Goal: Feedback & Contribution: Submit feedback/report problem

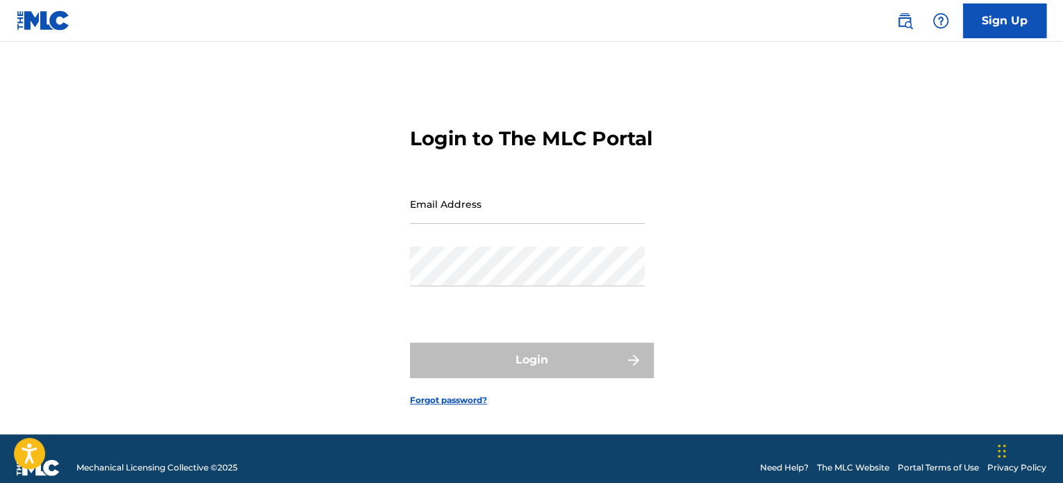
click at [530, 224] on input "Email Address" at bounding box center [527, 204] width 235 height 40
type input "[EMAIL_ADDRESS][DOMAIN_NAME]"
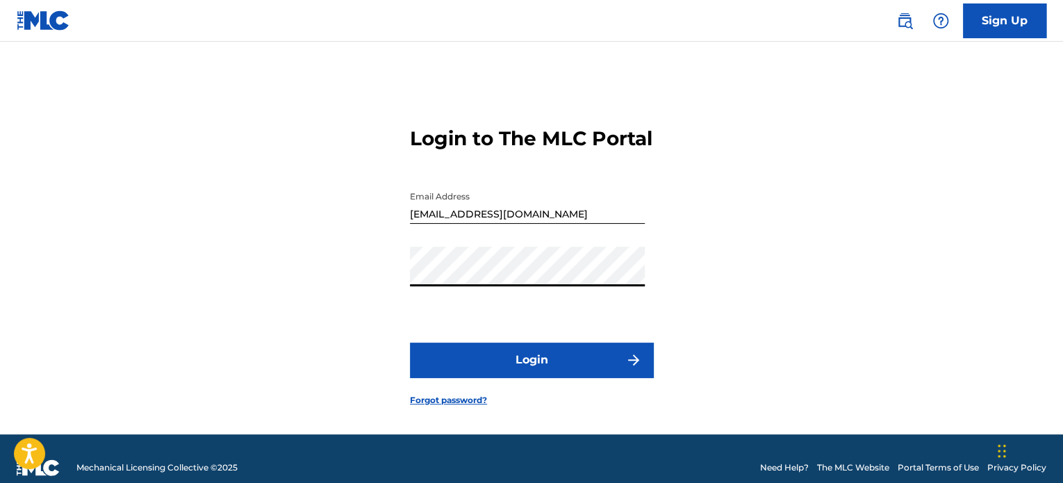
click at [410, 343] on button "Login" at bounding box center [531, 360] width 243 height 35
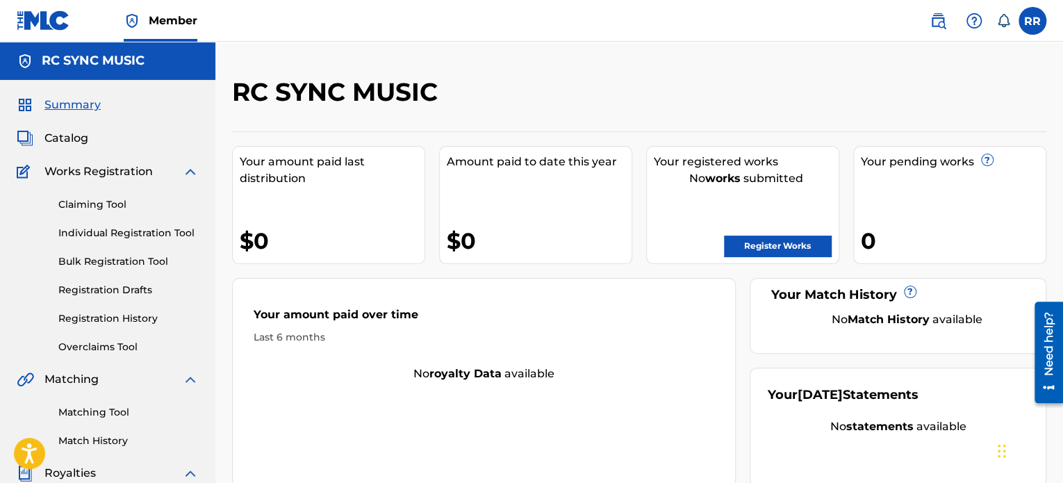
click at [110, 206] on link "Claiming Tool" at bounding box center [128, 204] width 140 height 15
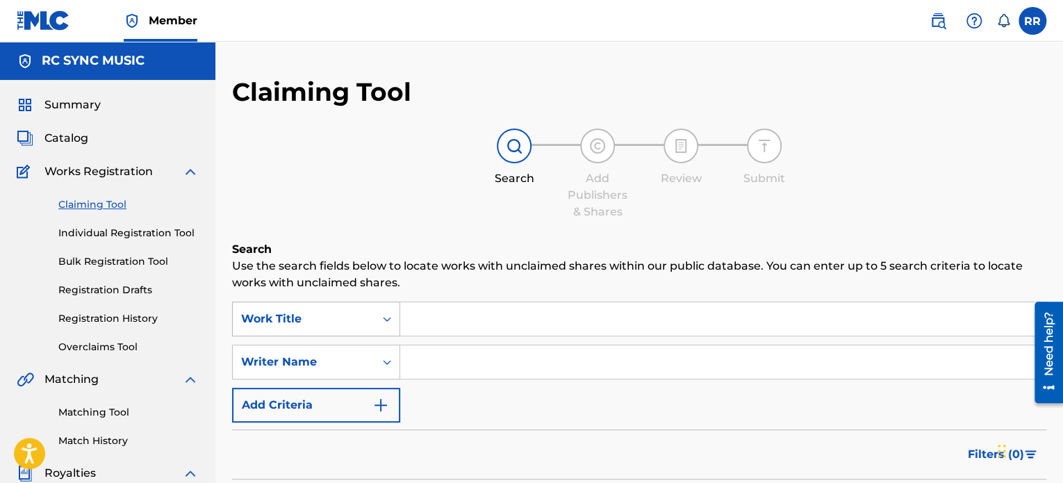
scroll to position [62, 0]
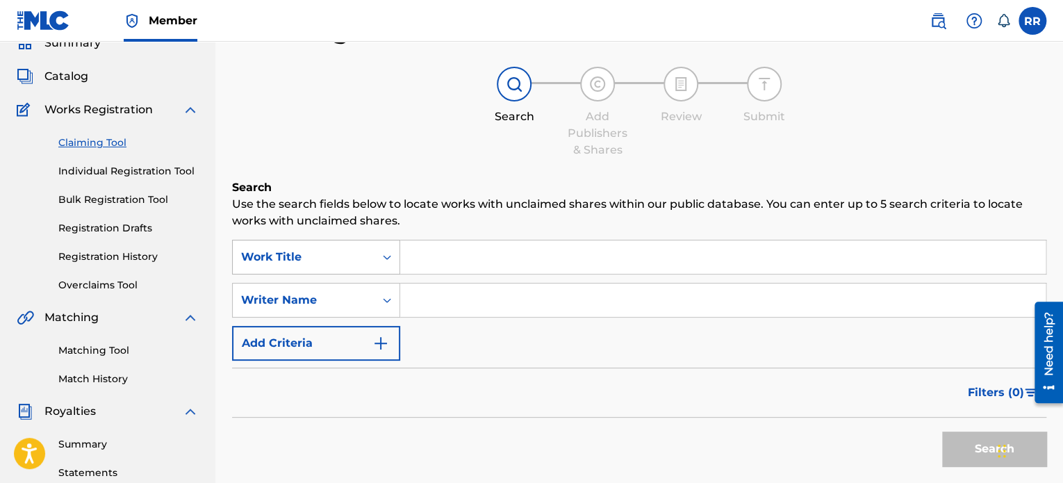
click at [392, 274] on div "Work Title" at bounding box center [316, 257] width 168 height 35
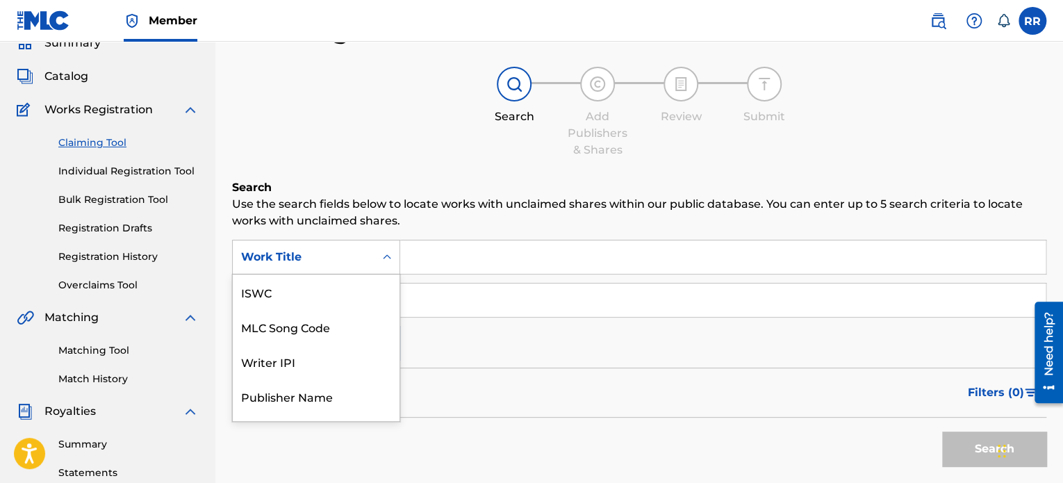
scroll to position [35, 0]
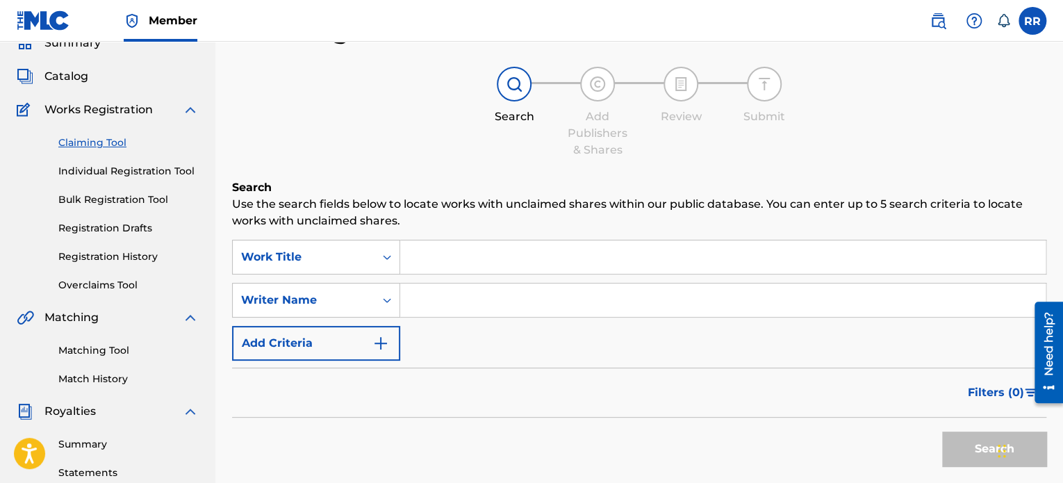
click at [515, 197] on p "Use the search fields below to locate works with unclaimed shares within our pu…" at bounding box center [639, 212] width 814 height 33
click at [322, 305] on div "Writer Name" at bounding box center [316, 300] width 168 height 35
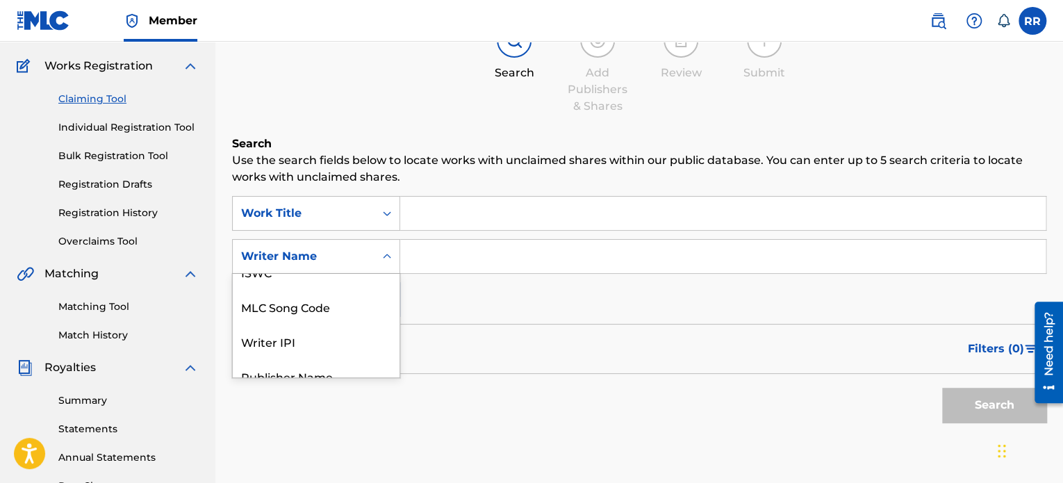
scroll to position [0, 0]
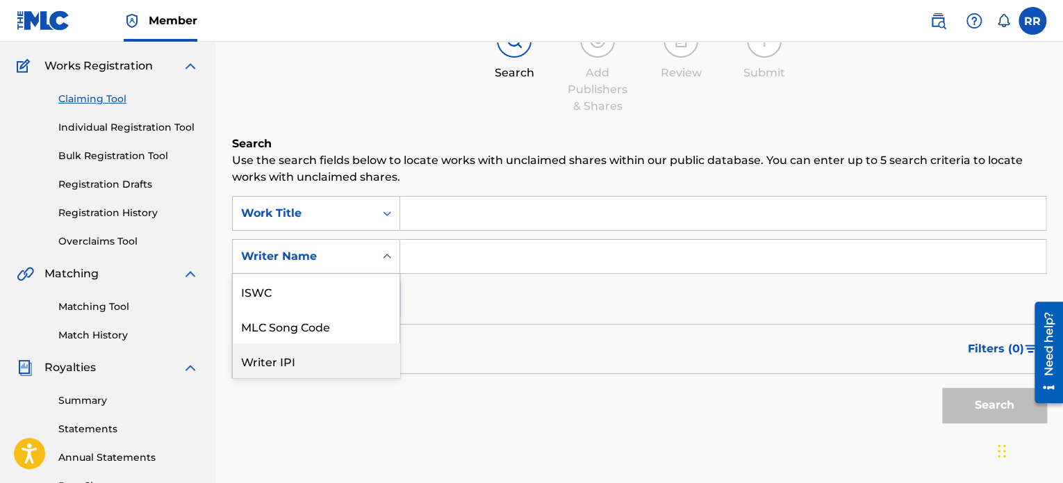
click at [546, 409] on div "Search" at bounding box center [639, 402] width 814 height 56
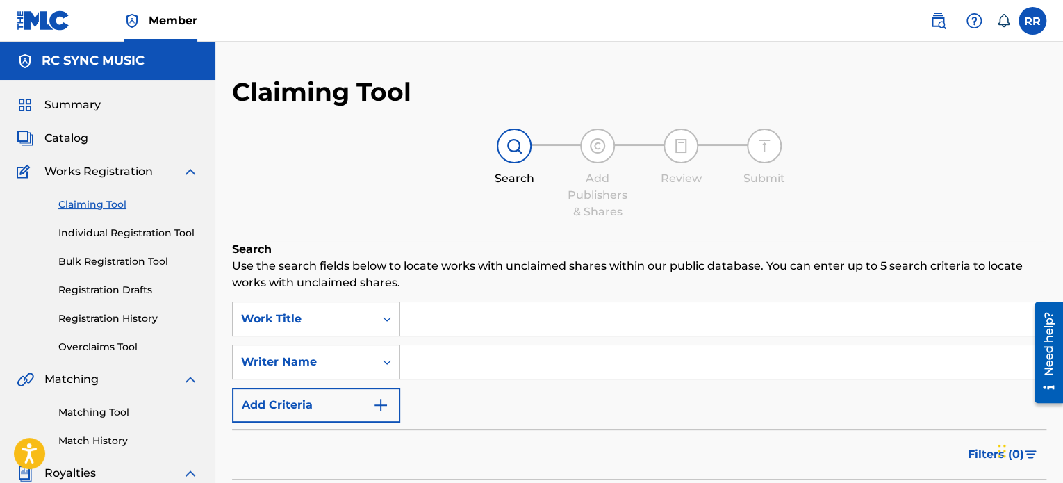
click at [99, 409] on link "Matching Tool" at bounding box center [128, 412] width 140 height 15
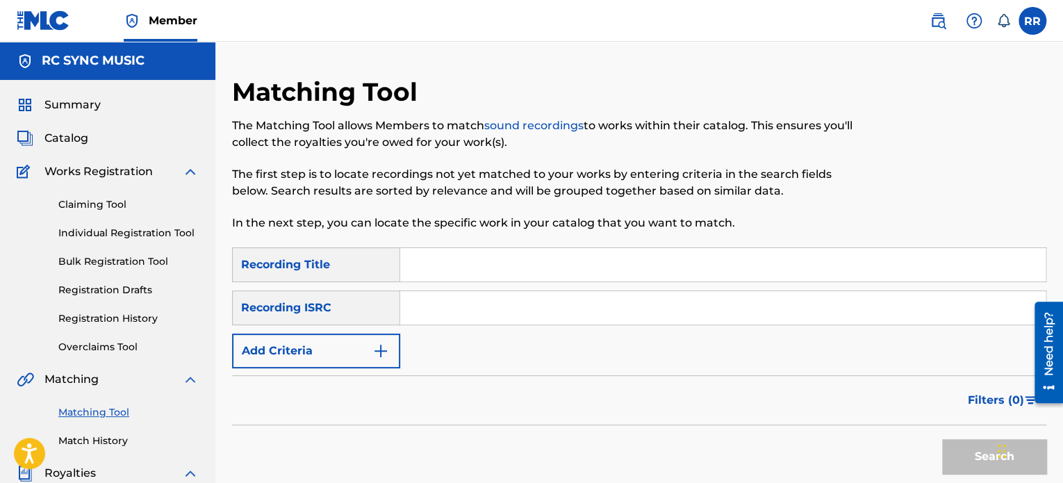
click at [111, 204] on link "Claiming Tool" at bounding box center [128, 204] width 140 height 15
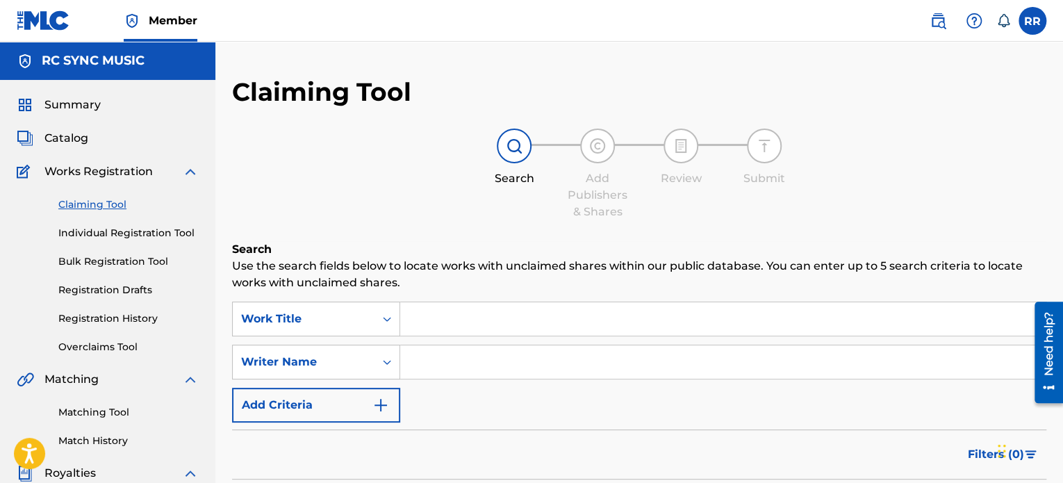
click at [534, 302] on input "Search Form" at bounding box center [723, 318] width 646 height 33
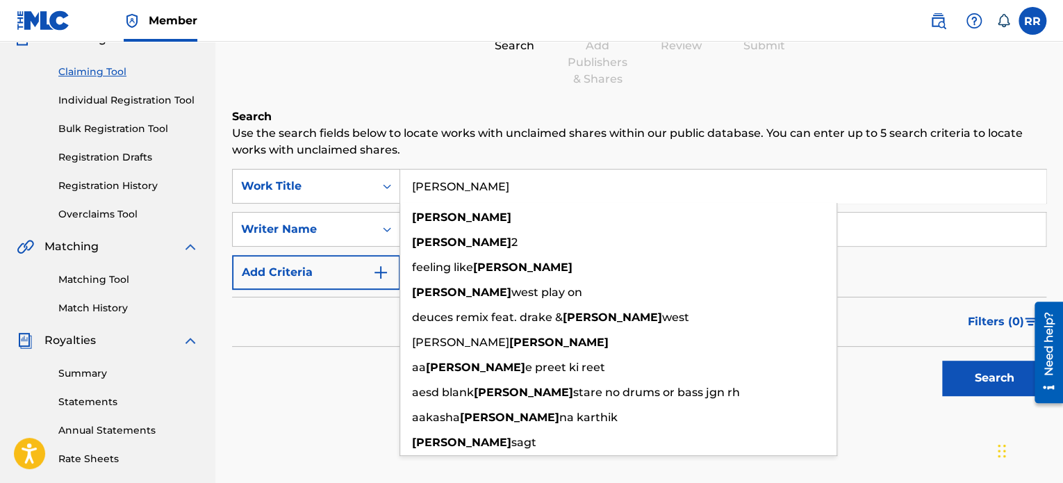
scroll to position [139, 0]
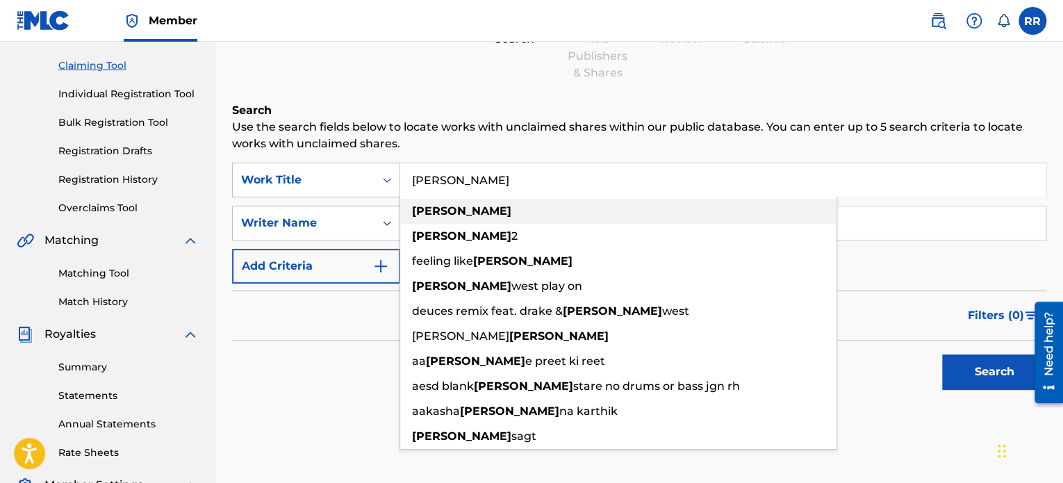
click at [436, 208] on strong "[PERSON_NAME]" at bounding box center [461, 210] width 99 height 13
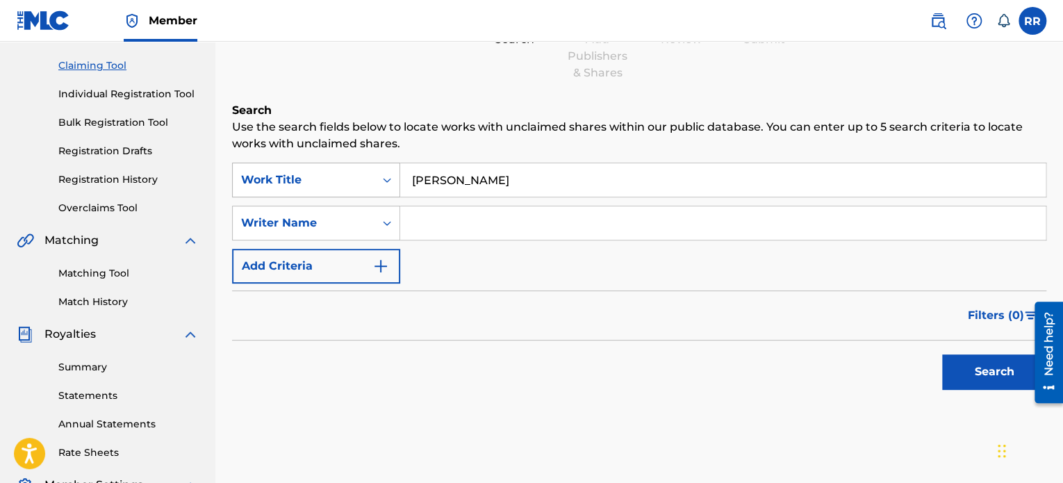
drag, startPoint x: 478, startPoint y: 175, endPoint x: 268, endPoint y: 180, distance: 209.9
click at [270, 180] on div "SearchWithCriteria35453dd4-839e-469f-9604-01b2f28d7e0c Work Title [PERSON_NAME]" at bounding box center [639, 180] width 814 height 35
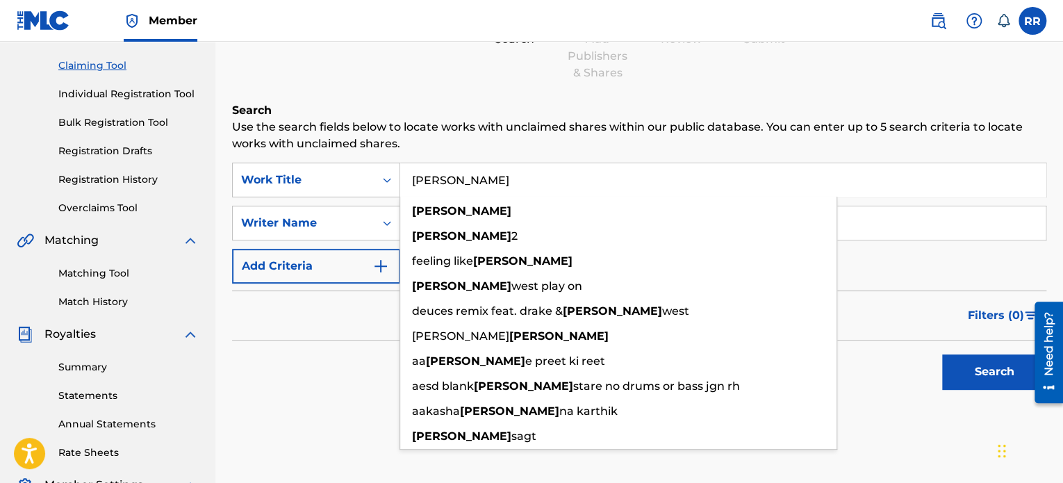
type input "[PERSON_NAME]"
drag, startPoint x: 311, startPoint y: 448, endPoint x: 312, endPoint y: 439, distance: 9.1
click at [311, 448] on div "Search Use the search fields below to locate works with unclaimed shares within…" at bounding box center [639, 283] width 814 height 363
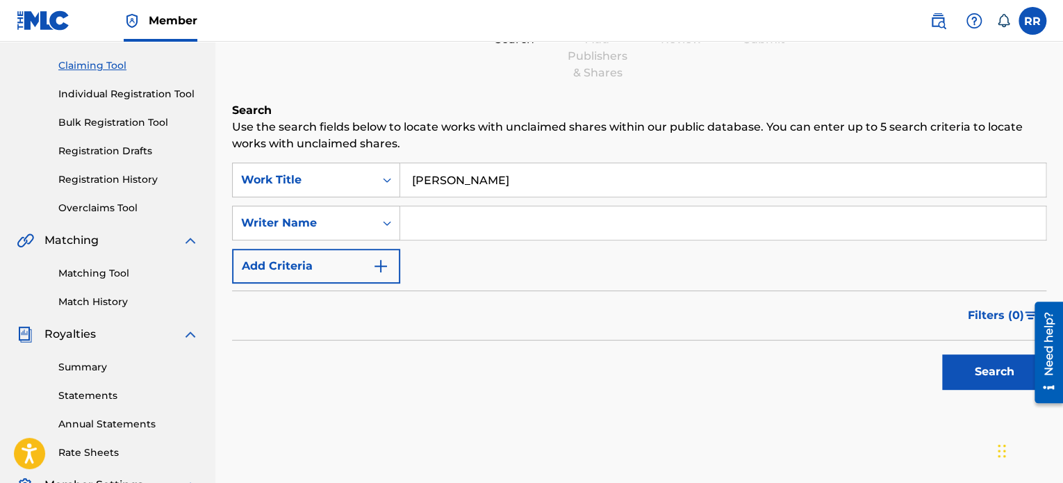
click at [445, 219] on input "Search Form" at bounding box center [723, 222] width 646 height 33
type input "b"
type input "BVCOVIA"
click at [942, 354] on button "Search" at bounding box center [994, 371] width 104 height 35
drag, startPoint x: 484, startPoint y: 183, endPoint x: 284, endPoint y: 185, distance: 200.1
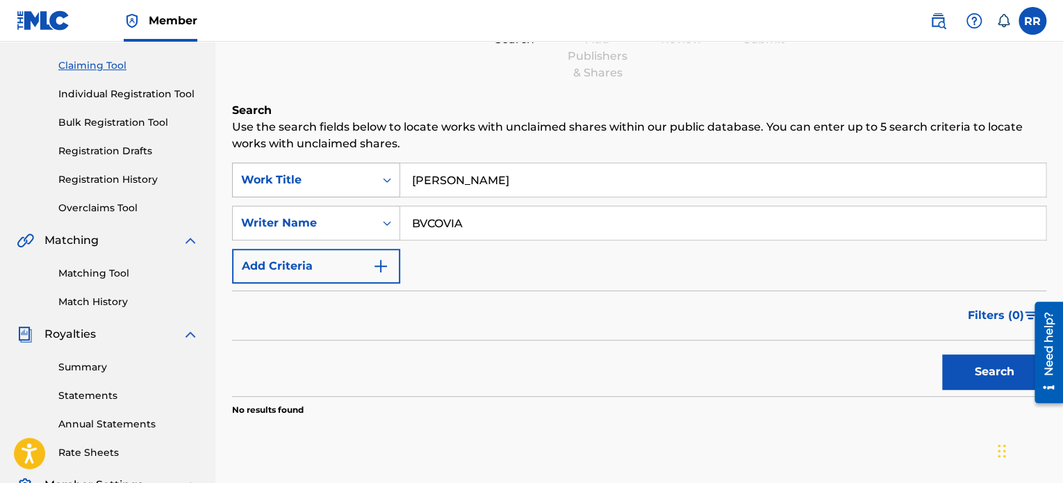
click at [290, 186] on div "SearchWithCriteria35453dd4-839e-469f-9604-01b2f28d7e0c Work Title [PERSON_NAME]" at bounding box center [639, 180] width 814 height 35
click at [942, 354] on button "Search" at bounding box center [994, 371] width 104 height 35
click at [548, 229] on input "BVCOVIA" at bounding box center [723, 222] width 646 height 33
click at [377, 227] on div "Search Form" at bounding box center [387, 223] width 25 height 25
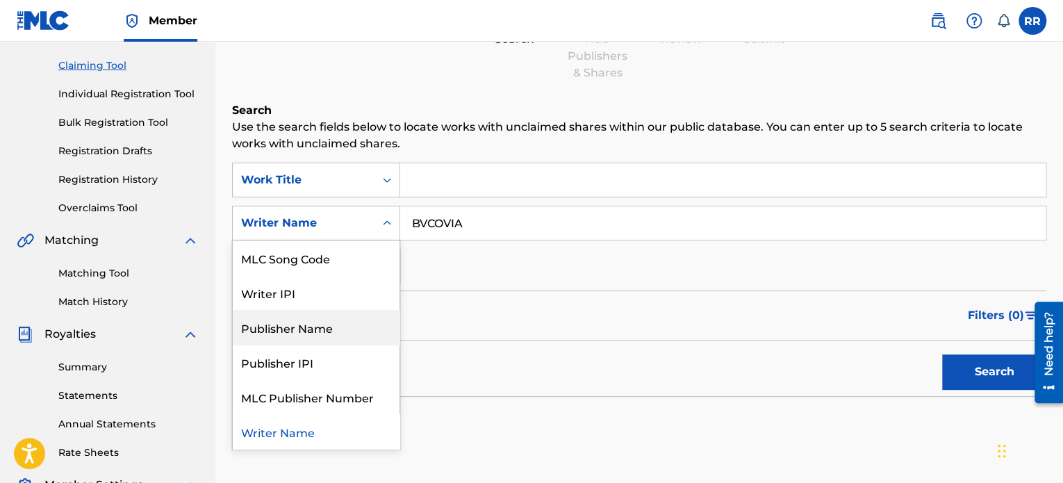
scroll to position [0, 0]
click at [556, 299] on div "Filters ( 0 )" at bounding box center [639, 315] width 814 height 50
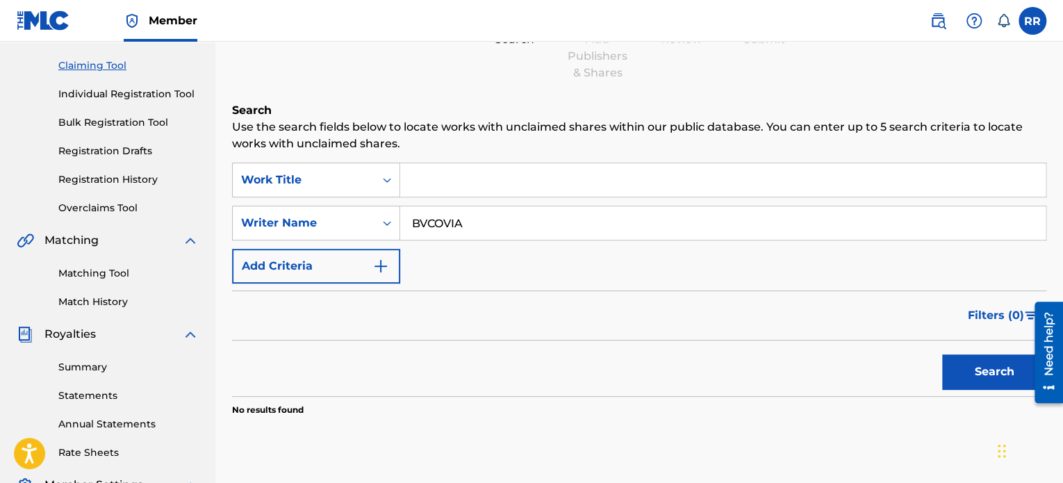
drag, startPoint x: 540, startPoint y: 220, endPoint x: 264, endPoint y: 241, distance: 276.7
click at [283, 243] on div "SearchWithCriteria35453dd4-839e-469f-9604-01b2f28d7e0c Work Title SearchWithCri…" at bounding box center [639, 223] width 814 height 121
click at [448, 174] on input "Search Form" at bounding box center [723, 179] width 646 height 33
drag, startPoint x: 420, startPoint y: 236, endPoint x: 363, endPoint y: 236, distance: 56.3
click at [372, 236] on div "SearchWithCriteriabcc10d35-4990-4e35-97f3-3bd0c7c91e70 Writer Name BVCOVIA" at bounding box center [639, 223] width 814 height 35
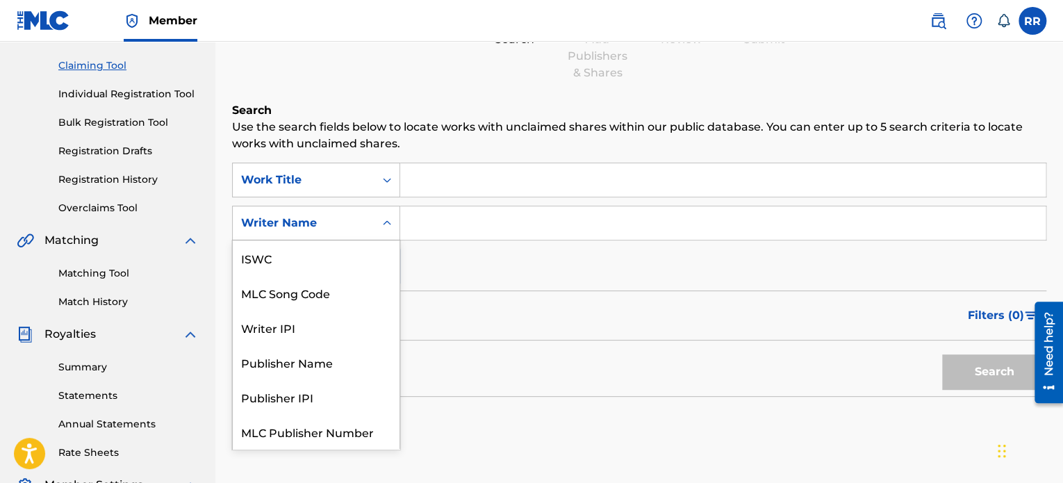
scroll to position [35, 0]
drag, startPoint x: 370, startPoint y: 230, endPoint x: 723, endPoint y: 208, distance: 353.7
click at [764, 215] on input "Search Form" at bounding box center [723, 222] width 646 height 33
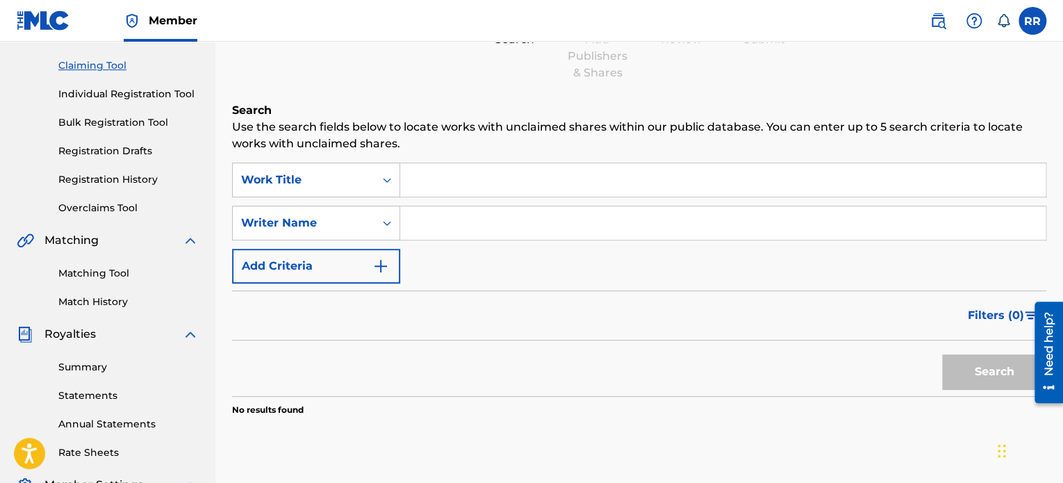
click at [591, 175] on input "Search Form" at bounding box center [723, 179] width 646 height 33
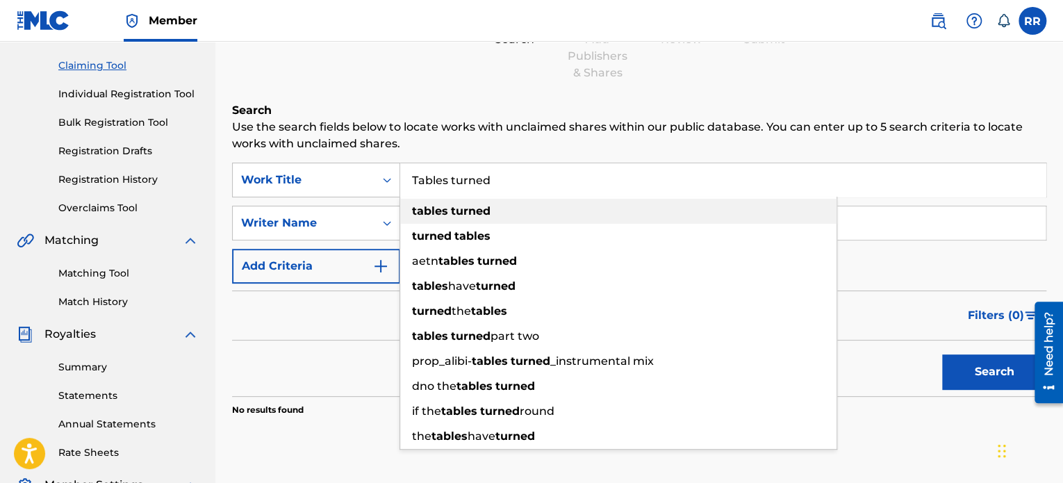
click at [456, 213] on strong "turned" at bounding box center [471, 210] width 40 height 13
type input "tables turned"
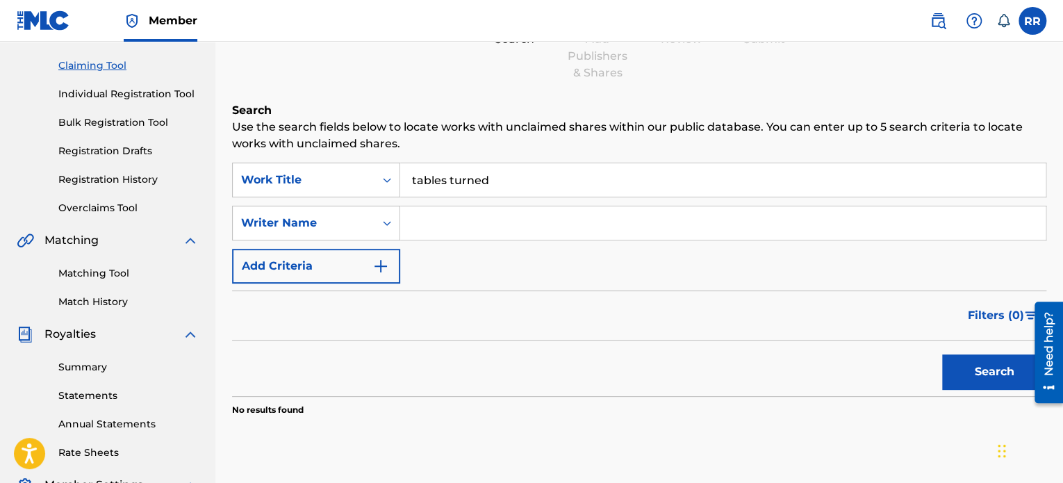
click at [462, 224] on input "Search Form" at bounding box center [723, 222] width 646 height 33
click at [329, 228] on div "Writer Name" at bounding box center [303, 223] width 125 height 17
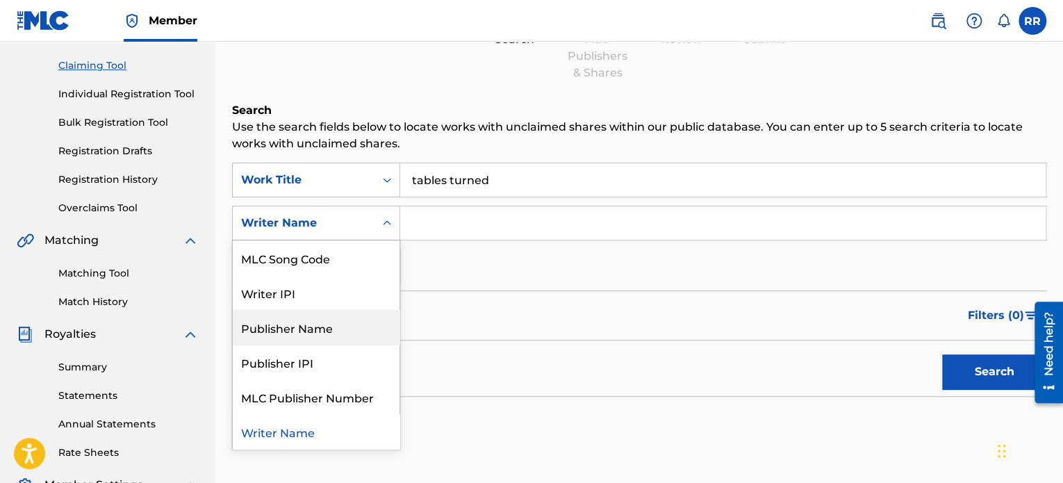
scroll to position [0, 0]
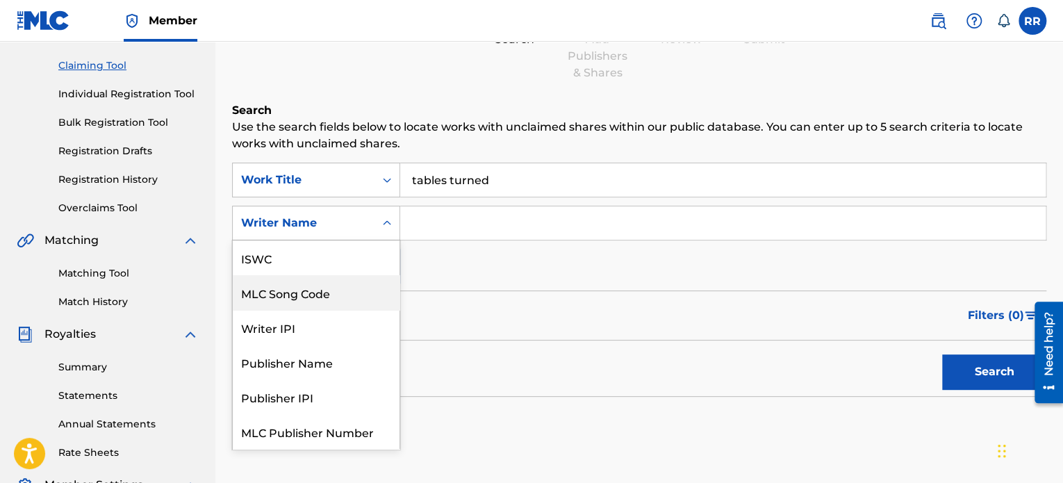
click at [578, 418] on div "Search Use the search fields below to locate works with unclaimed shares within…" at bounding box center [639, 294] width 814 height 384
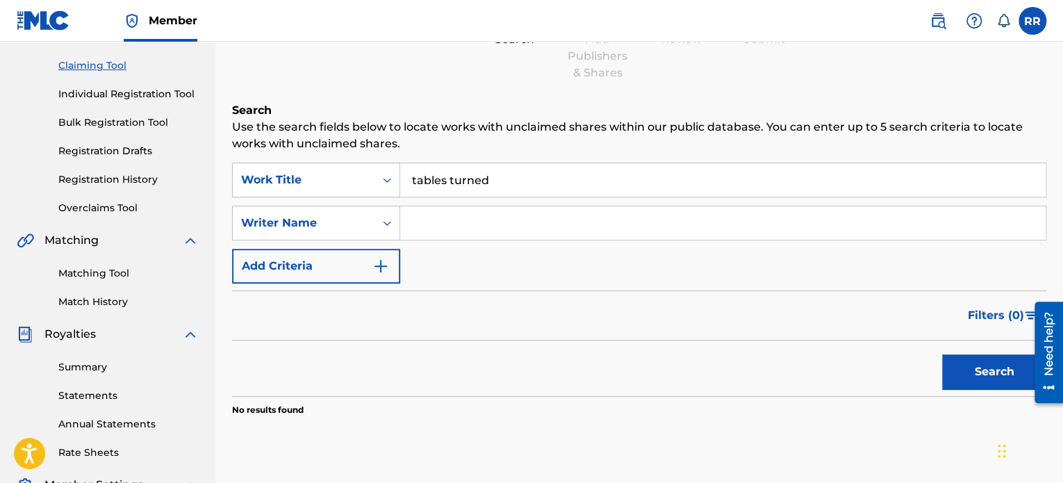
click at [507, 113] on h6 "Search" at bounding box center [639, 110] width 814 height 17
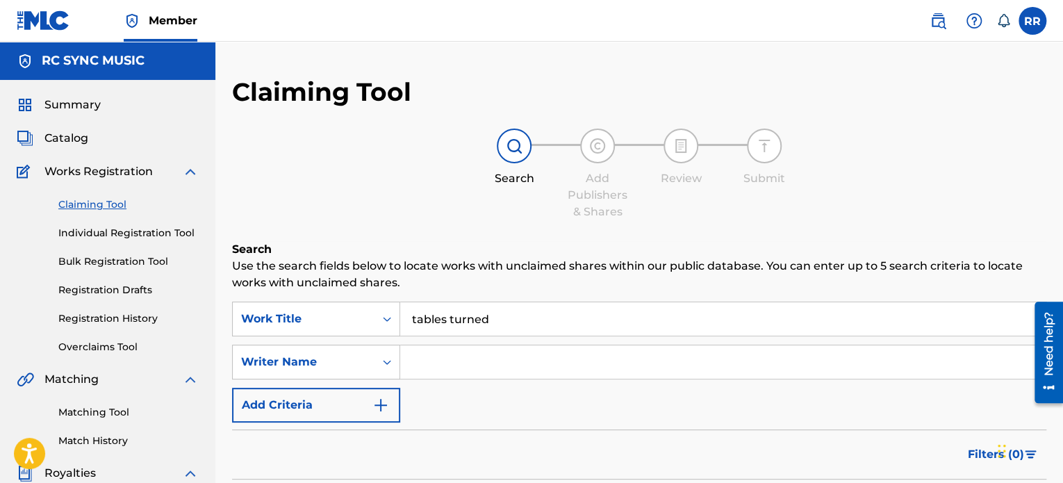
click at [377, 150] on div "Search Add Publishers & Shares Review Submit" at bounding box center [639, 175] width 814 height 92
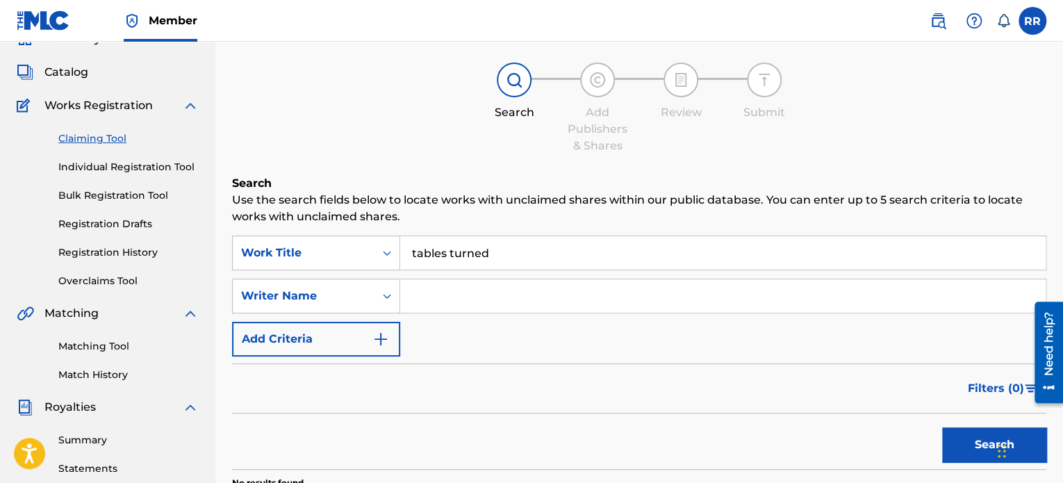
scroll to position [69, 0]
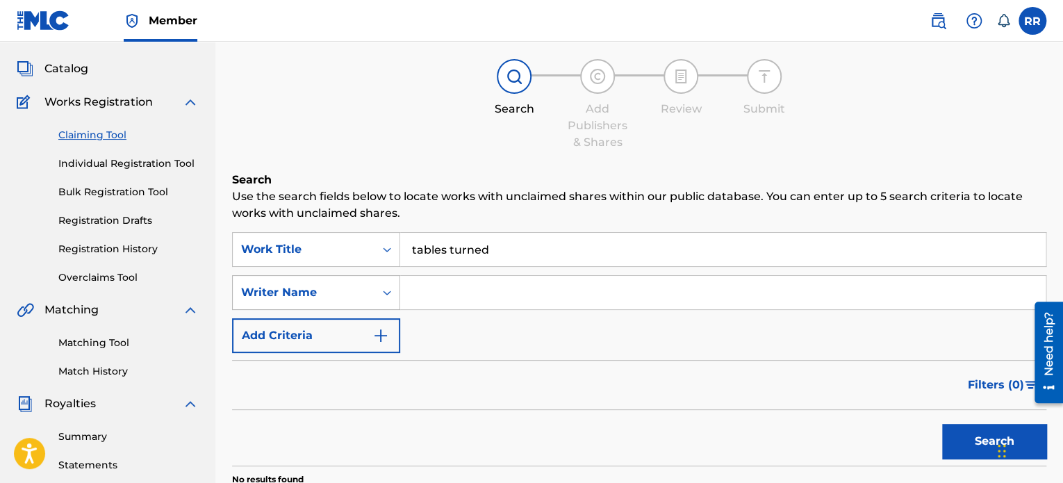
drag, startPoint x: 473, startPoint y: 261, endPoint x: 374, endPoint y: 274, distance: 100.3
click at [388, 274] on div "SearchWithCriteria35453dd4-839e-469f-9604-01b2f28d7e0c Work Title tables turned…" at bounding box center [639, 292] width 814 height 121
click at [370, 275] on div "Writer Name" at bounding box center [316, 292] width 168 height 35
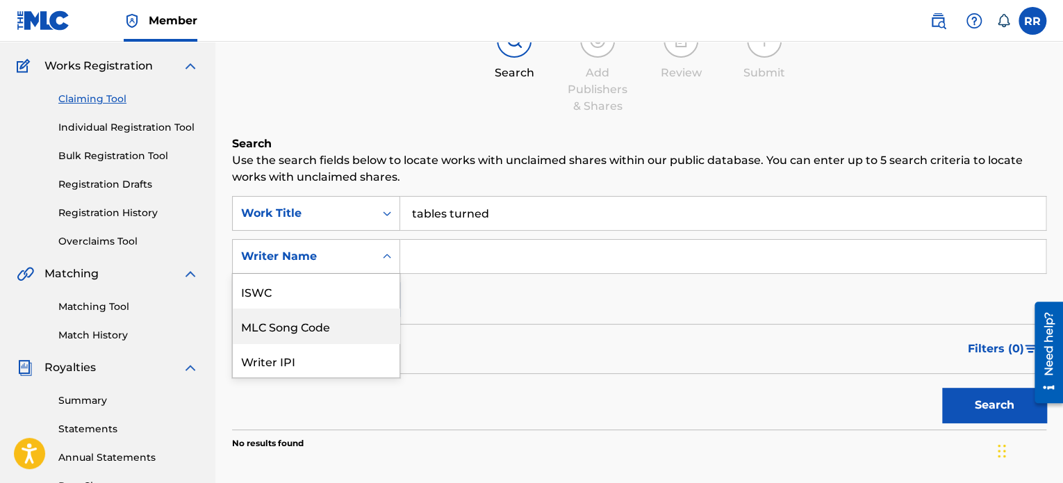
scroll to position [35, 0]
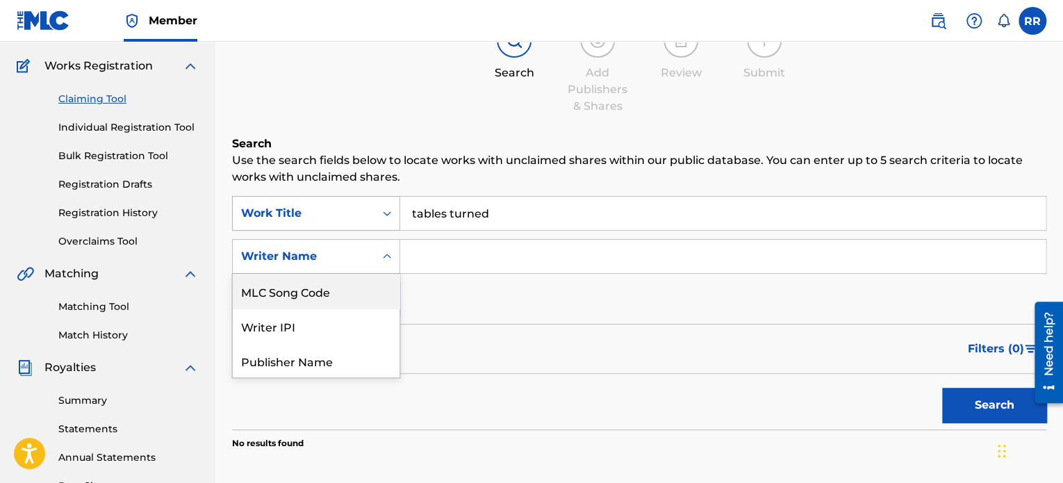
drag, startPoint x: 397, startPoint y: 204, endPoint x: 261, endPoint y: 202, distance: 135.5
click at [295, 197] on div "SearchWithCriteria35453dd4-839e-469f-9604-01b2f28d7e0c Work Title tables turned" at bounding box center [639, 213] width 814 height 35
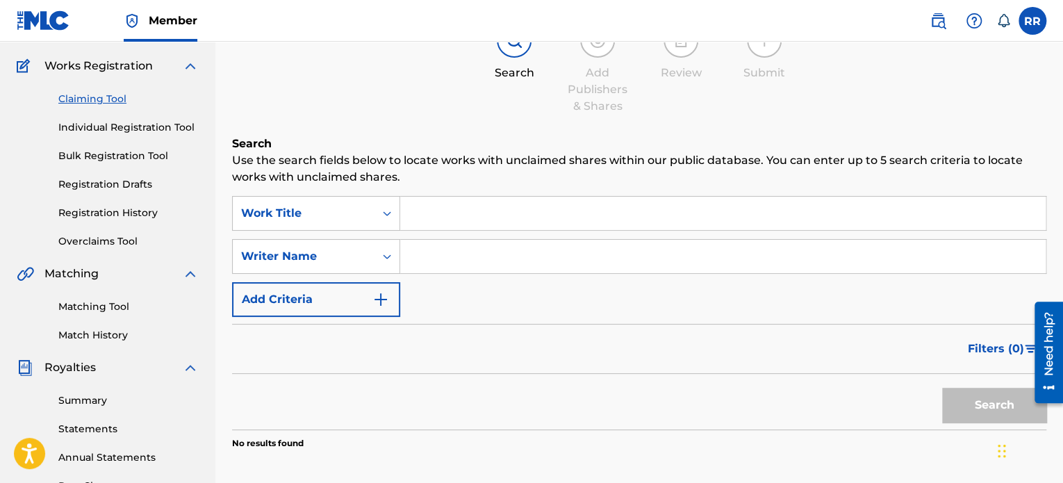
click at [479, 256] on input "Search Form" at bounding box center [723, 256] width 646 height 33
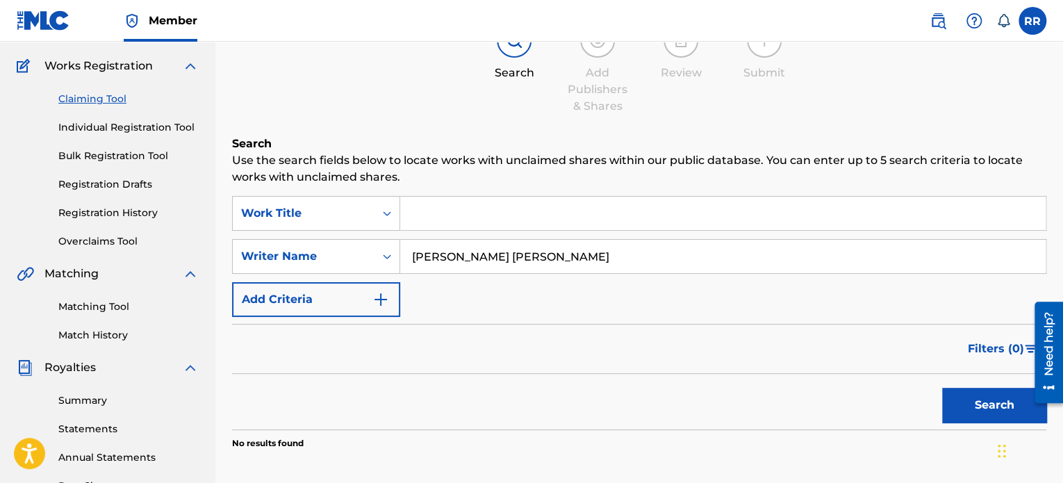
type input "[PERSON_NAME] [PERSON_NAME]"
click at [942, 388] on button "Search" at bounding box center [994, 405] width 104 height 35
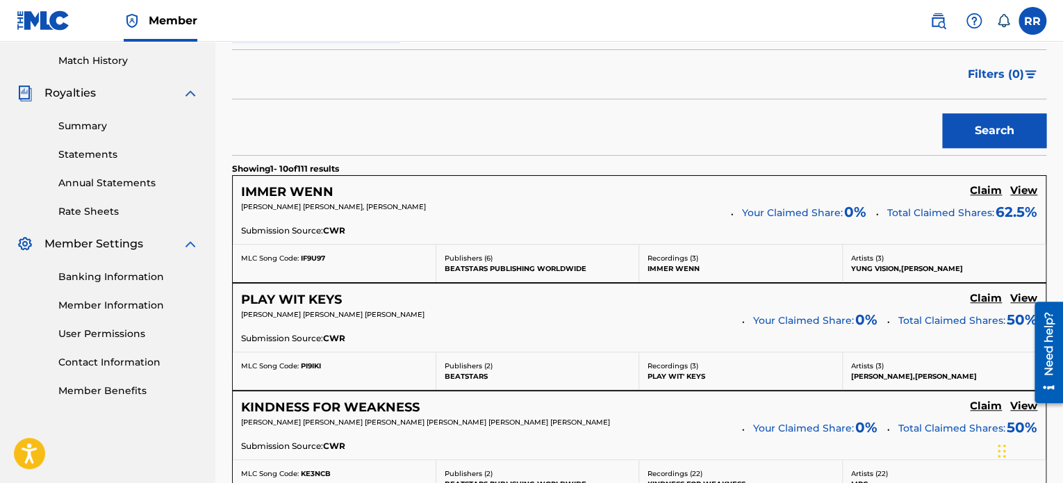
scroll to position [384, 0]
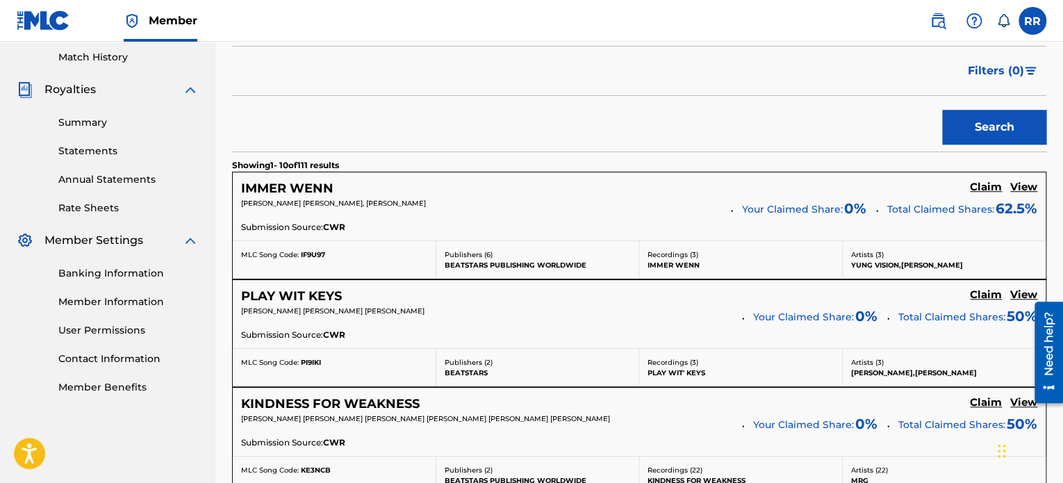
click at [978, 186] on h5 "Claim" at bounding box center [986, 187] width 32 height 13
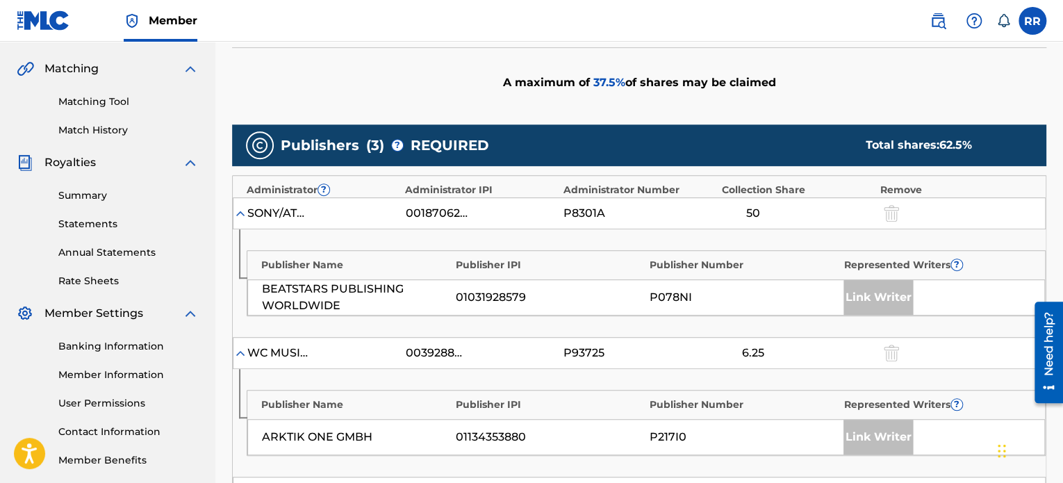
scroll to position [314, 0]
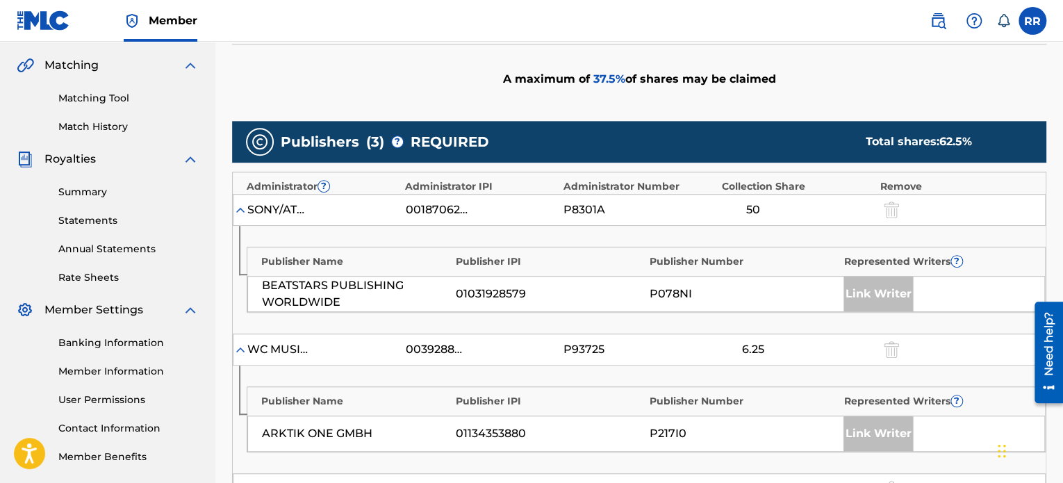
click at [873, 294] on div "Link Writer" at bounding box center [878, 294] width 69 height 35
click at [488, 294] on div "01031928579" at bounding box center [549, 294] width 187 height 17
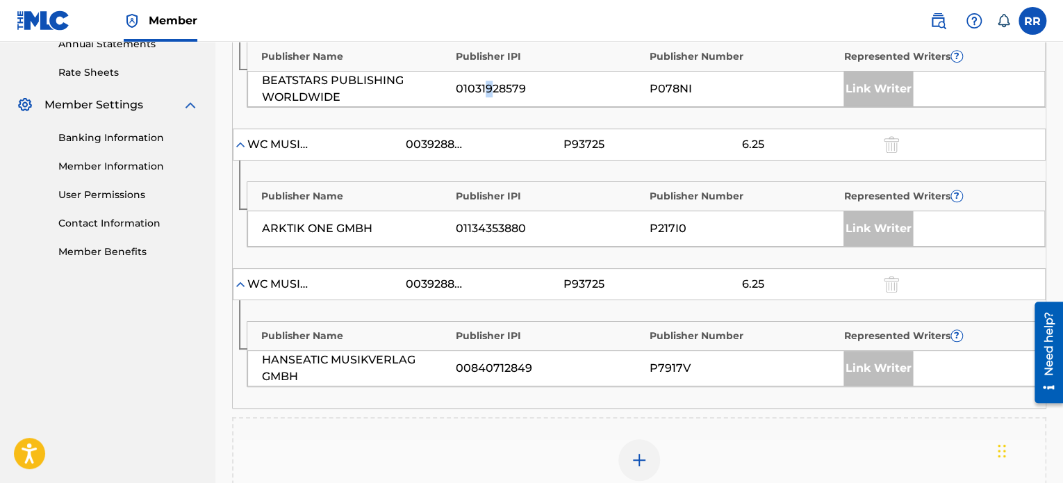
scroll to position [523, 0]
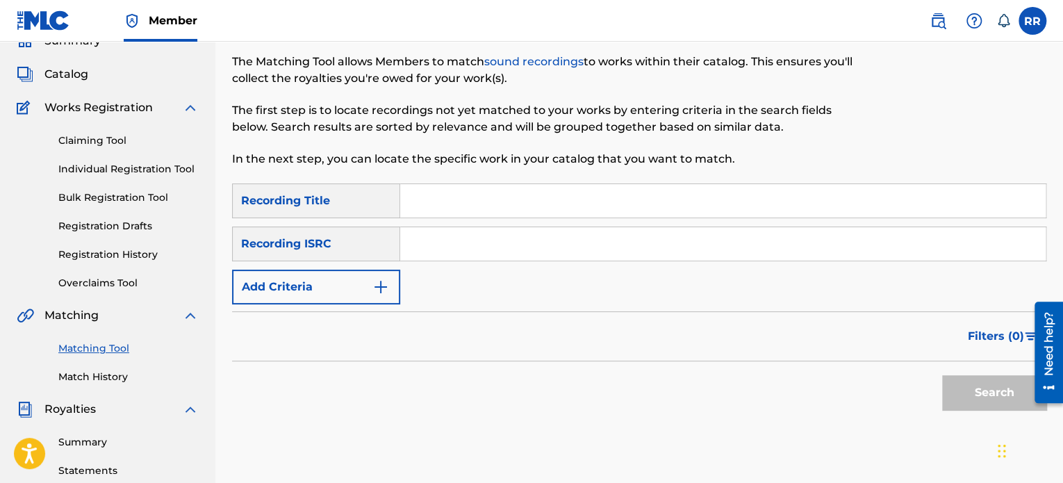
scroll to position [69, 0]
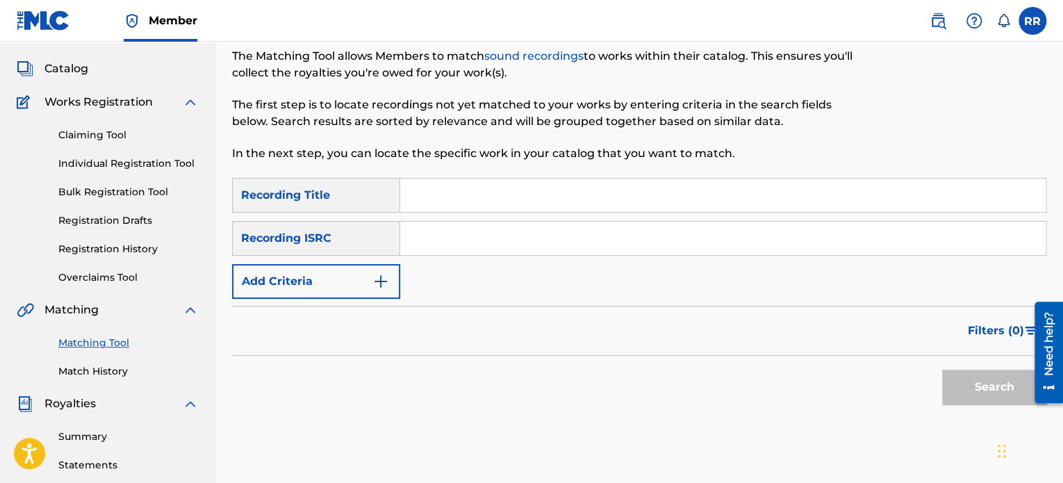
click at [454, 192] on input "Search Form" at bounding box center [723, 195] width 646 height 33
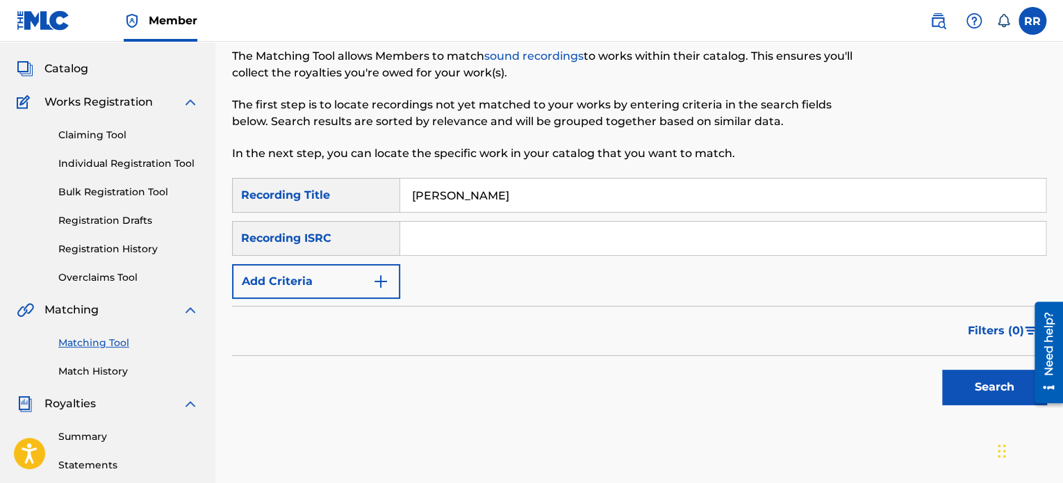
drag, startPoint x: 465, startPoint y: 195, endPoint x: 270, endPoint y: 208, distance: 195.7
click at [272, 208] on div "SearchWithCriteria56c5a077-d261-4378-b2b6-a22308849d38 Recording Title [PERSON_…" at bounding box center [639, 195] width 814 height 35
click at [530, 194] on input "[PERSON_NAME]" at bounding box center [723, 195] width 646 height 33
type input "[PERSON_NAME]"
drag, startPoint x: 529, startPoint y: 194, endPoint x: 0, endPoint y: 153, distance: 531.1
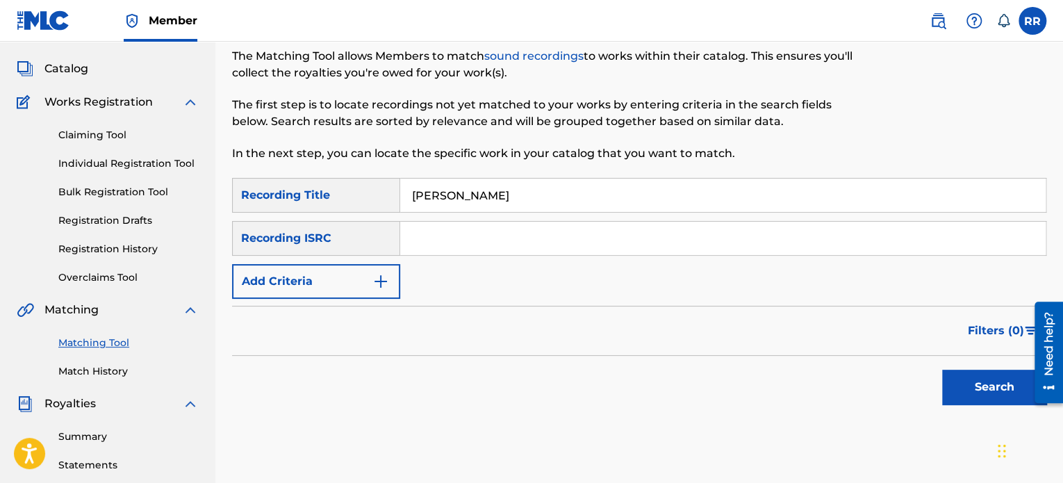
click at [0, 152] on main "RC SYNC MUSIC Summary Catalog Works Registration Claiming Tool Individual Regis…" at bounding box center [531, 348] width 1063 height 753
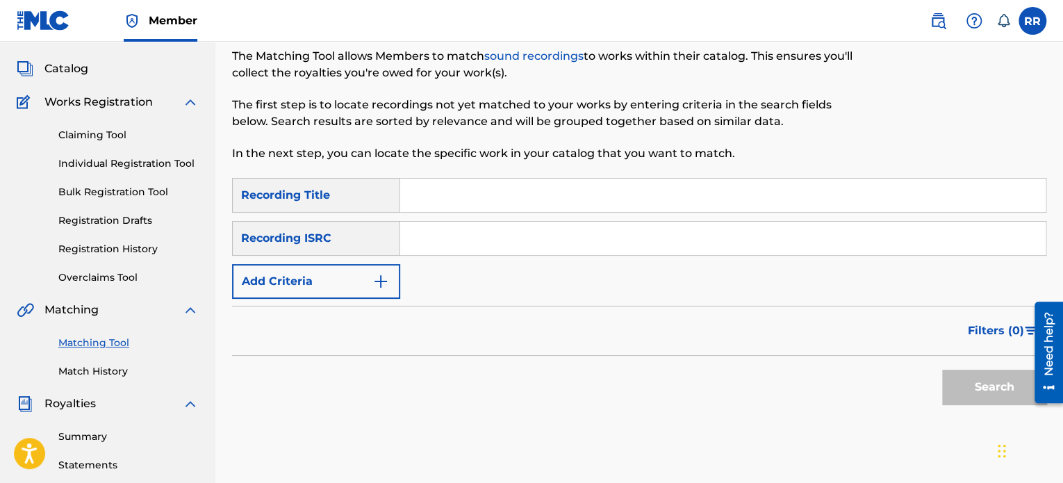
click at [429, 375] on div "Search" at bounding box center [639, 384] width 814 height 56
click at [116, 344] on link "Matching Tool" at bounding box center [128, 343] width 140 height 15
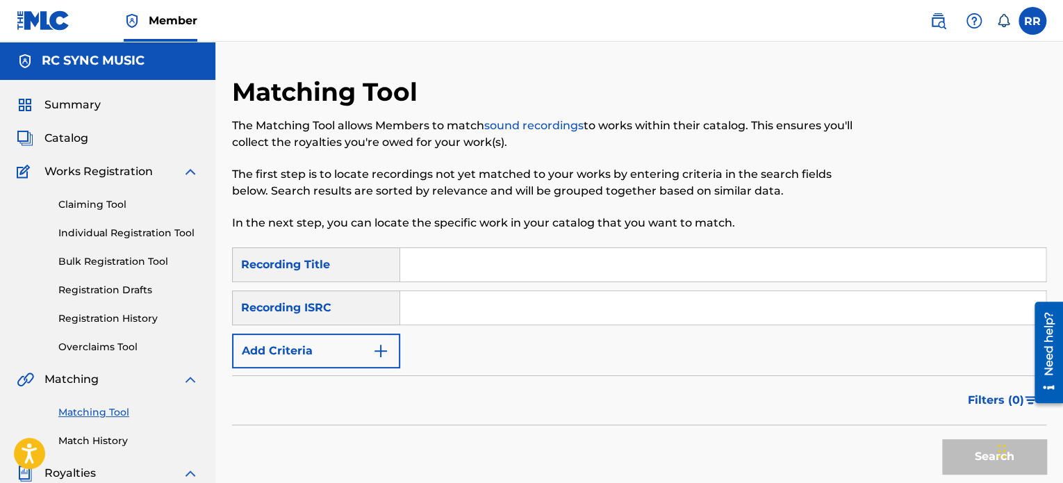
click at [83, 204] on link "Claiming Tool" at bounding box center [128, 204] width 140 height 15
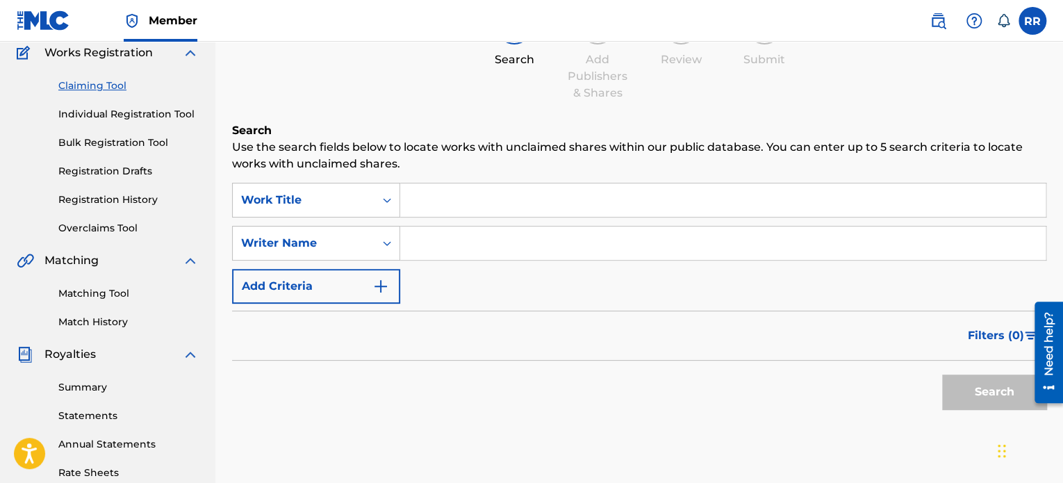
scroll to position [139, 0]
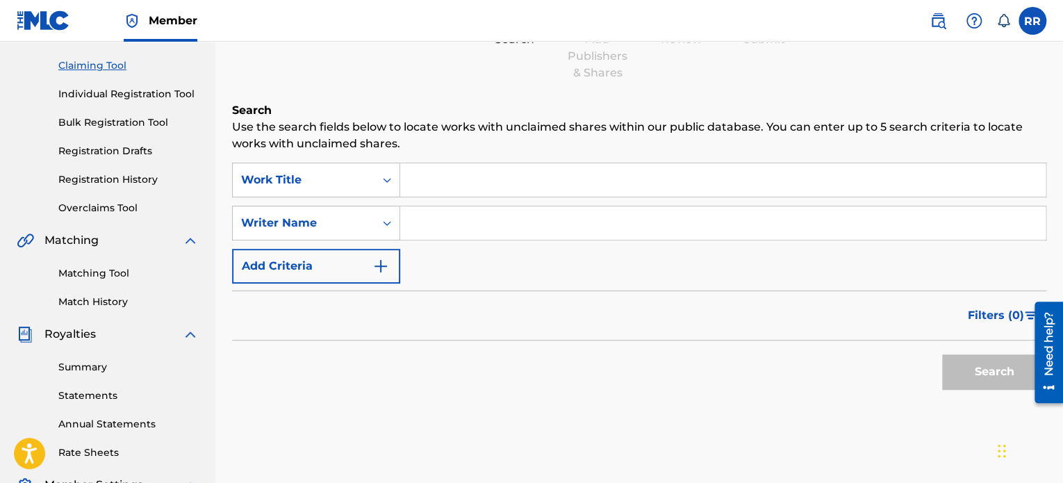
click at [453, 223] on input "Search Form" at bounding box center [723, 222] width 646 height 33
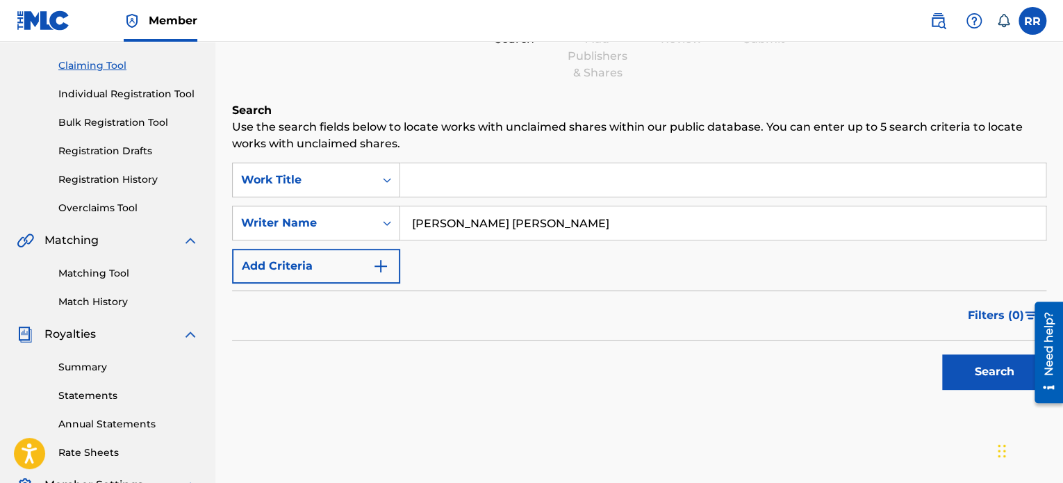
type input "[PERSON_NAME] [PERSON_NAME]"
click at [942, 354] on button "Search" at bounding box center [994, 371] width 104 height 35
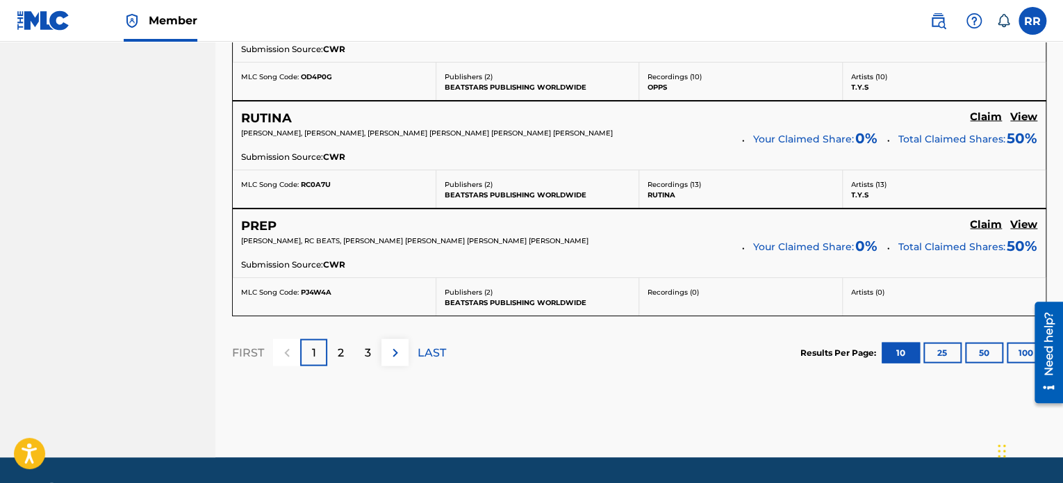
scroll to position [1320, 0]
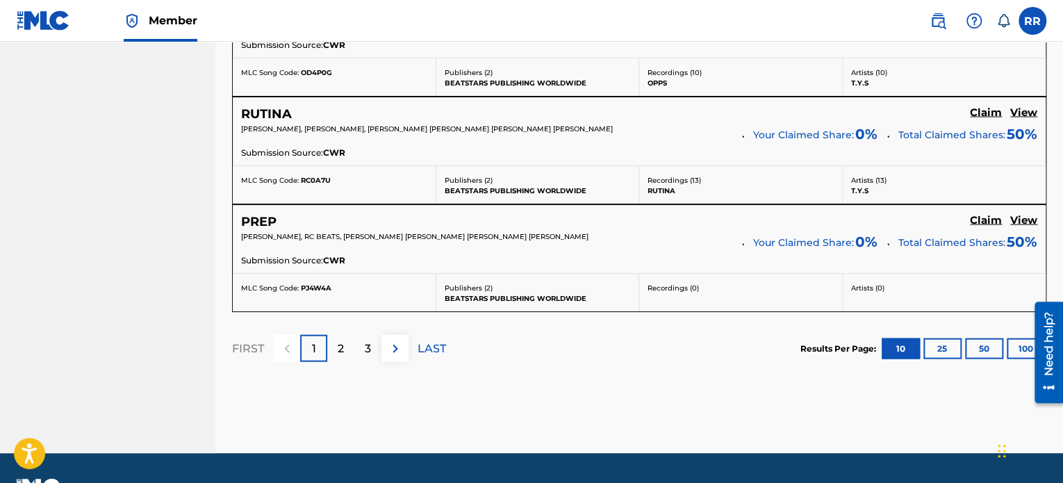
click at [338, 347] on p "2" at bounding box center [341, 348] width 6 height 17
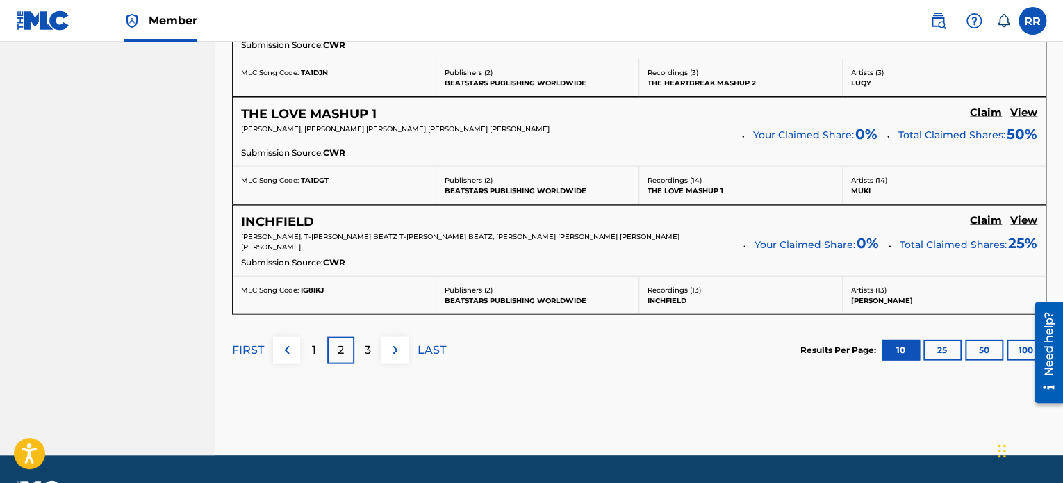
click at [320, 346] on div "1" at bounding box center [313, 349] width 27 height 27
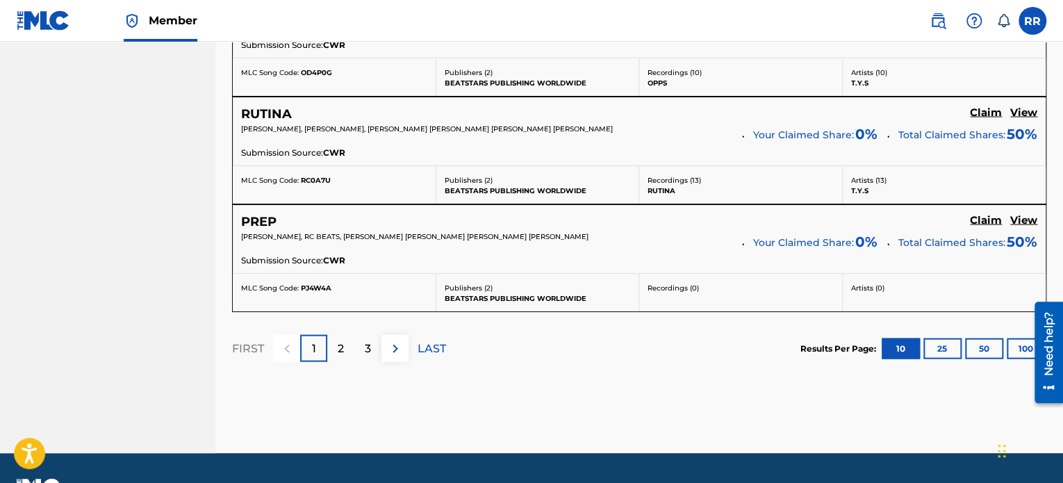
click at [345, 345] on div "2" at bounding box center [340, 347] width 27 height 27
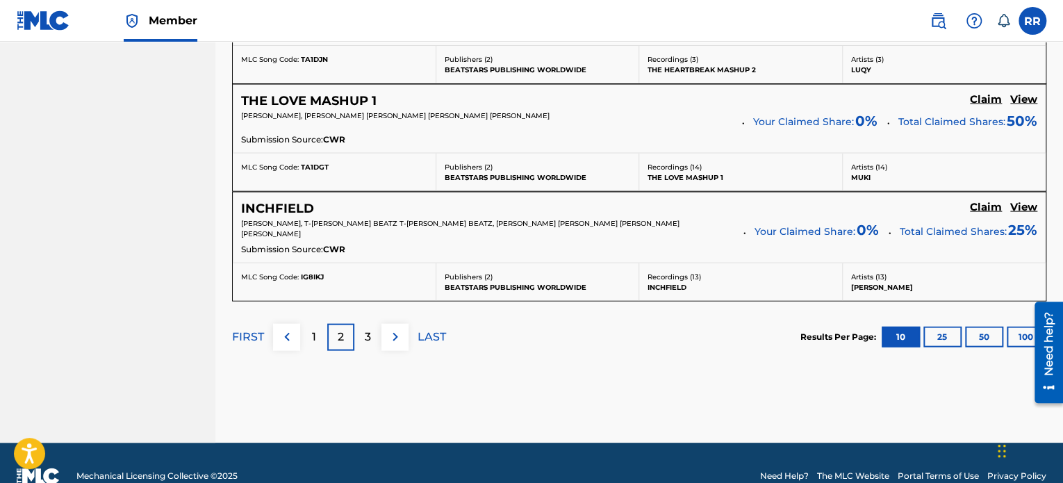
scroll to position [1352, 0]
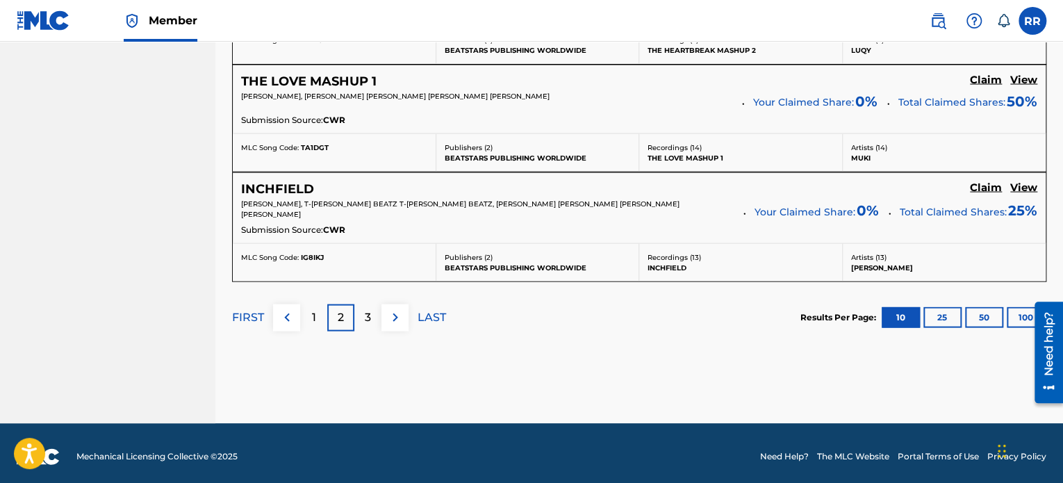
click at [306, 182] on h5 "INCHFIELD" at bounding box center [277, 189] width 73 height 16
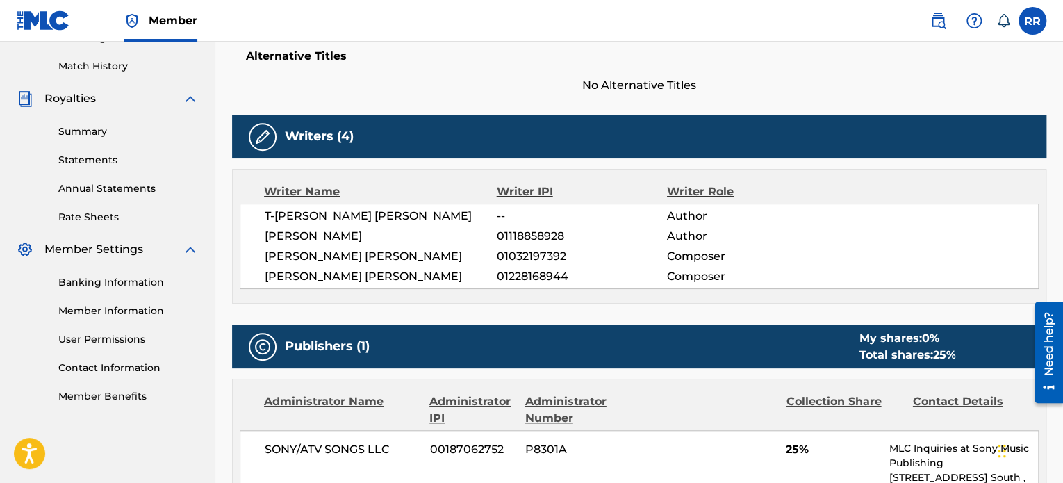
scroll to position [389, 0]
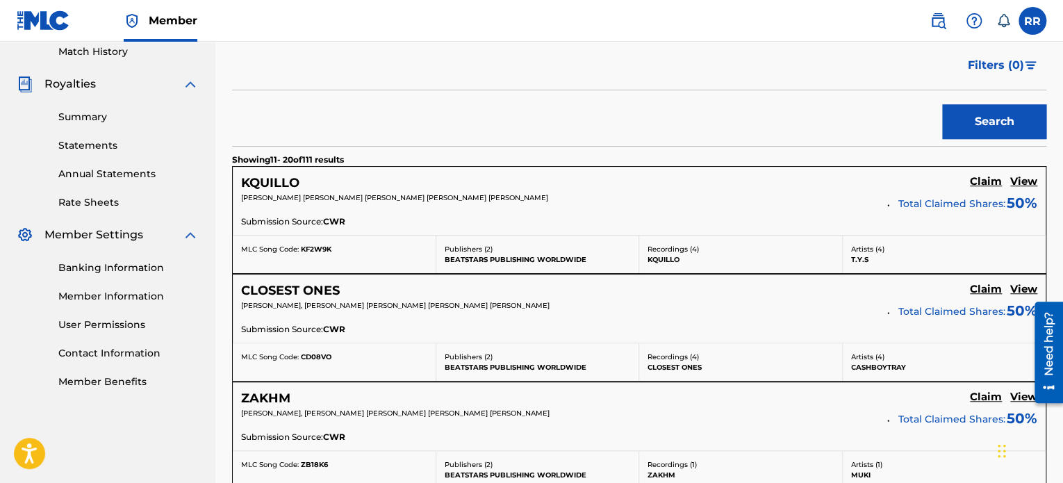
scroll to position [1273, 0]
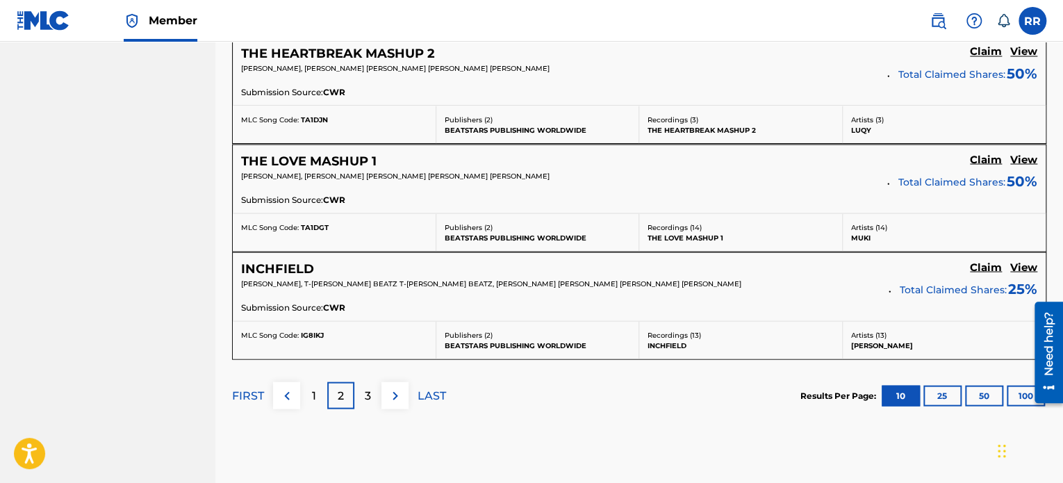
click at [322, 224] on span "TA1DGT" at bounding box center [315, 226] width 28 height 9
click at [333, 161] on h5 "THE LOVE MASHUP 1" at bounding box center [309, 161] width 136 height 16
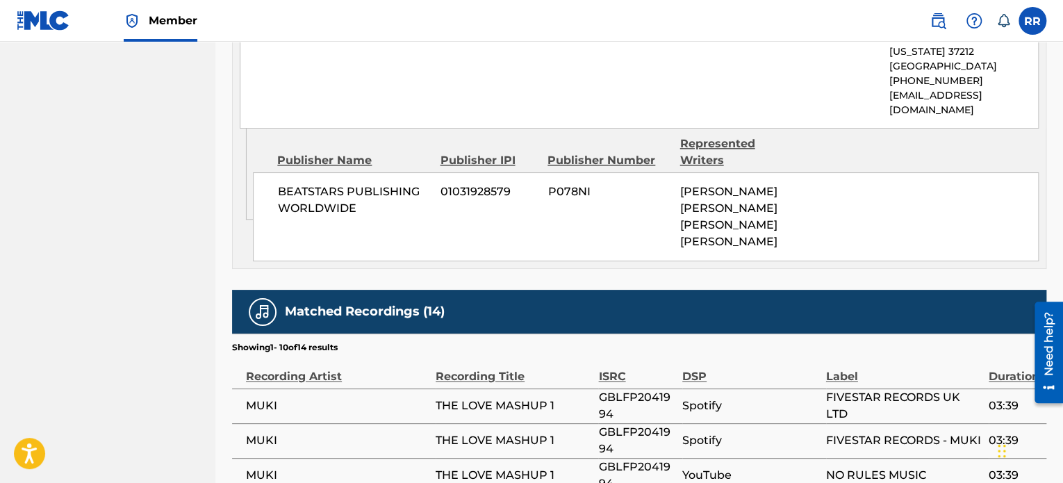
scroll to position [834, 0]
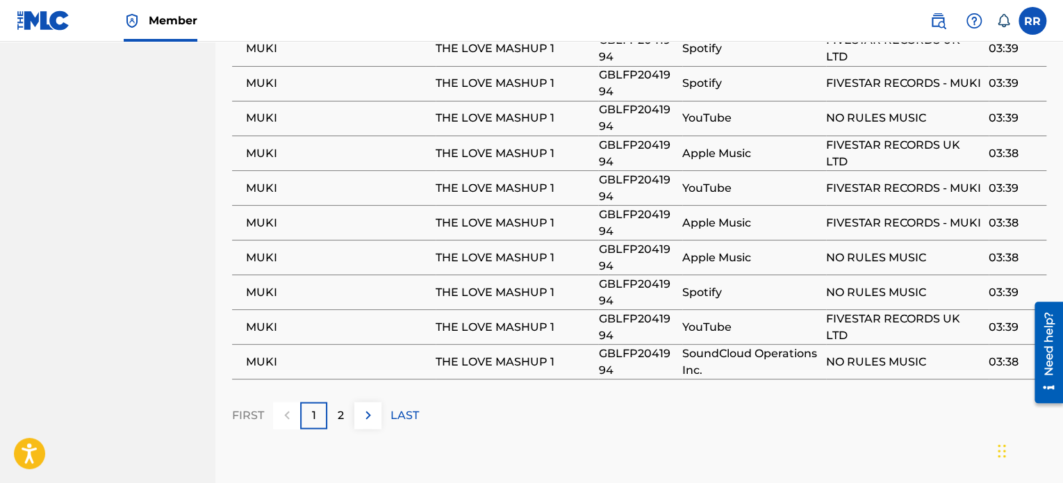
drag, startPoint x: 439, startPoint y: 230, endPoint x: 426, endPoint y: 252, distance: 25.3
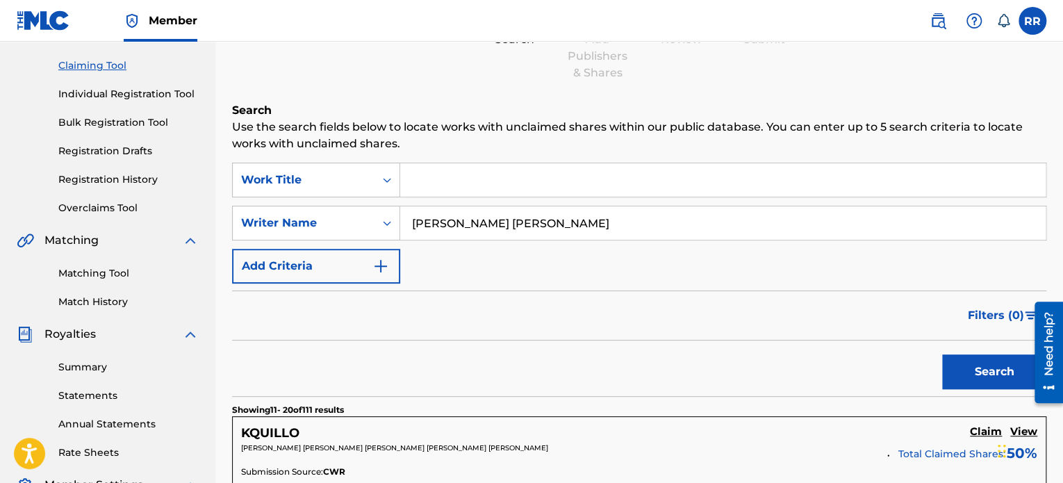
scroll to position [22, 0]
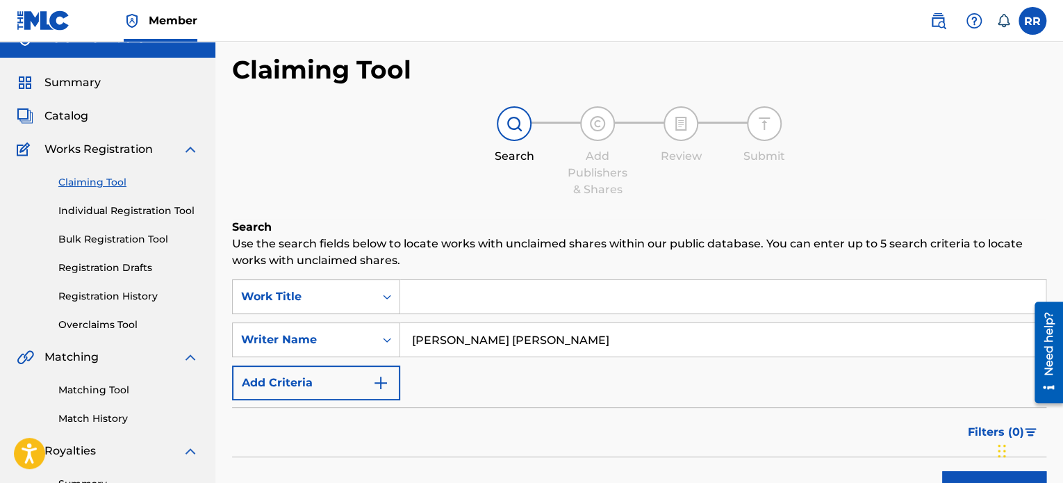
click at [166, 205] on link "Individual Registration Tool" at bounding box center [128, 211] width 140 height 15
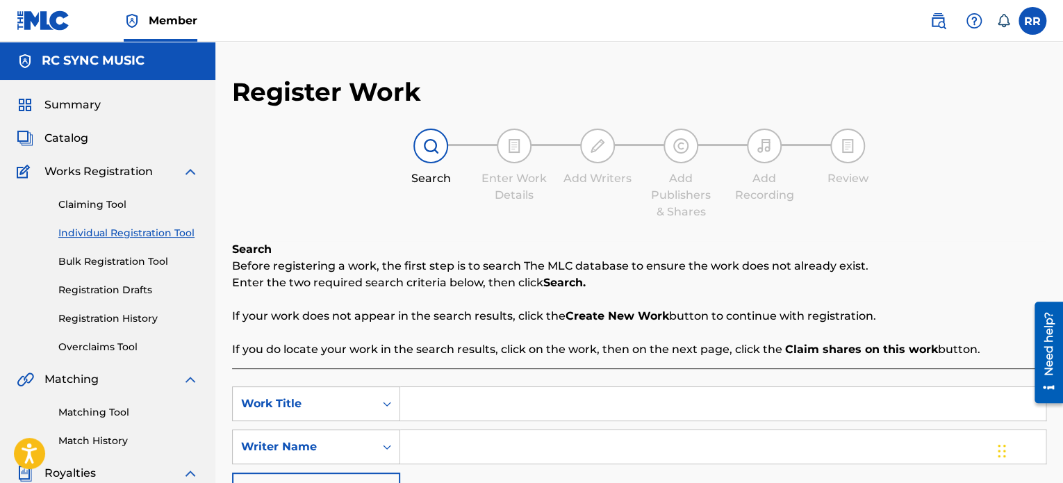
click at [109, 207] on link "Claiming Tool" at bounding box center [128, 204] width 140 height 15
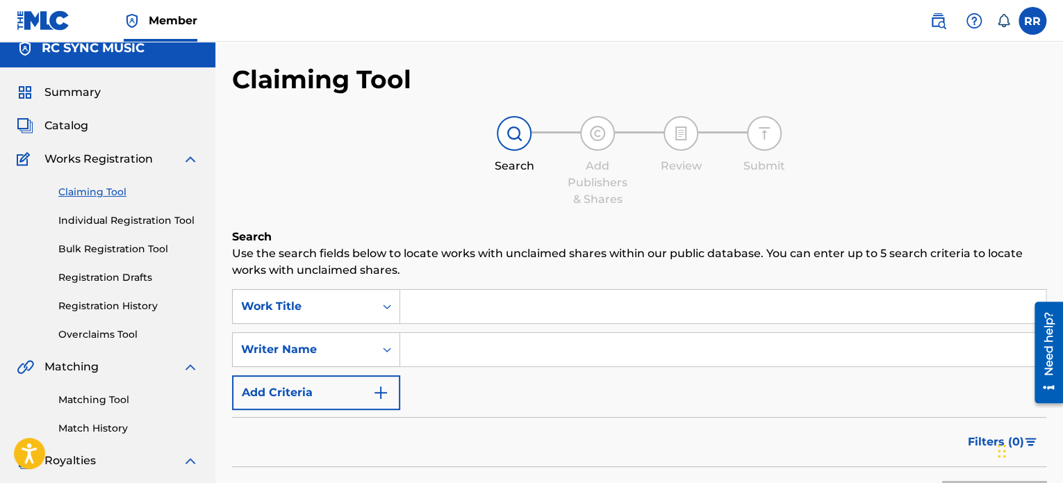
scroll to position [378, 0]
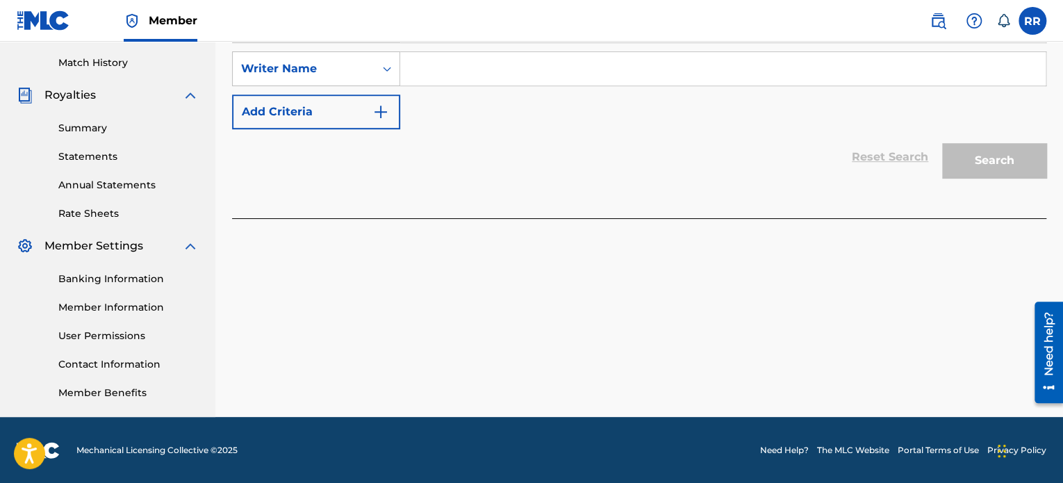
drag, startPoint x: 335, startPoint y: 212, endPoint x: 348, endPoint y: 207, distance: 14.1
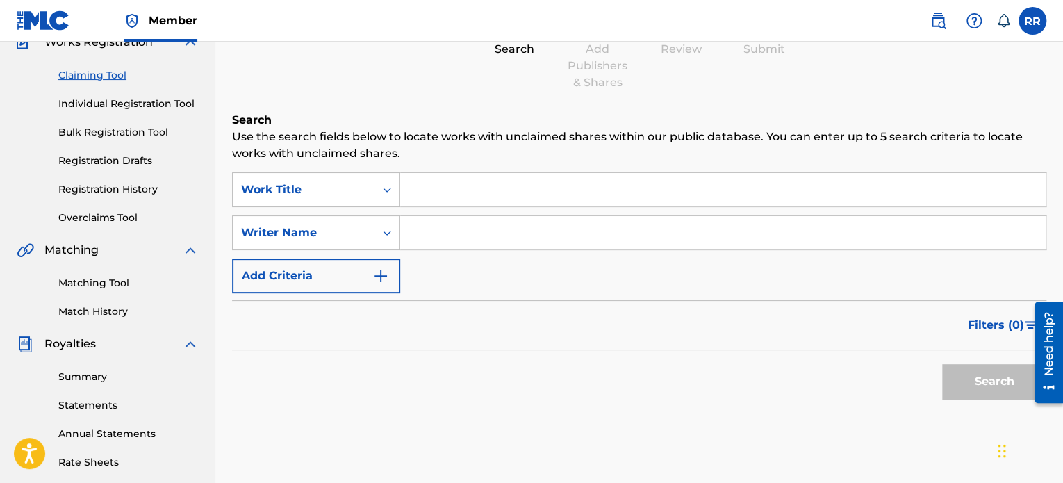
scroll to position [378, 0]
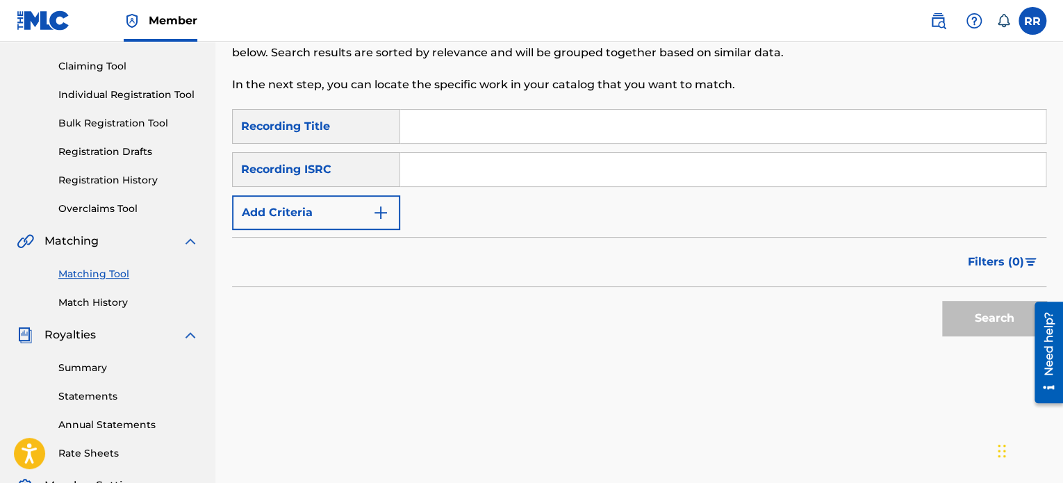
scroll to position [378, 0]
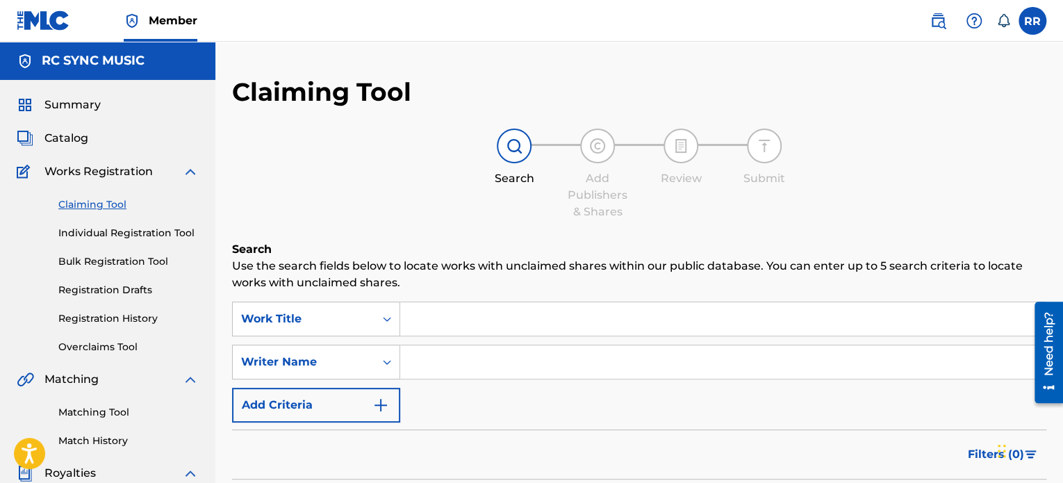
click at [465, 356] on input "Search Form" at bounding box center [723, 361] width 646 height 33
type input "[PERSON_NAME] [PERSON_NAME]"
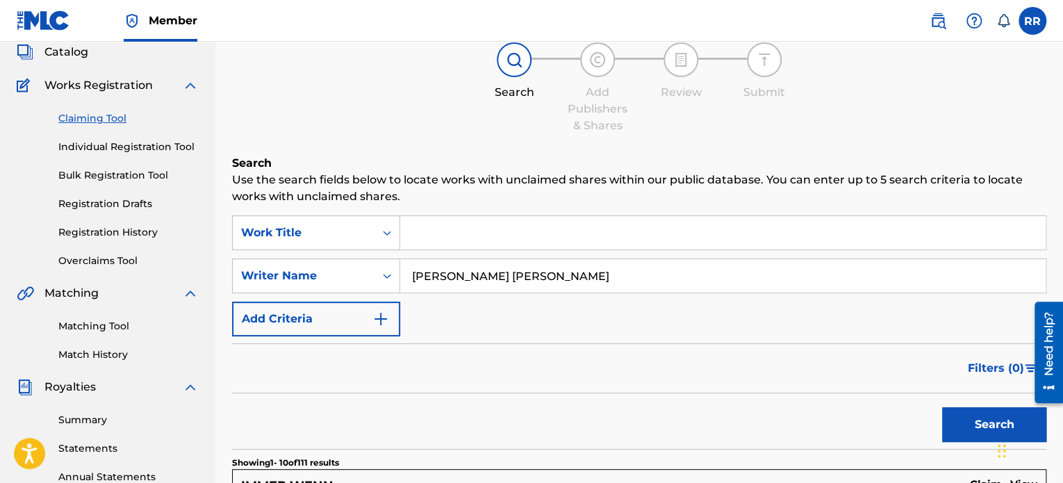
scroll to position [347, 0]
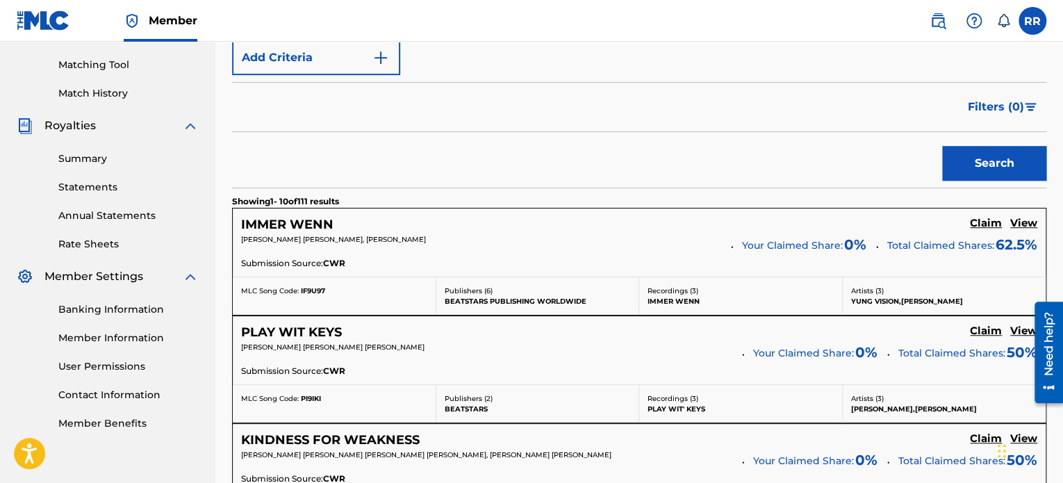
click at [288, 220] on h5 "IMMER WENN" at bounding box center [287, 225] width 92 height 16
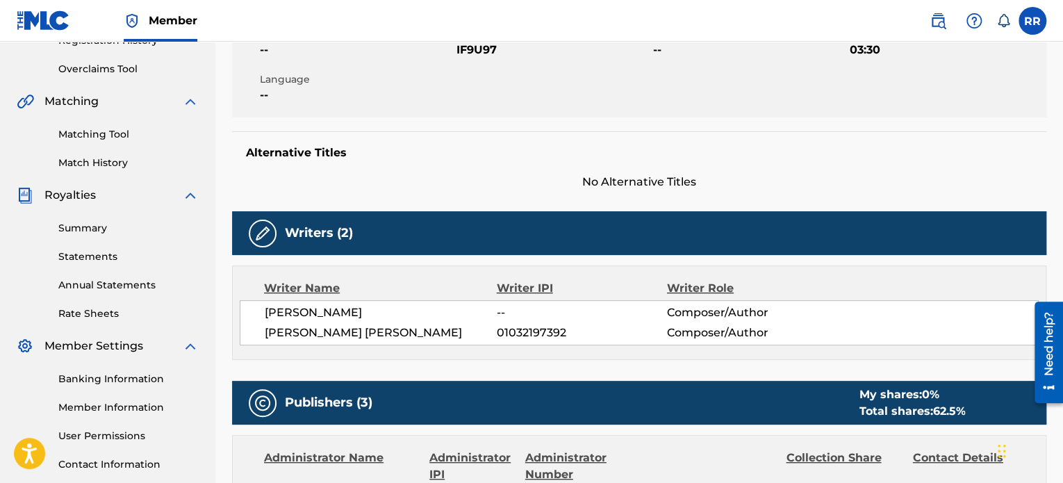
scroll to position [347, 0]
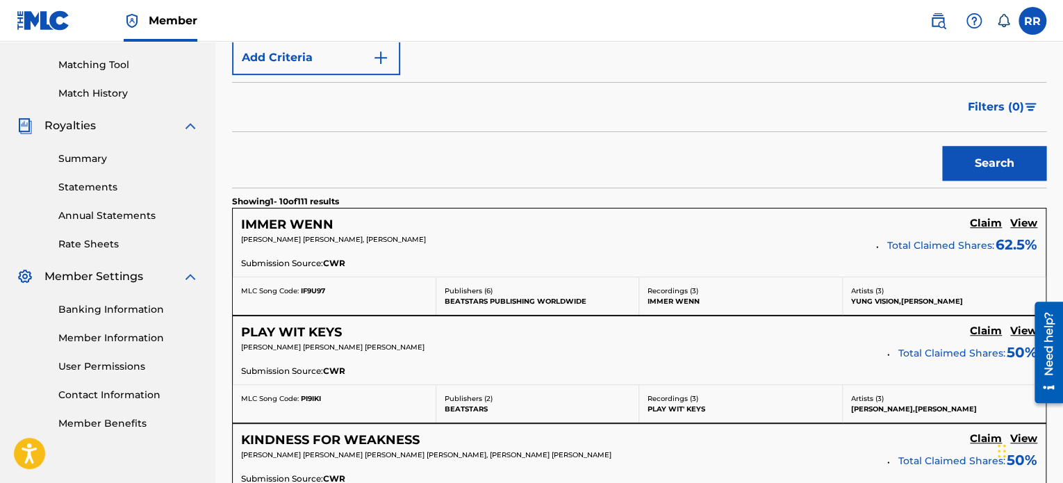
click at [301, 219] on h5 "IMMER WENN" at bounding box center [287, 225] width 92 height 16
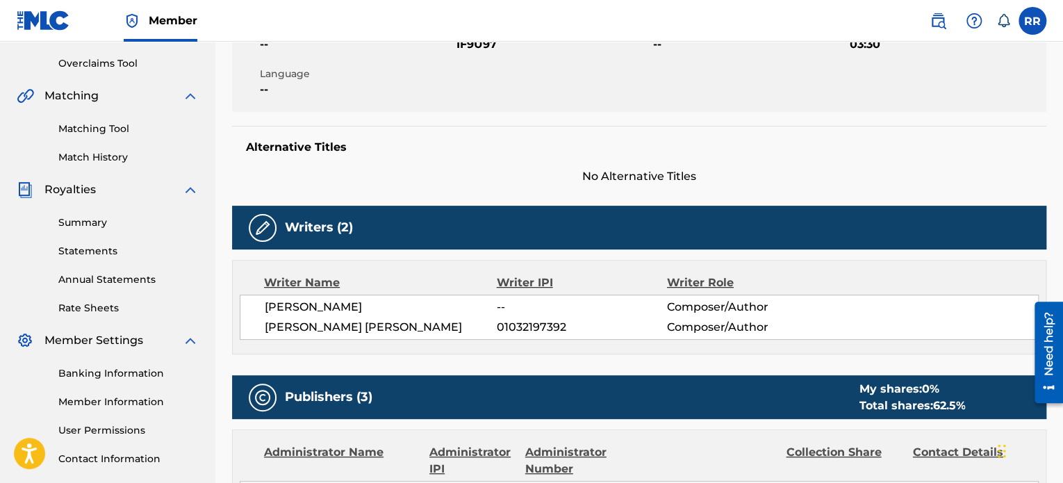
scroll to position [278, 0]
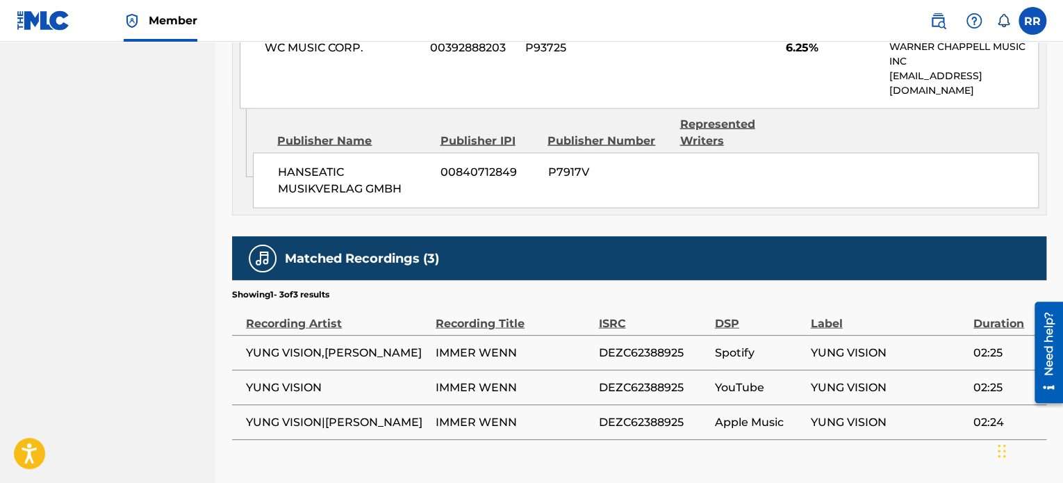
drag, startPoint x: 464, startPoint y: 311, endPoint x: 453, endPoint y: 319, distance: 13.9
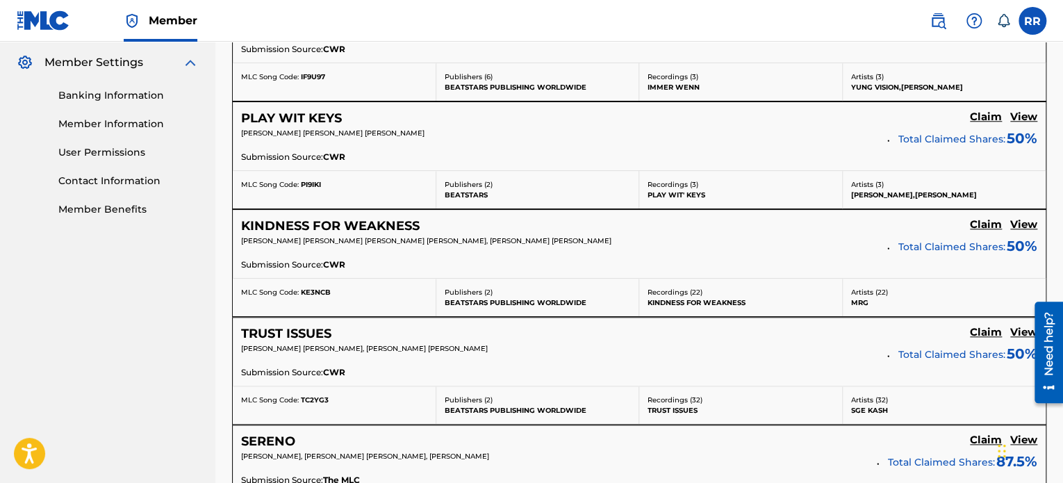
scroll to position [625, 0]
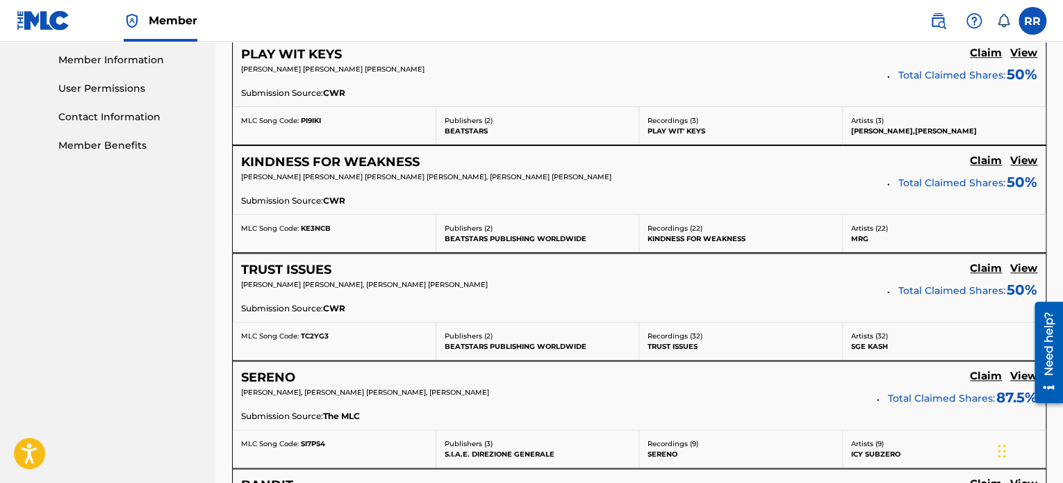
click at [302, 154] on h5 "KINDNESS FOR WEAKNESS" at bounding box center [330, 162] width 179 height 16
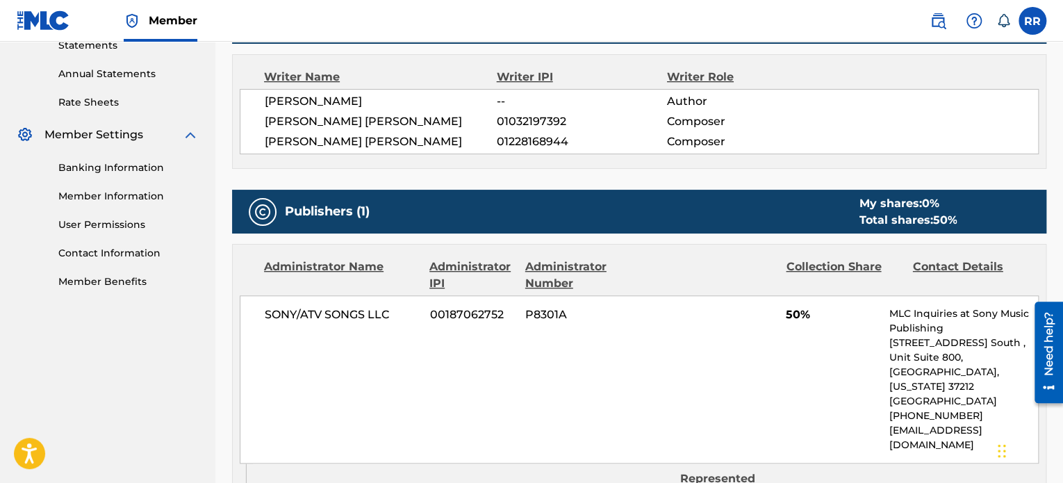
scroll to position [486, 0]
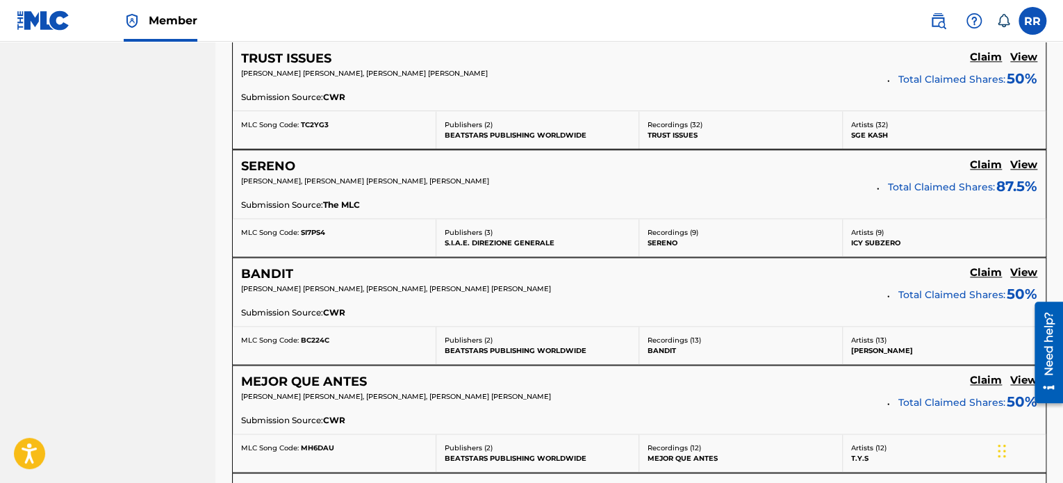
scroll to position [903, 0]
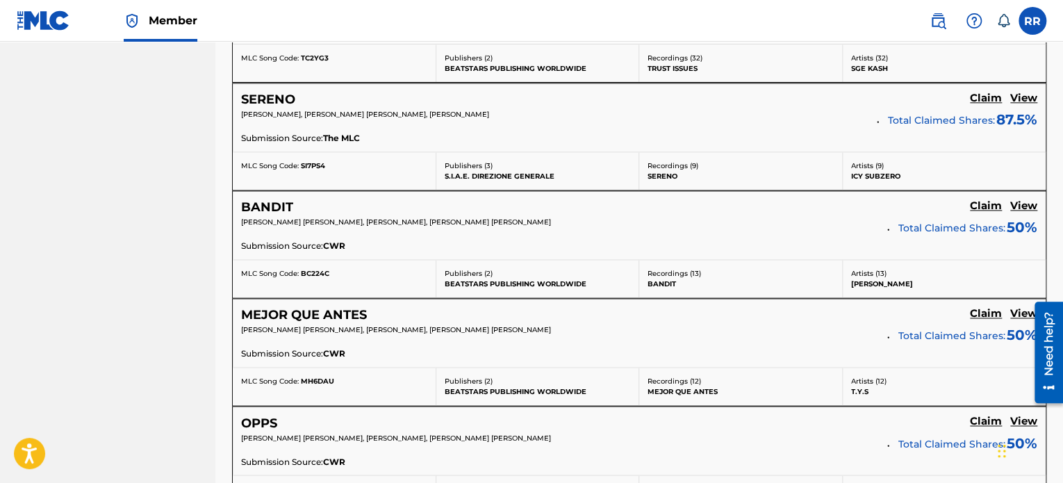
click at [1019, 204] on h5 "View" at bounding box center [1023, 205] width 27 height 13
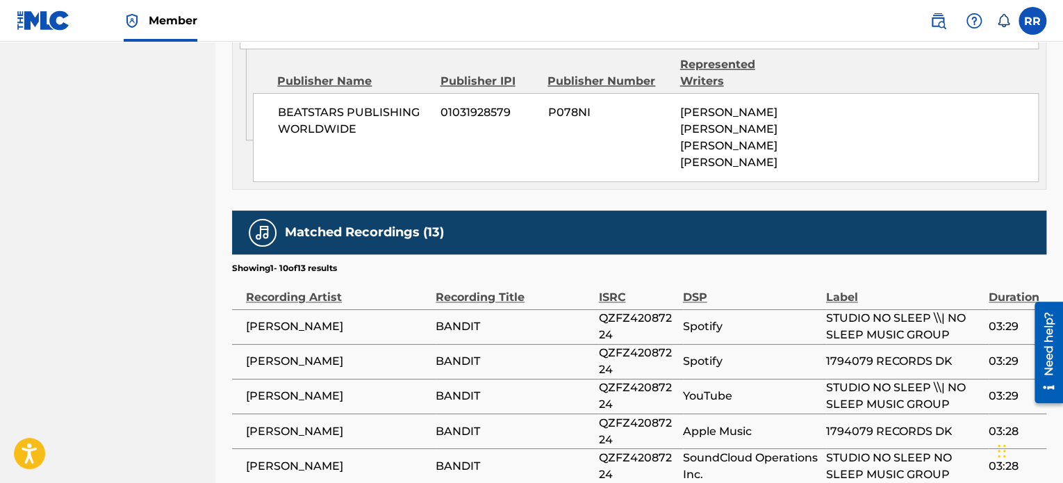
scroll to position [1202, 0]
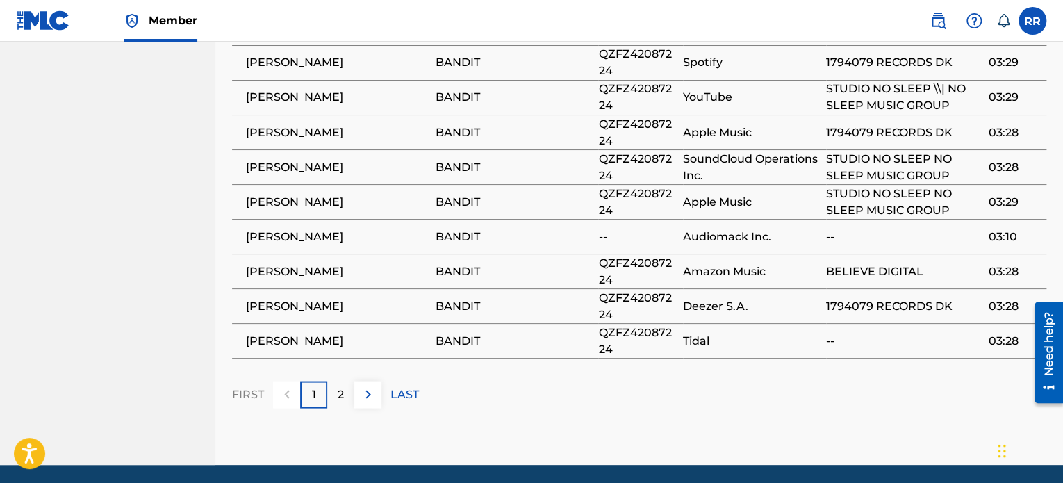
click at [347, 381] on div "2" at bounding box center [340, 394] width 27 height 27
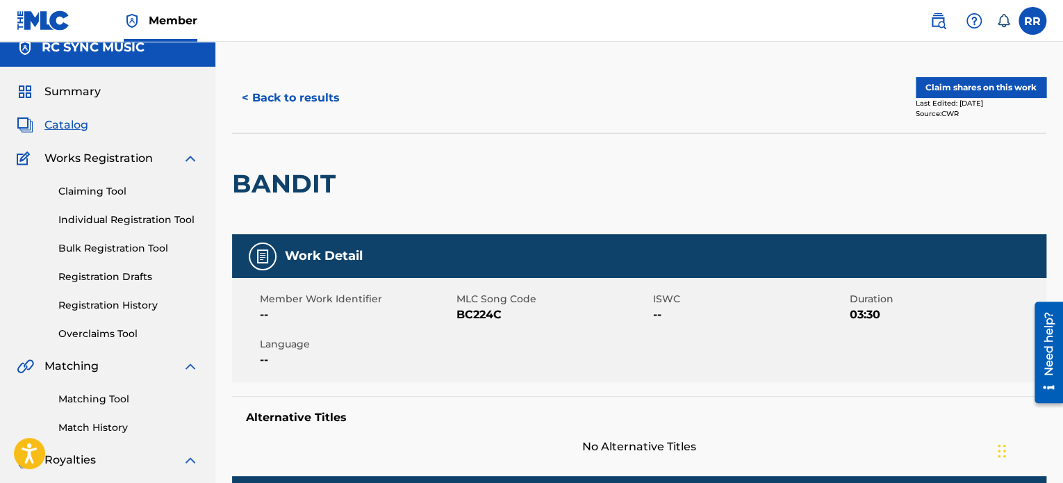
scroll to position [0, 0]
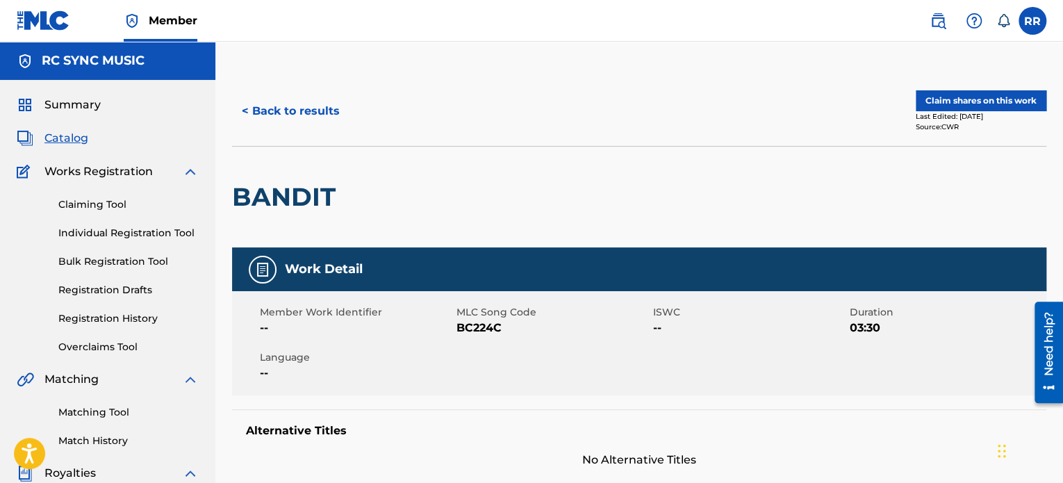
drag, startPoint x: 750, startPoint y: 287, endPoint x: 765, endPoint y: 286, distance: 15.3
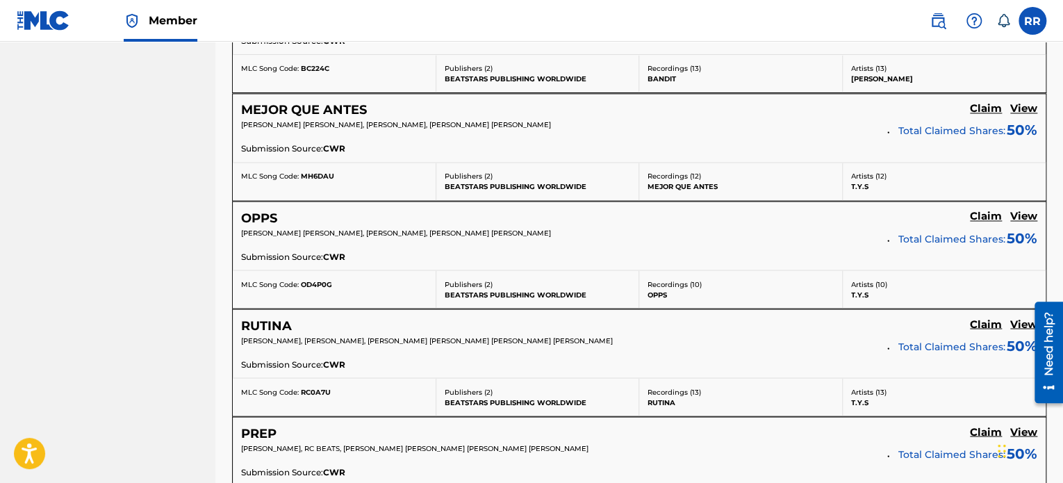
scroll to position [1112, 0]
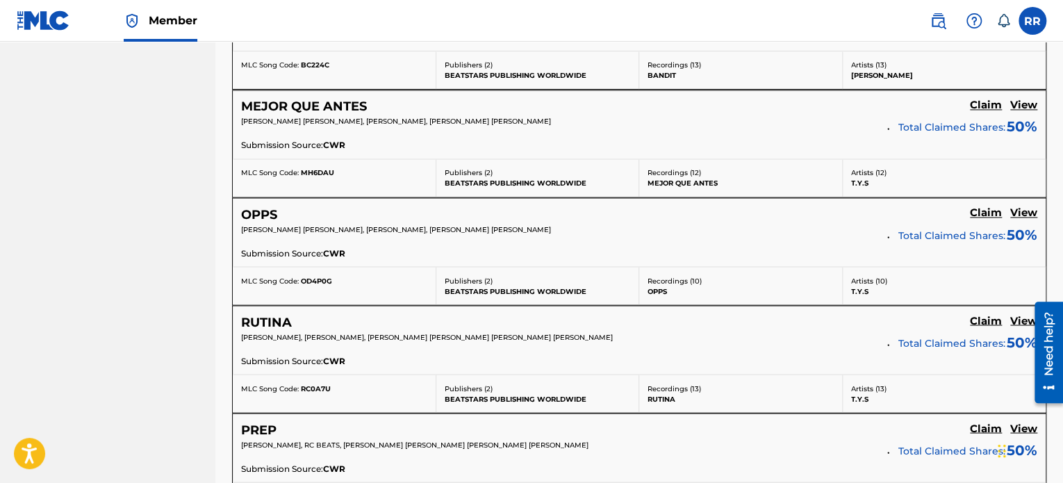
click at [269, 213] on h5 "OPPS" at bounding box center [259, 214] width 36 height 16
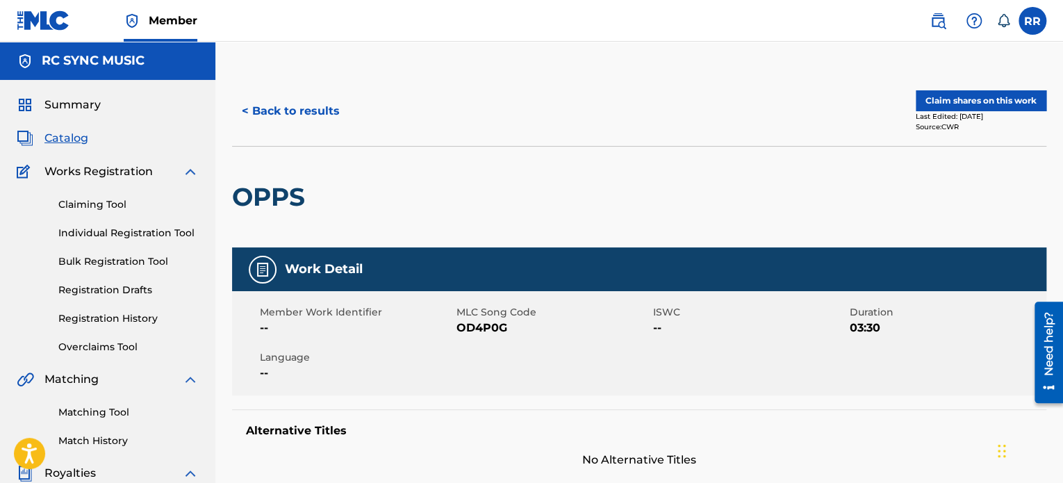
drag, startPoint x: 853, startPoint y: 304, endPoint x: 871, endPoint y: 310, distance: 18.2
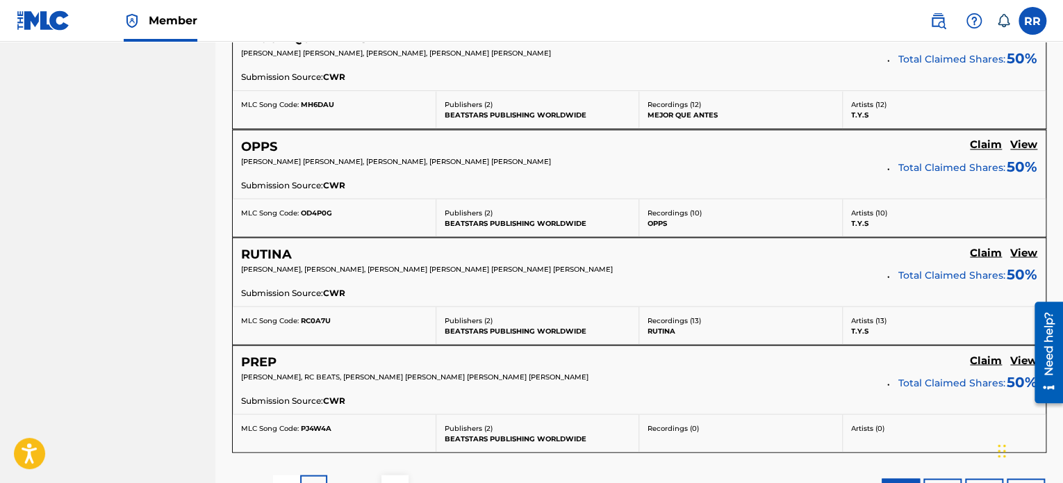
scroll to position [1352, 0]
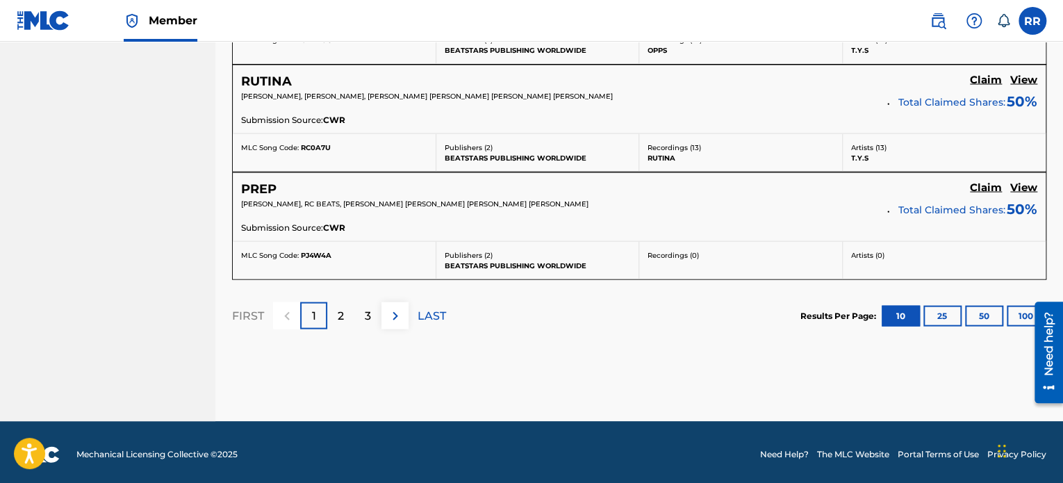
click at [272, 189] on h5 "PREP" at bounding box center [258, 189] width 35 height 16
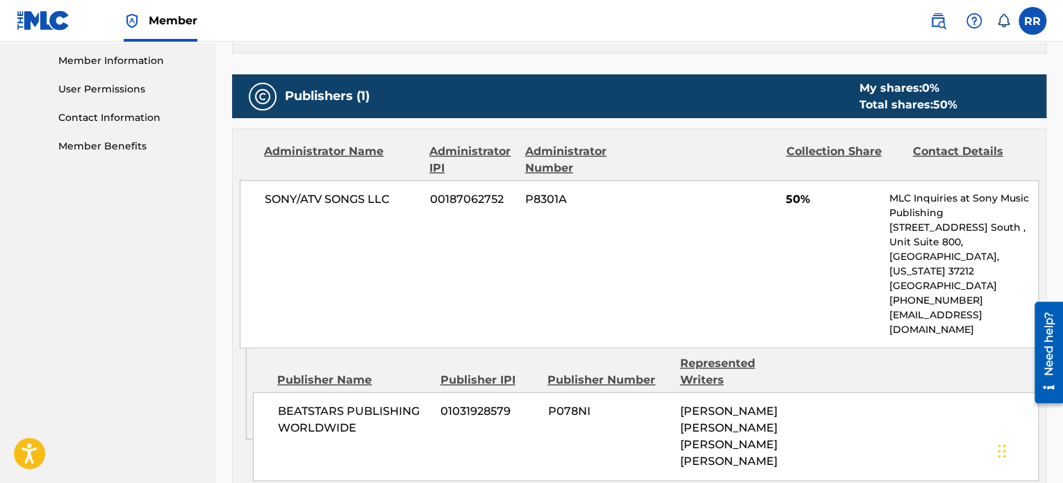
scroll to position [625, 0]
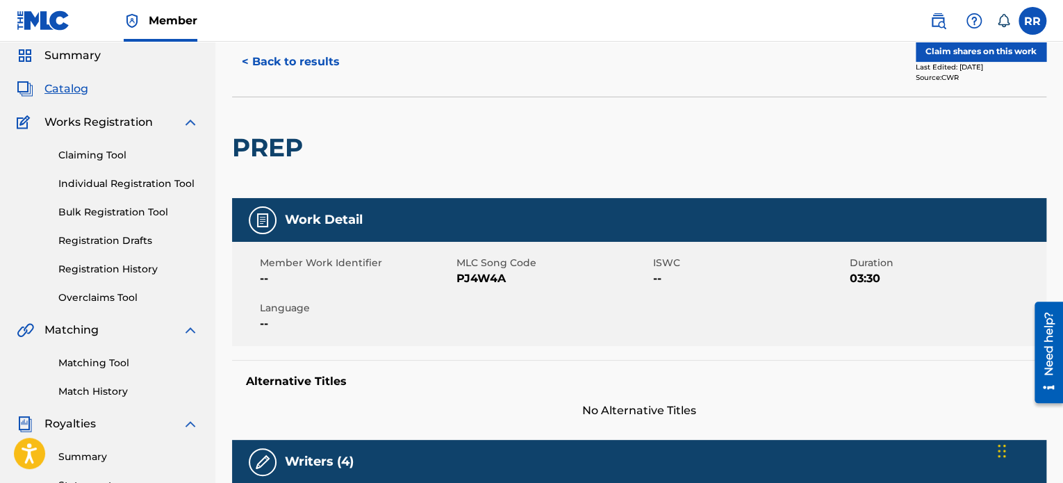
drag, startPoint x: 670, startPoint y: 329, endPoint x: 691, endPoint y: 327, distance: 21.6
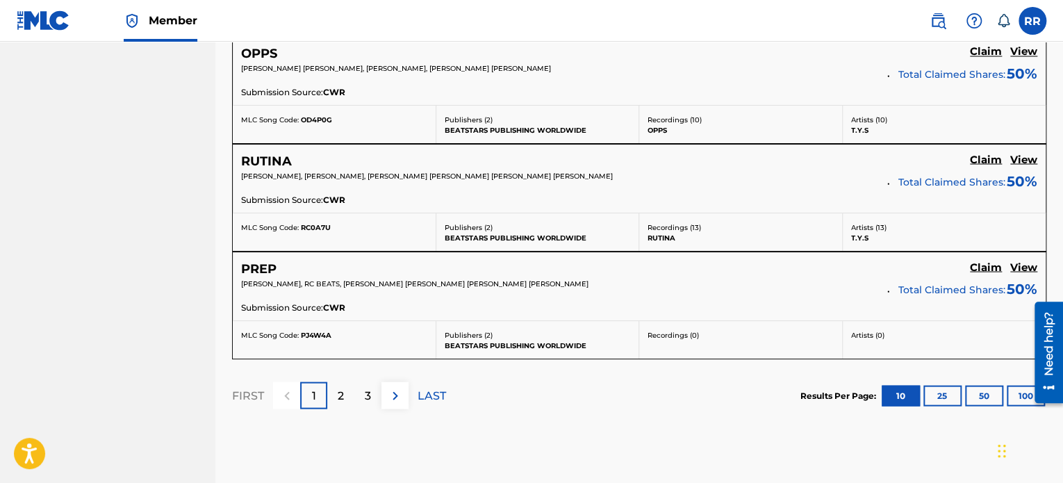
click at [340, 388] on p "2" at bounding box center [341, 395] width 6 height 17
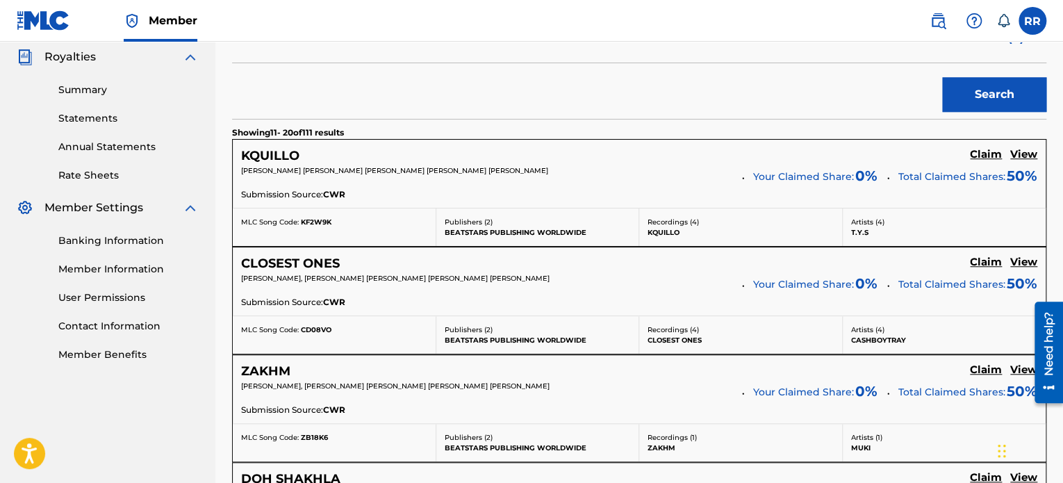
scroll to position [417, 0]
click at [987, 150] on h5 "Claim" at bounding box center [986, 153] width 32 height 13
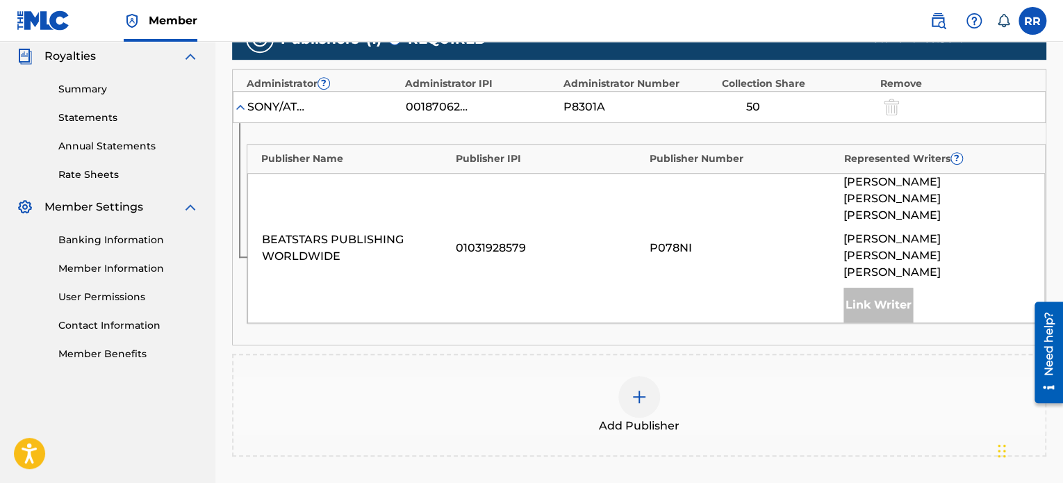
click at [865, 288] on div "Link Writer" at bounding box center [878, 305] width 69 height 35
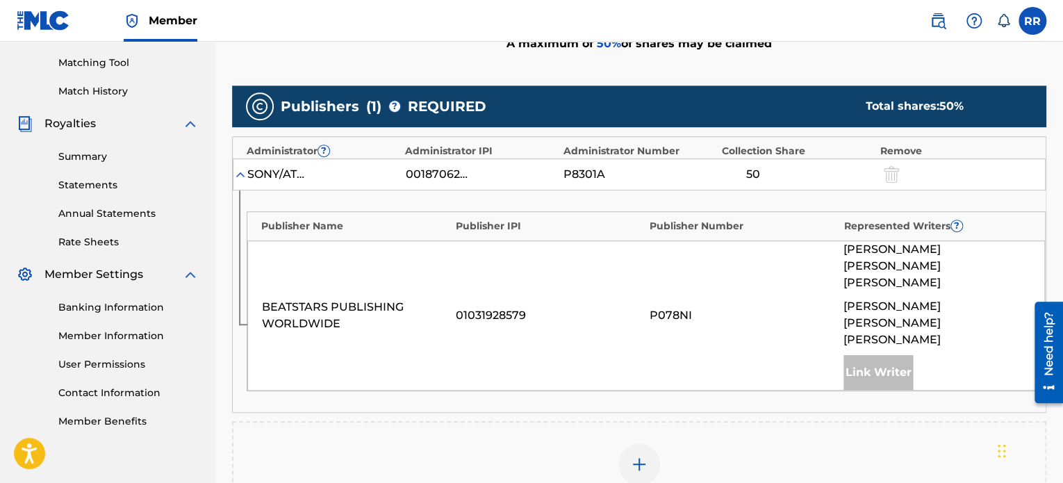
scroll to position [302, 0]
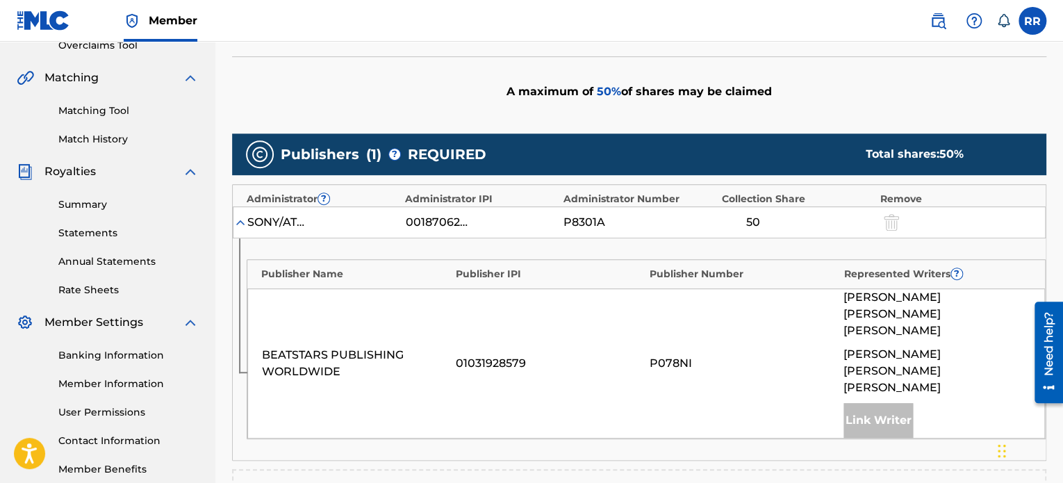
click at [242, 224] on img at bounding box center [240, 222] width 14 height 14
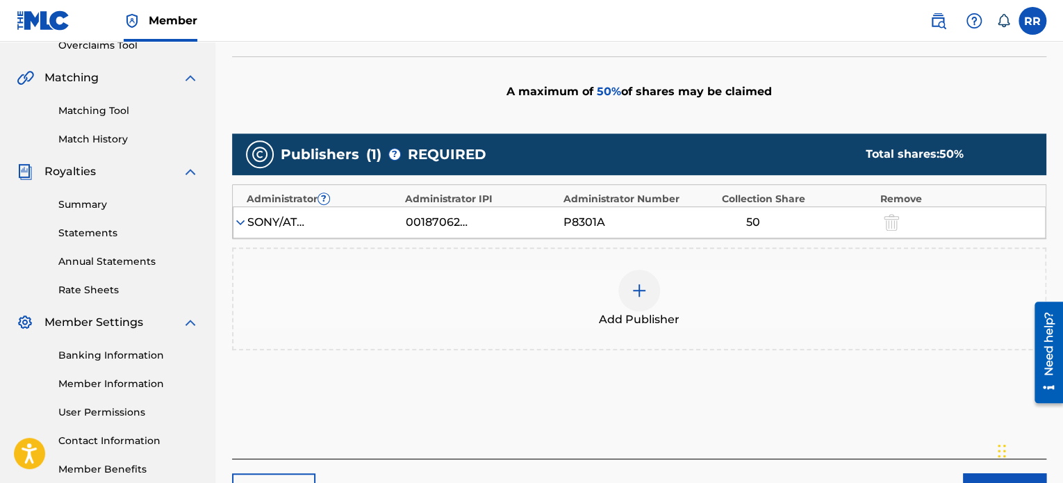
click at [239, 224] on img at bounding box center [240, 222] width 14 height 14
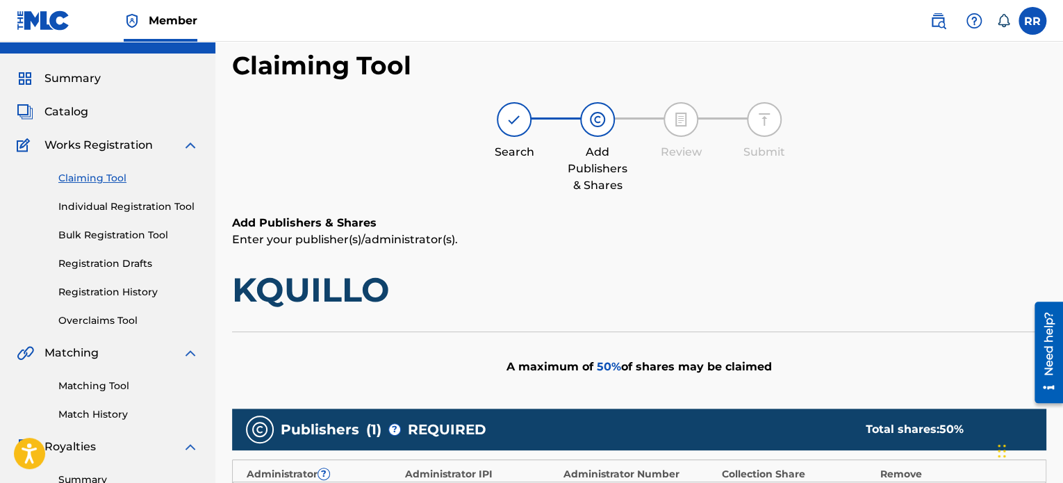
scroll to position [24, 0]
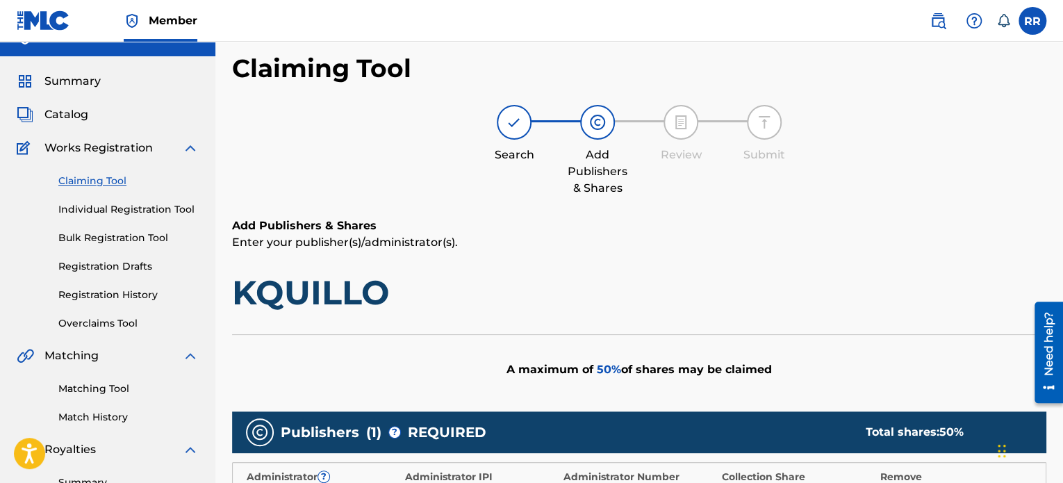
click at [118, 318] on link "Overclaims Tool" at bounding box center [128, 323] width 140 height 15
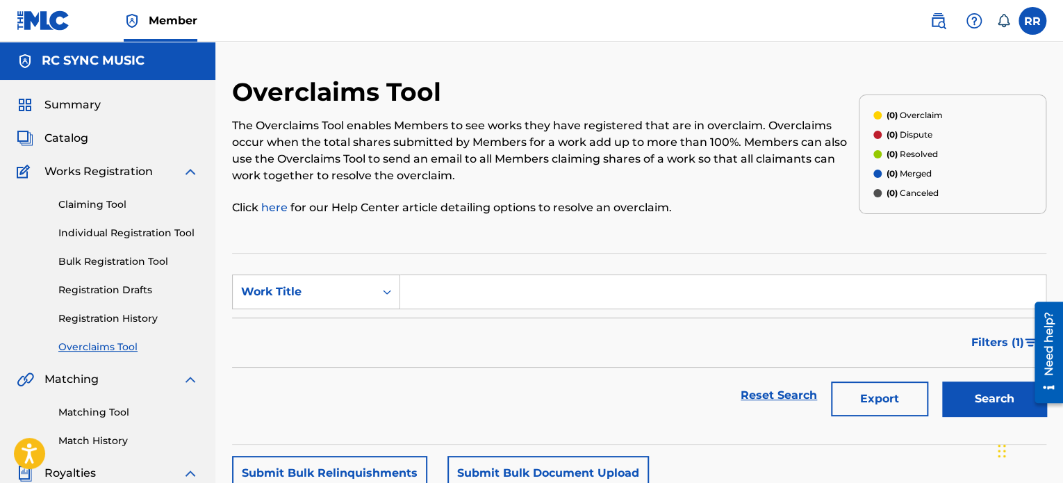
click at [111, 202] on link "Claiming Tool" at bounding box center [128, 204] width 140 height 15
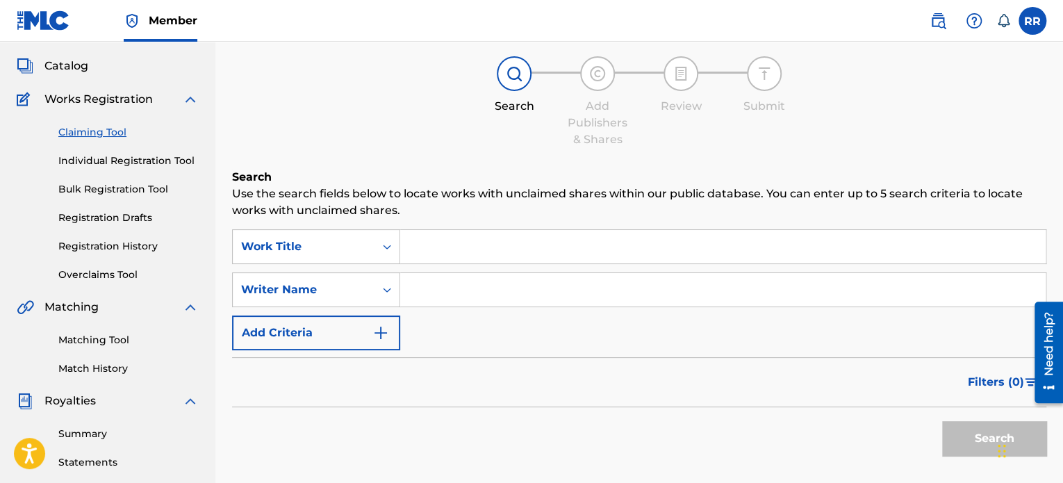
scroll to position [69, 0]
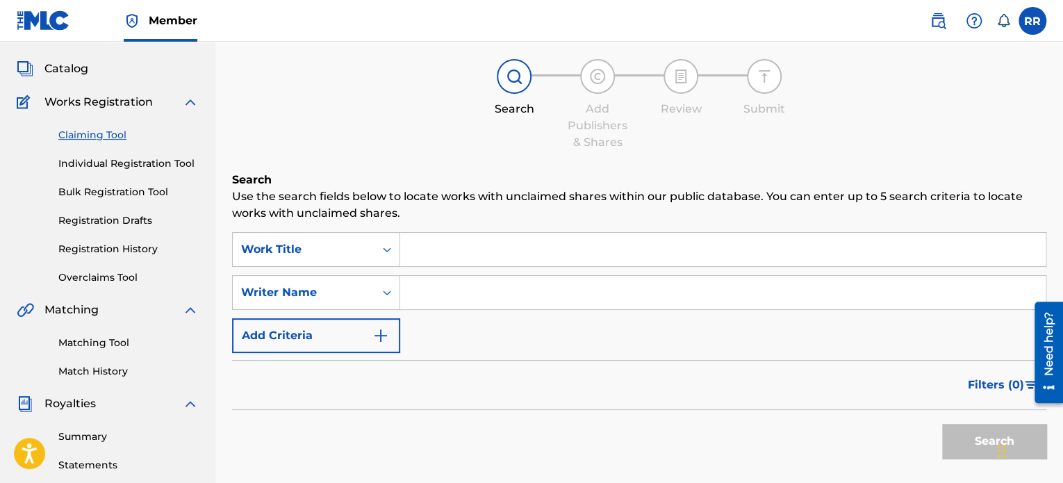
click at [506, 304] on input "Search Form" at bounding box center [723, 292] width 646 height 33
type input "BVCOVIA"
click at [512, 318] on div "SearchWithCriteria35453dd4-839e-469f-9604-01b2f28d7e0c Work Title SearchWithCri…" at bounding box center [639, 292] width 814 height 121
drag, startPoint x: 493, startPoint y: 283, endPoint x: 343, endPoint y: 322, distance: 155.9
click at [346, 323] on div "SearchWithCriteria35453dd4-839e-469f-9604-01b2f28d7e0c Work Title SearchWithCri…" at bounding box center [639, 292] width 814 height 121
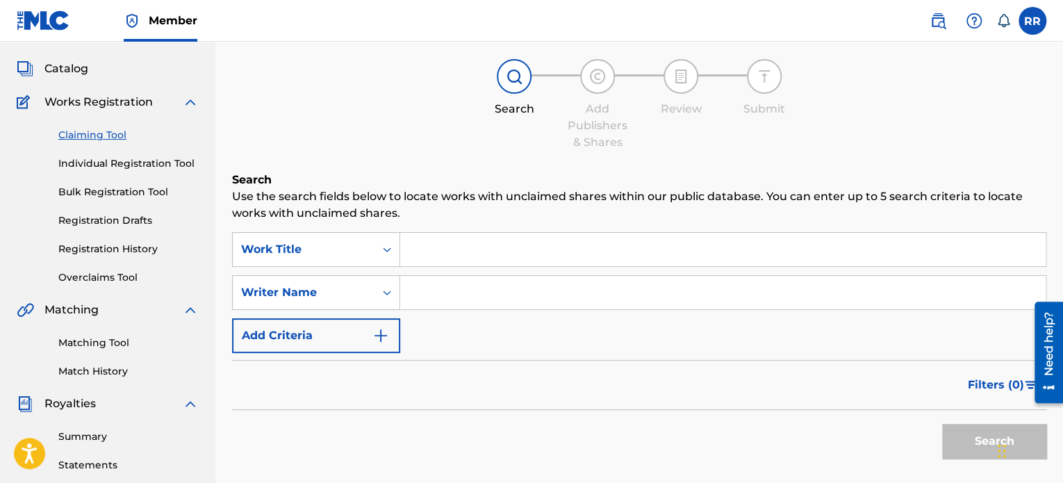
click at [463, 294] on input "Search Form" at bounding box center [723, 292] width 646 height 33
type input "[PERSON_NAME] [PERSON_NAME]"
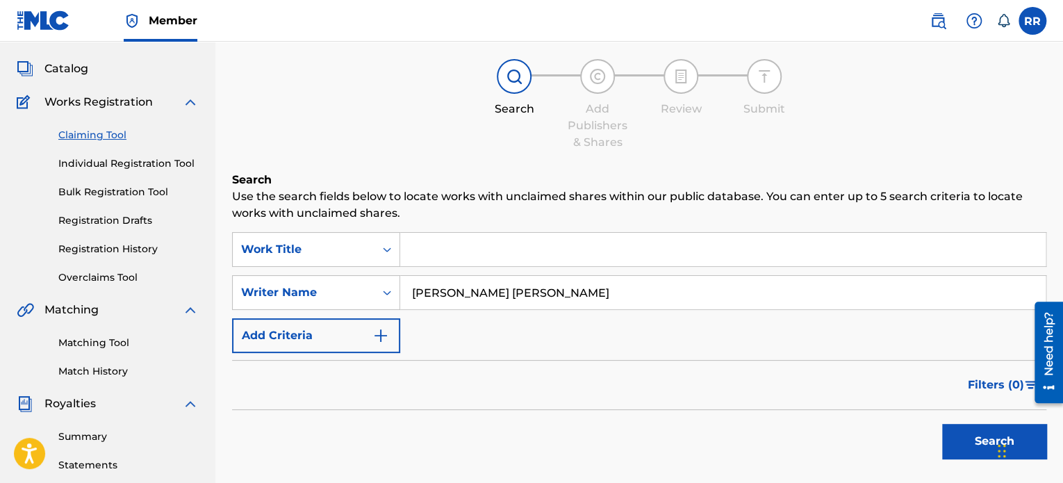
click at [959, 442] on button "Search" at bounding box center [994, 441] width 104 height 35
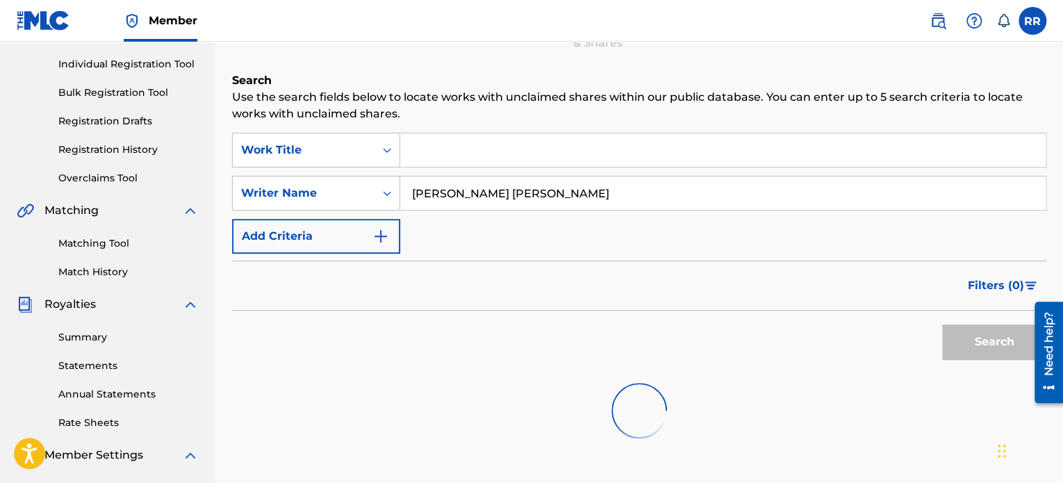
scroll to position [347, 0]
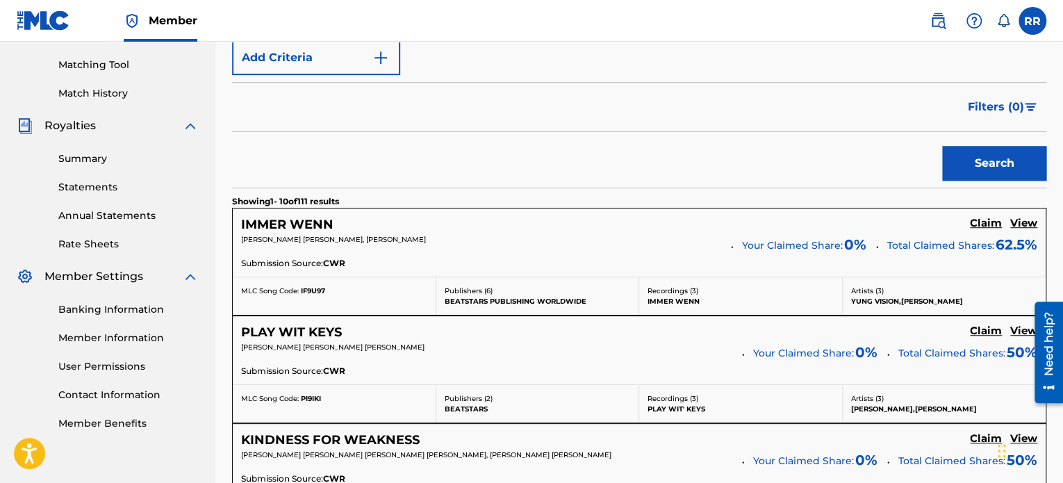
click at [319, 222] on h5 "IMMER WENN" at bounding box center [287, 225] width 92 height 16
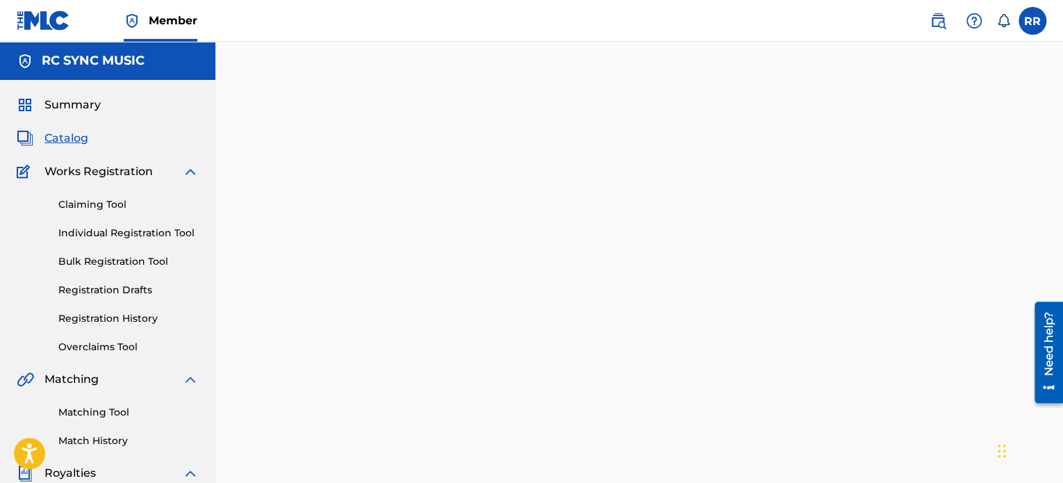
click at [319, 222] on div at bounding box center [639, 435] width 848 height 719
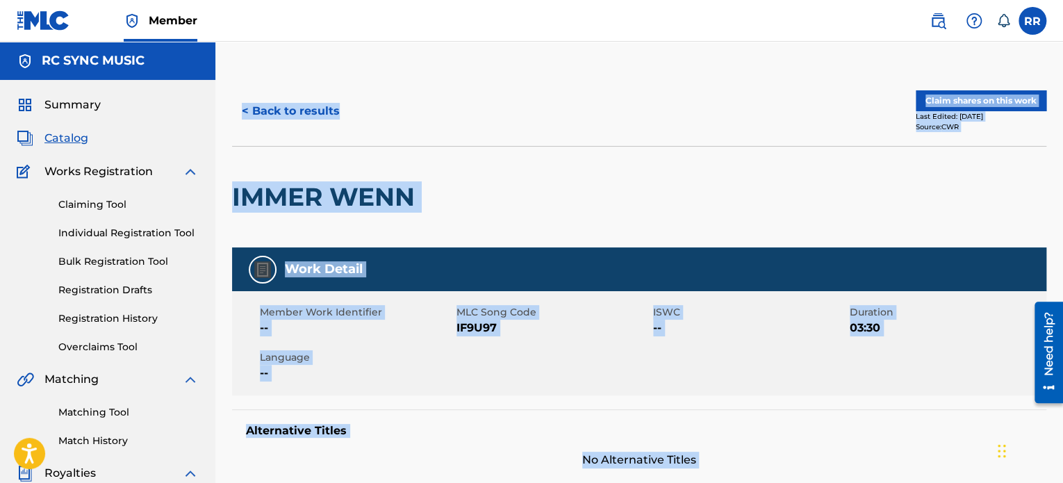
click at [620, 180] on div "IMMER WENN" at bounding box center [639, 196] width 814 height 101
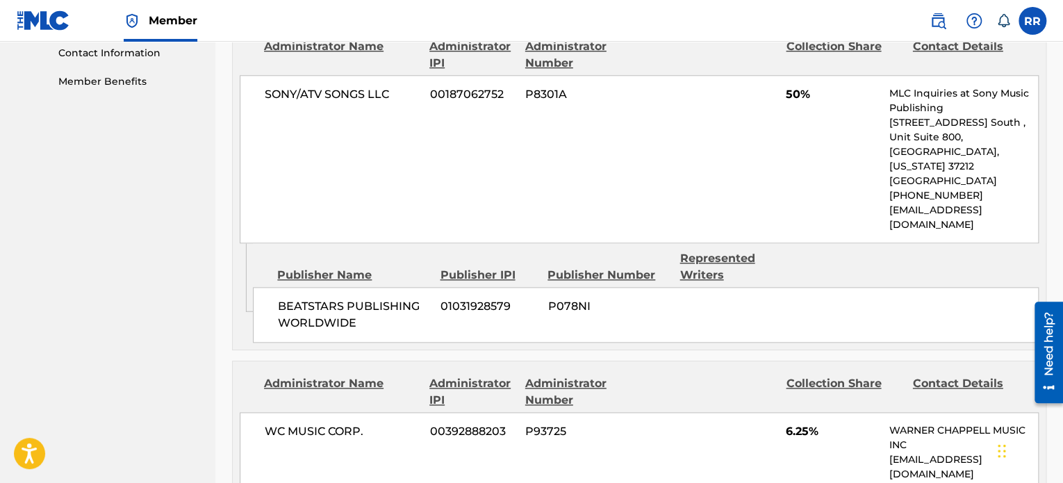
scroll to position [695, 0]
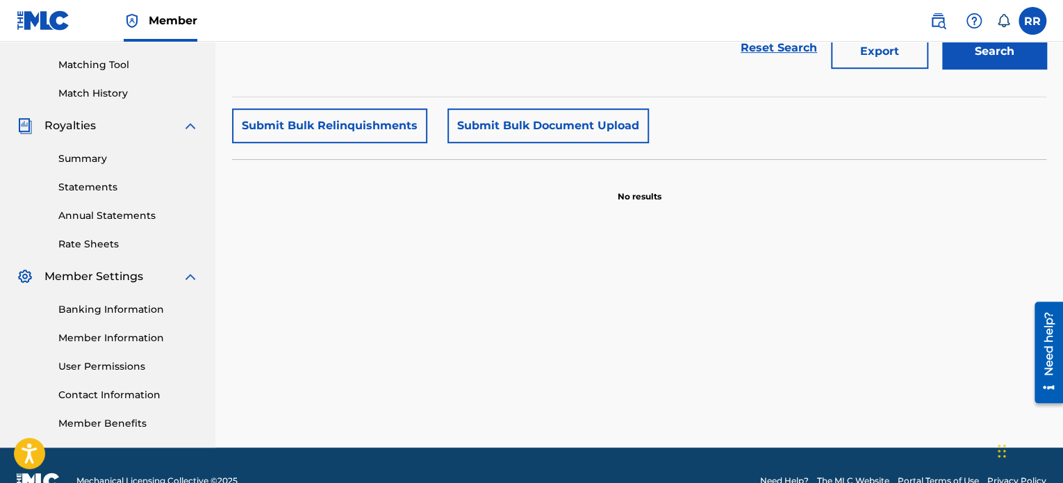
drag, startPoint x: 731, startPoint y: 339, endPoint x: 658, endPoint y: 374, distance: 80.8
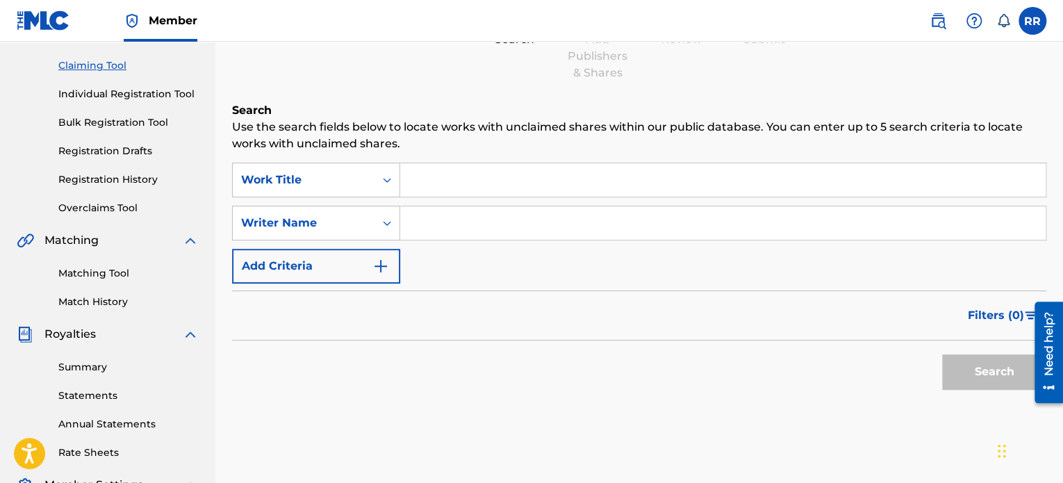
drag, startPoint x: 684, startPoint y: 306, endPoint x: 648, endPoint y: 320, distance: 39.4
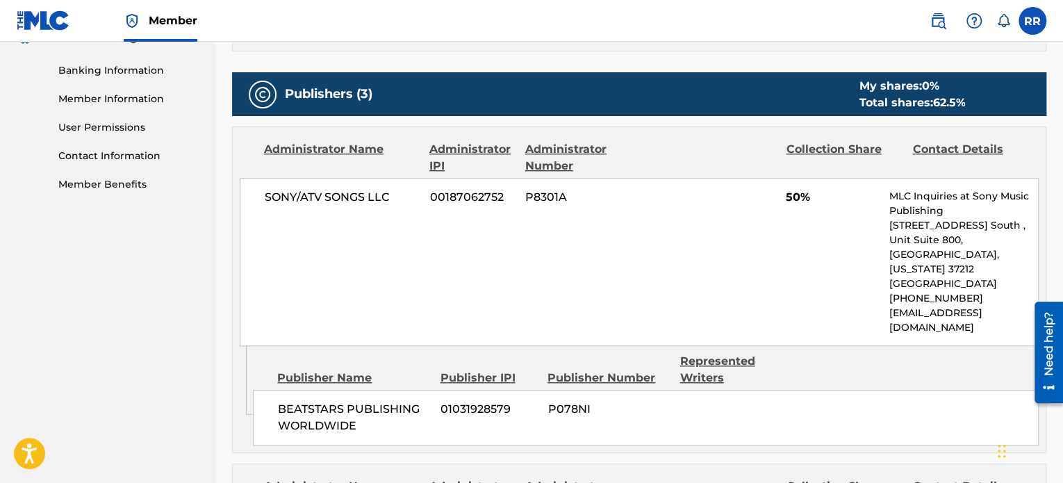
scroll to position [139, 0]
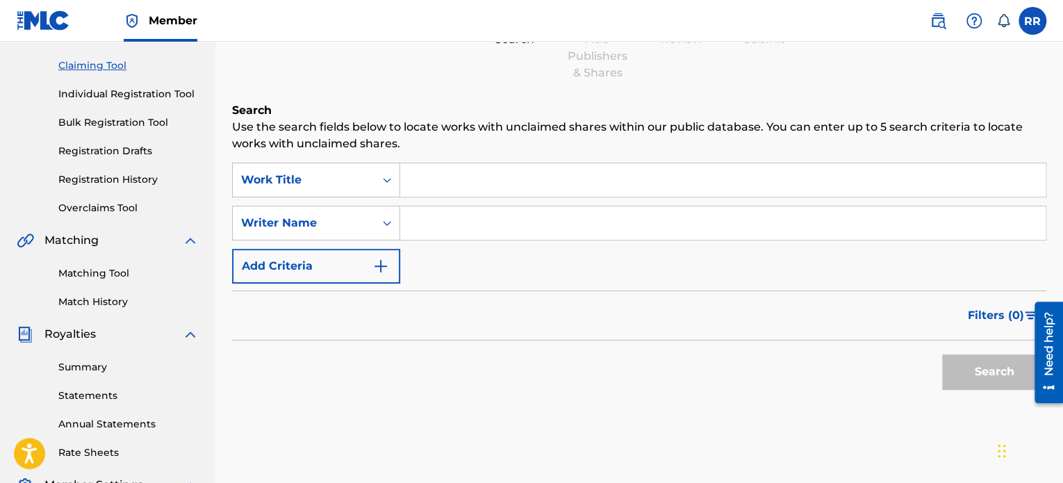
click at [457, 221] on input "Search Form" at bounding box center [723, 222] width 646 height 33
type input "[PERSON_NAME] [PERSON_NAME]"
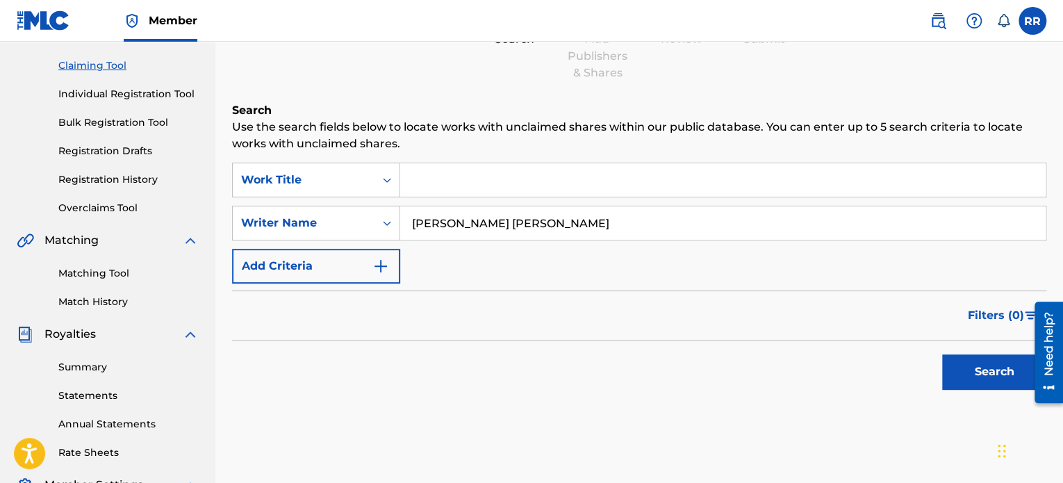
click at [987, 372] on button "Search" at bounding box center [994, 371] width 104 height 35
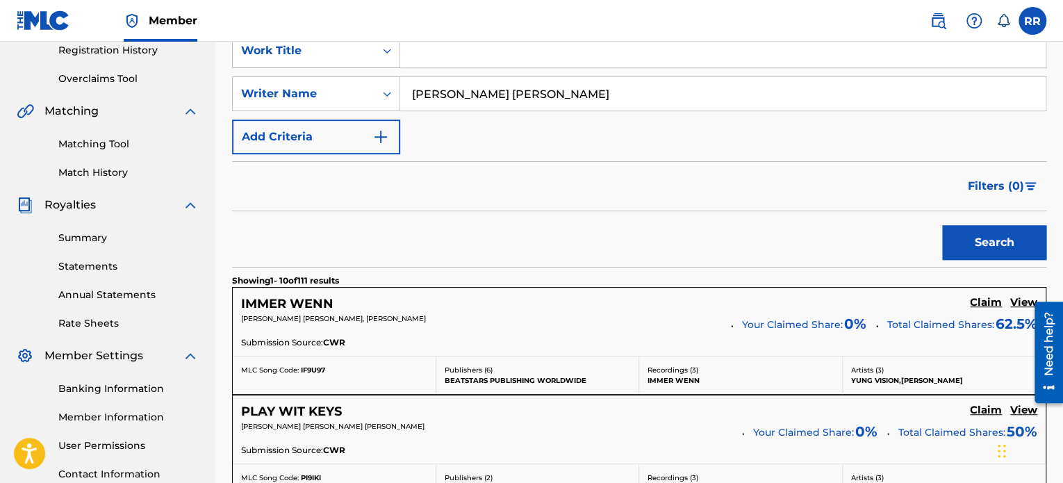
scroll to position [278, 0]
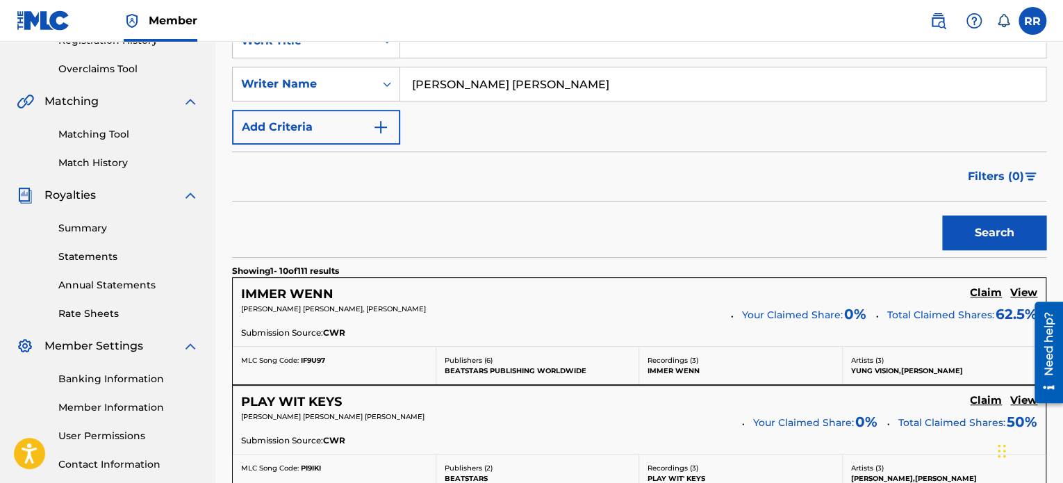
click at [992, 293] on h5 "Claim" at bounding box center [986, 292] width 32 height 13
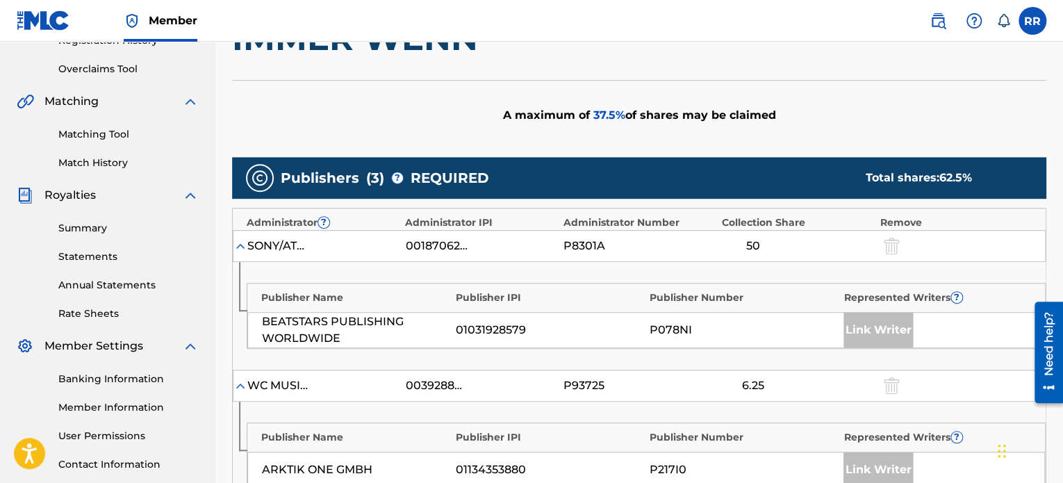
click at [881, 337] on div "Link Writer" at bounding box center [878, 330] width 69 height 35
click at [876, 461] on div "Link Writer" at bounding box center [878, 469] width 69 height 35
click at [878, 463] on div "Link Writer" at bounding box center [878, 469] width 69 height 35
click at [896, 242] on div at bounding box center [890, 246] width 21 height 16
click at [899, 348] on div "Publisher Name Publisher IPI Publisher Number Represented Writers ? BEATSTARS P…" at bounding box center [639, 316] width 813 height 108
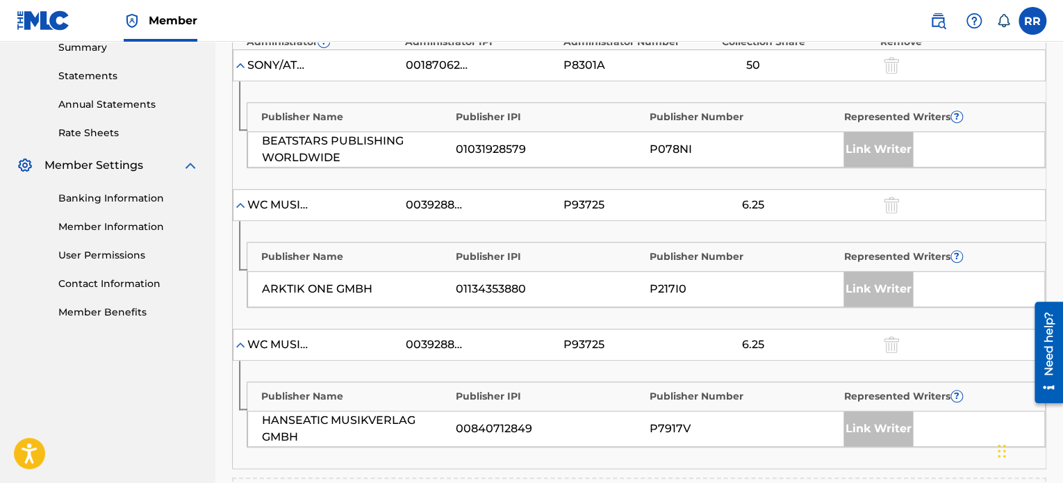
scroll to position [486, 0]
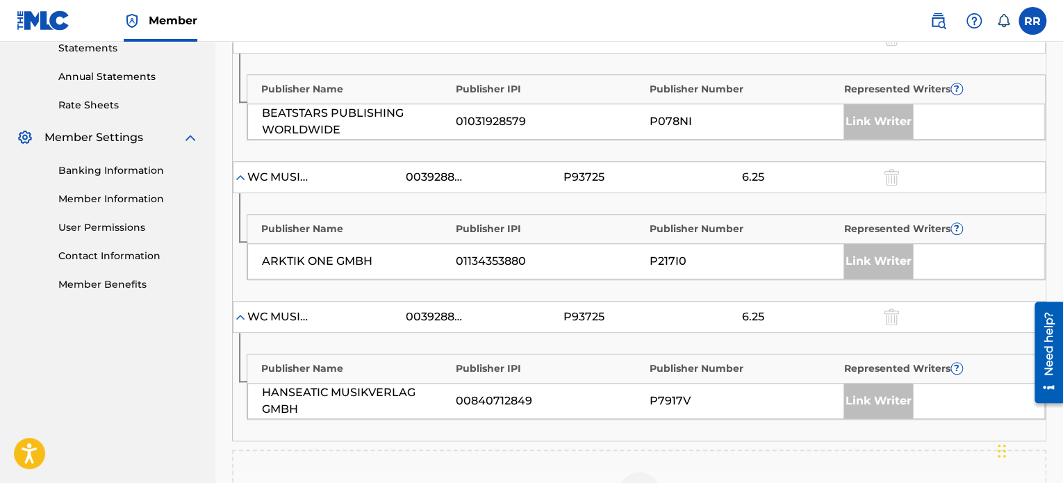
click at [882, 393] on div "Link Writer" at bounding box center [878, 401] width 69 height 35
click at [896, 419] on div "Publisher Name Publisher IPI Publisher Number Represented Writers ? HANSEATIC M…" at bounding box center [639, 387] width 813 height 108
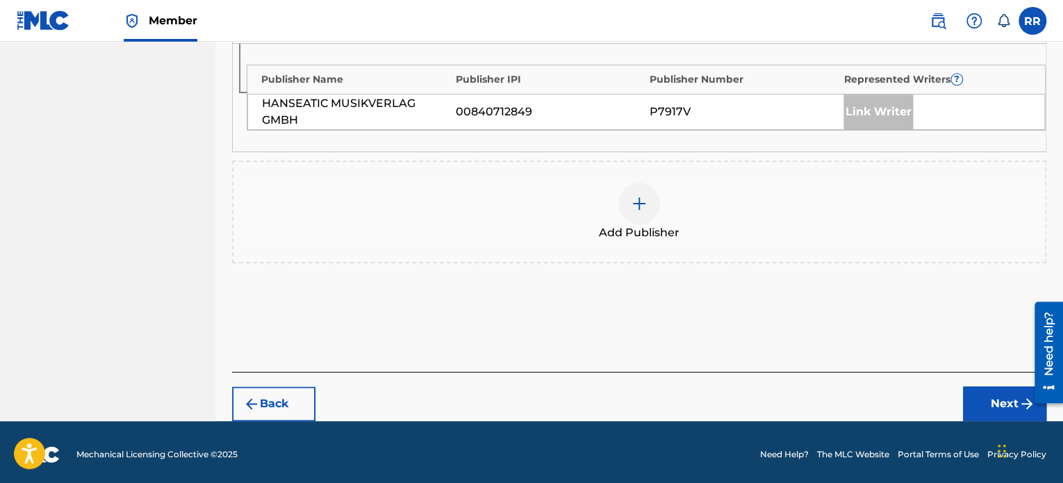
scroll to position [776, 0]
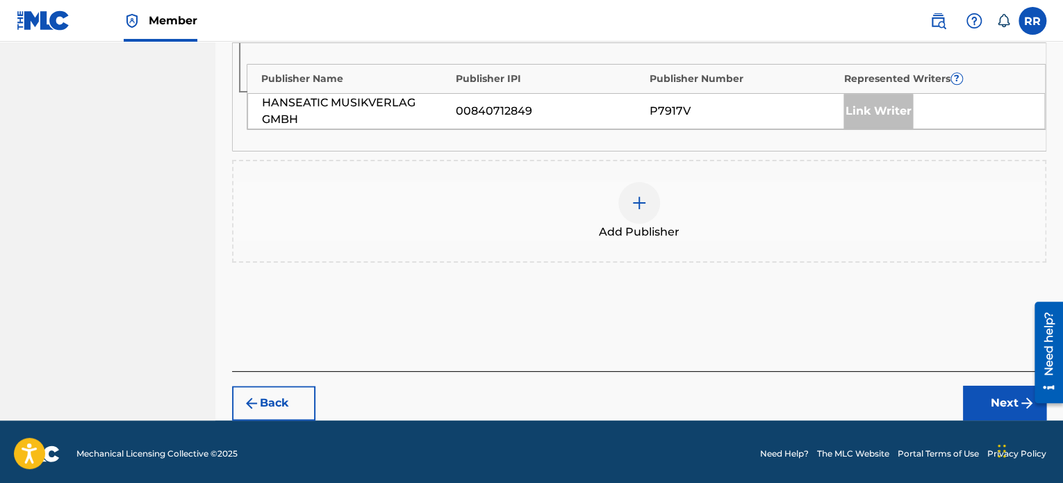
click at [990, 391] on button "Next" at bounding box center [1004, 403] width 83 height 35
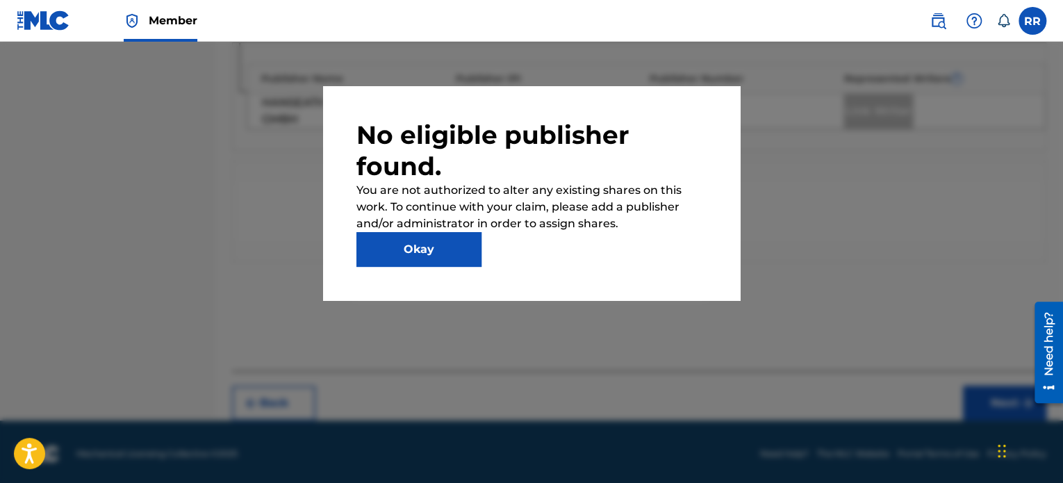
click at [404, 247] on button "Okay" at bounding box center [418, 249] width 125 height 35
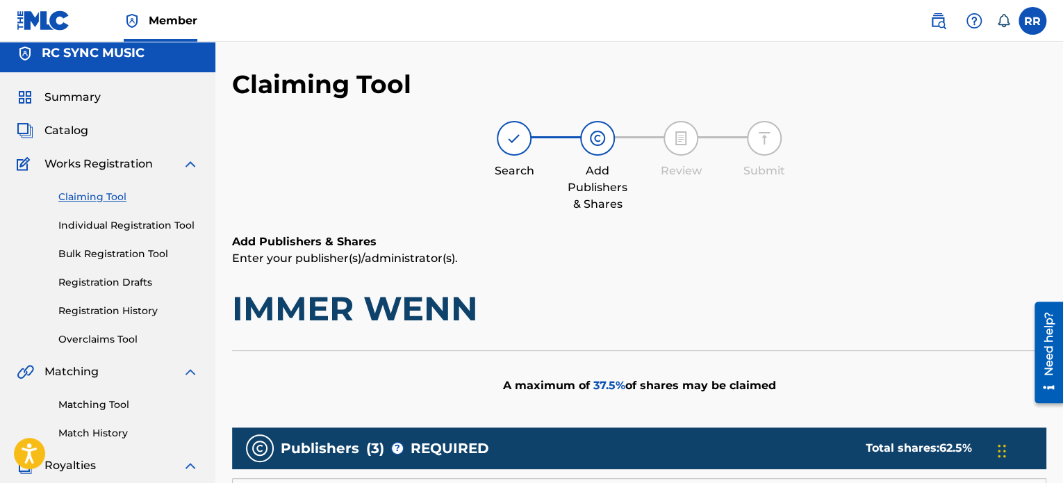
scroll to position [0, 0]
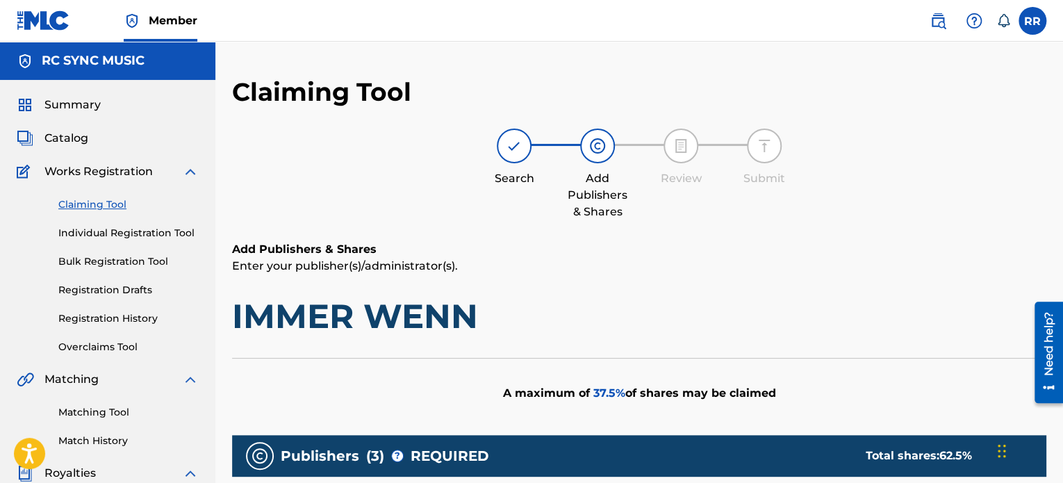
drag, startPoint x: 372, startPoint y: 305, endPoint x: 379, endPoint y: 308, distance: 8.1
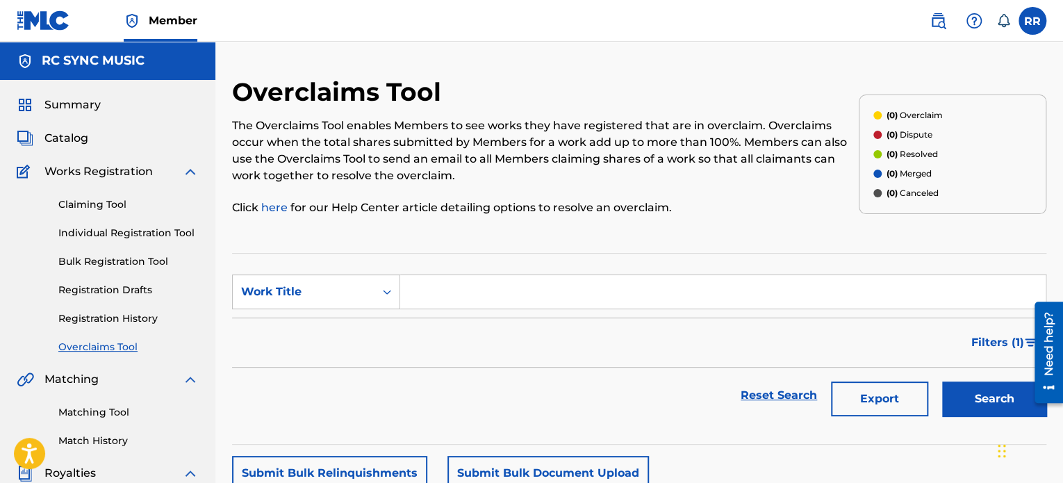
click at [95, 207] on link "Claiming Tool" at bounding box center [128, 204] width 140 height 15
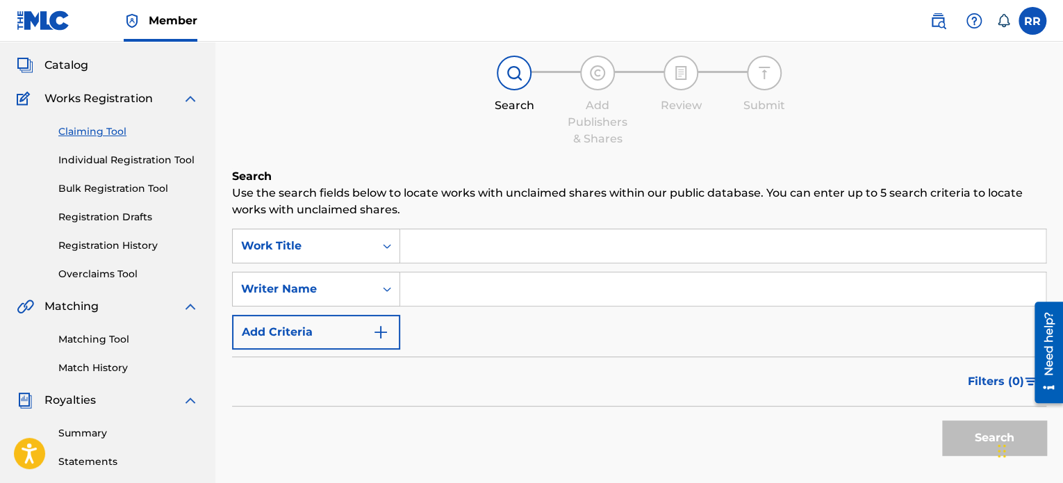
scroll to position [69, 0]
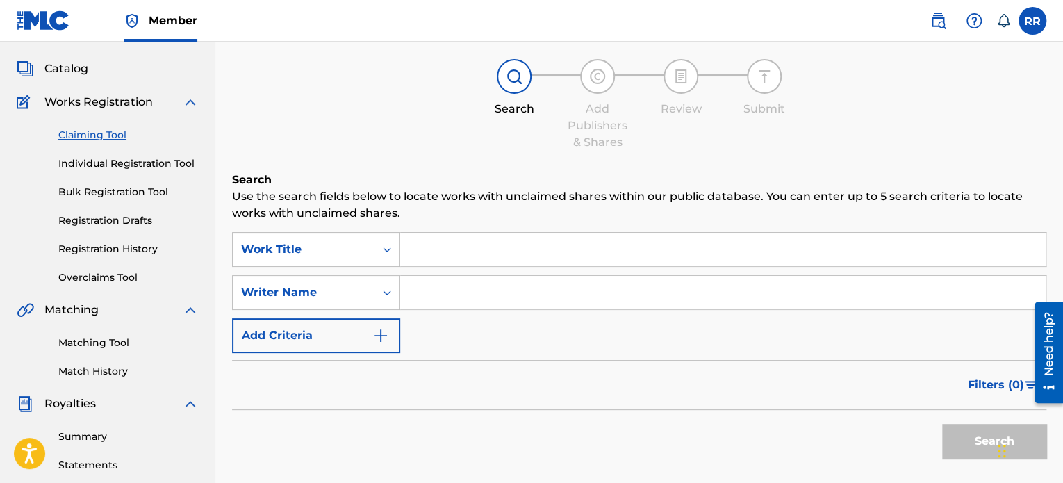
click at [107, 165] on link "Individual Registration Tool" at bounding box center [128, 163] width 140 height 15
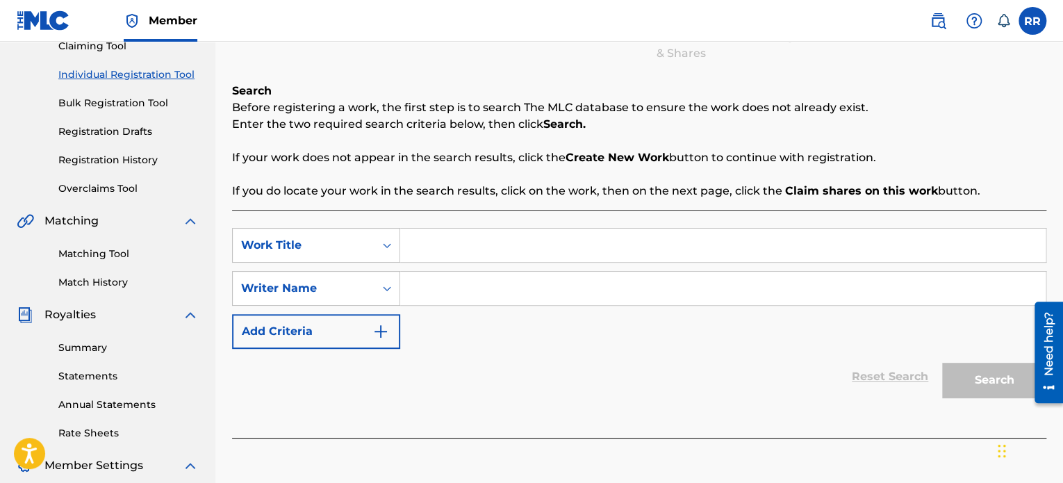
scroll to position [139, 0]
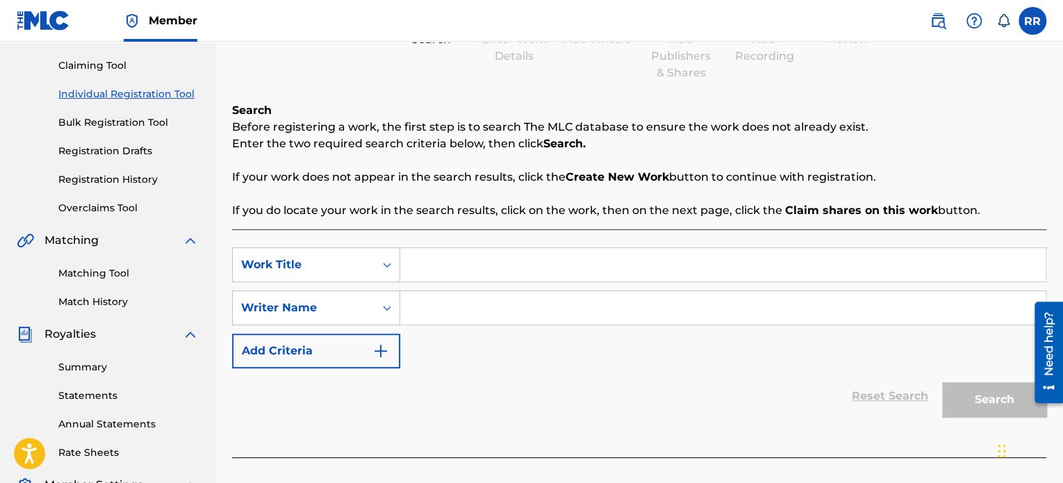
click at [124, 150] on link "Registration Drafts" at bounding box center [128, 151] width 140 height 15
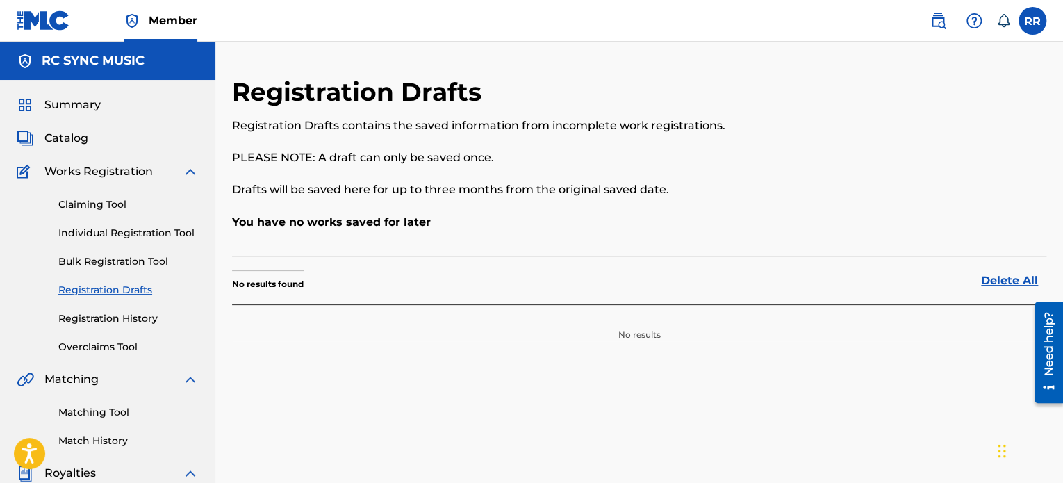
click at [104, 195] on div "Claiming Tool Individual Registration Tool Bulk Registration Tool Registration …" at bounding box center [108, 267] width 182 height 174
click at [101, 199] on div "Claiming Tool Individual Registration Tool Bulk Registration Tool Registration …" at bounding box center [108, 267] width 182 height 174
click at [101, 199] on link "Claiming Tool" at bounding box center [128, 204] width 140 height 15
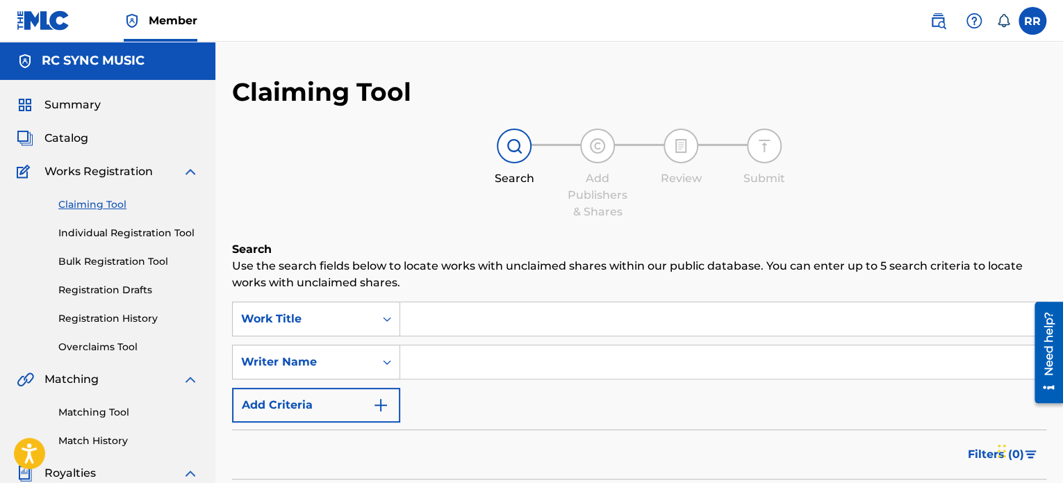
click at [457, 363] on input "Search Form" at bounding box center [723, 361] width 646 height 33
type input "[PERSON_NAME] [PERSON_NAME]"
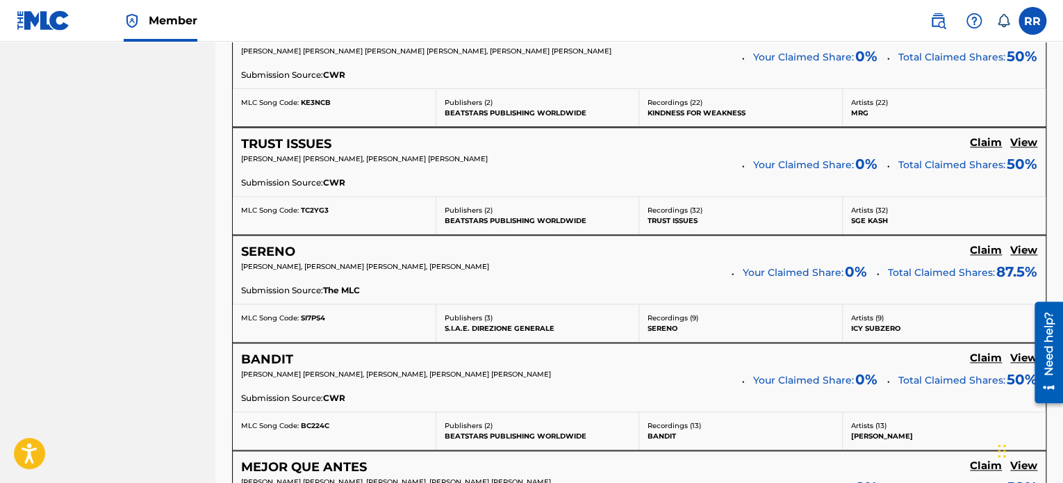
scroll to position [764, 0]
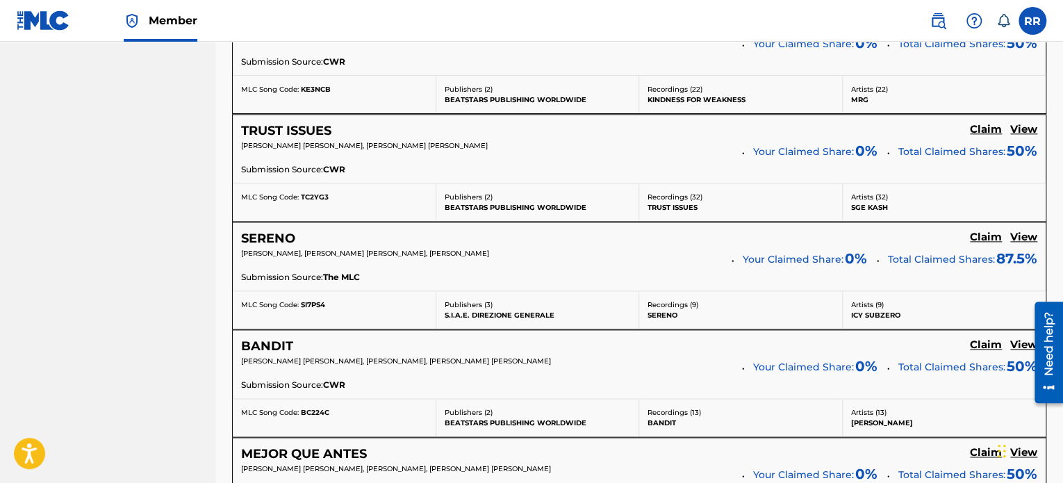
click at [261, 240] on h5 "SERENO" at bounding box center [268, 239] width 54 height 16
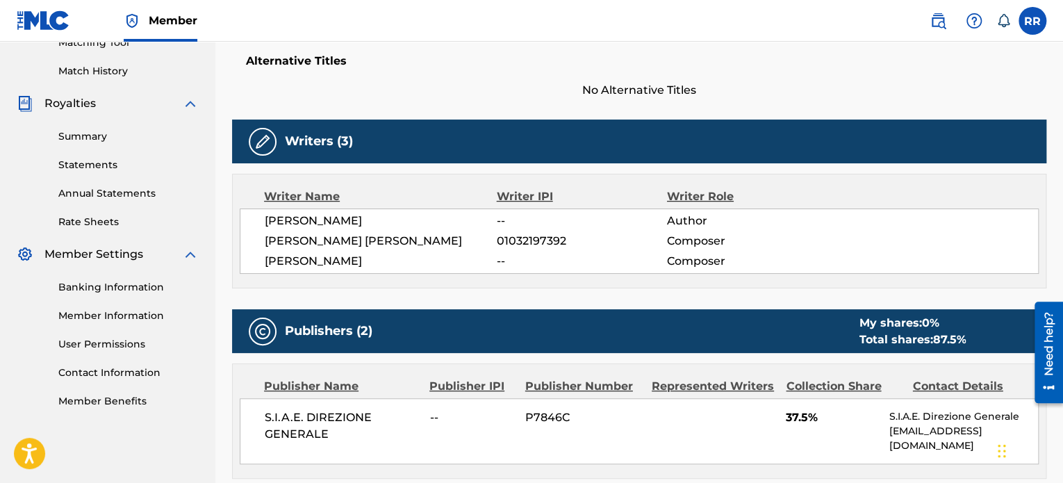
scroll to position [364, 0]
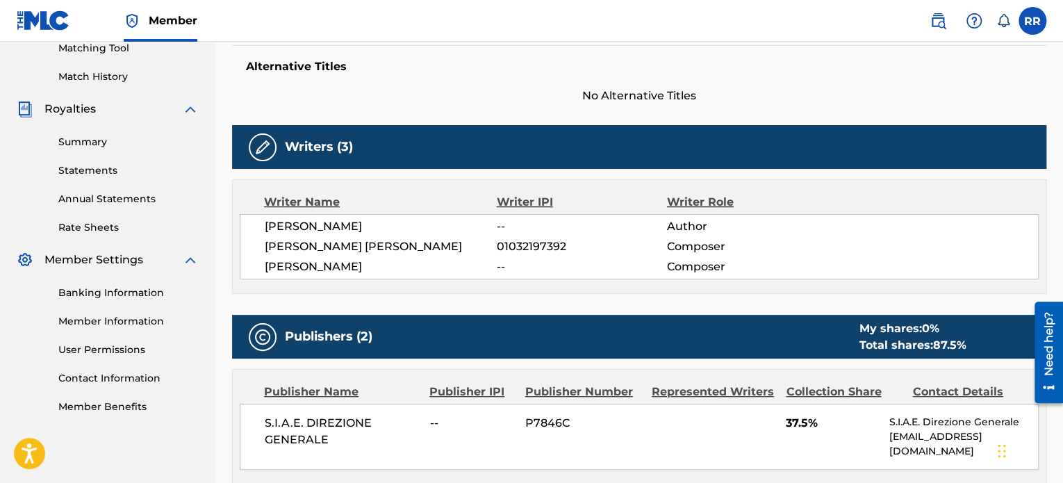
click at [543, 245] on span "01032197392" at bounding box center [582, 246] width 170 height 17
drag, startPoint x: 574, startPoint y: 244, endPoint x: 520, endPoint y: 249, distance: 54.5
click at [520, 249] on span "01032197392" at bounding box center [582, 246] width 170 height 17
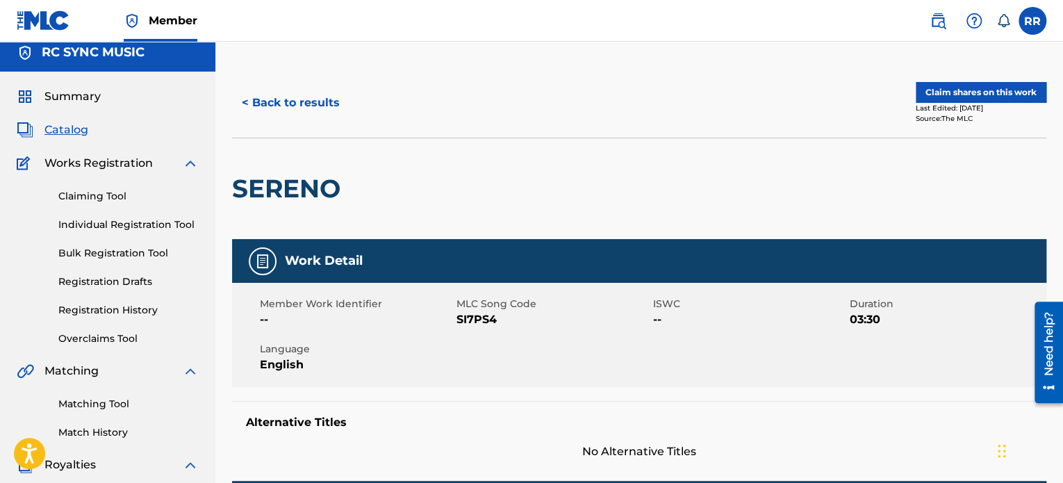
scroll to position [0, 0]
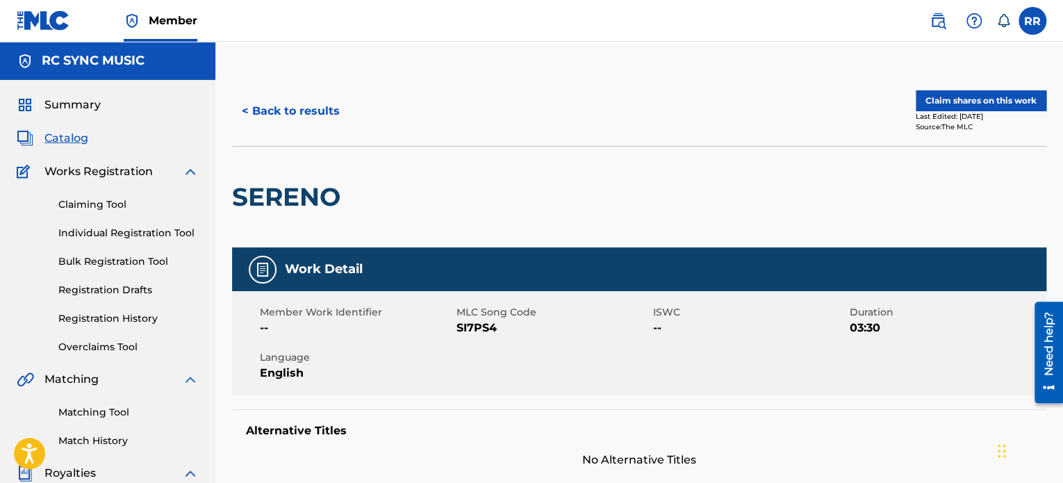
drag, startPoint x: 460, startPoint y: 189, endPoint x: 479, endPoint y: 194, distance: 19.4
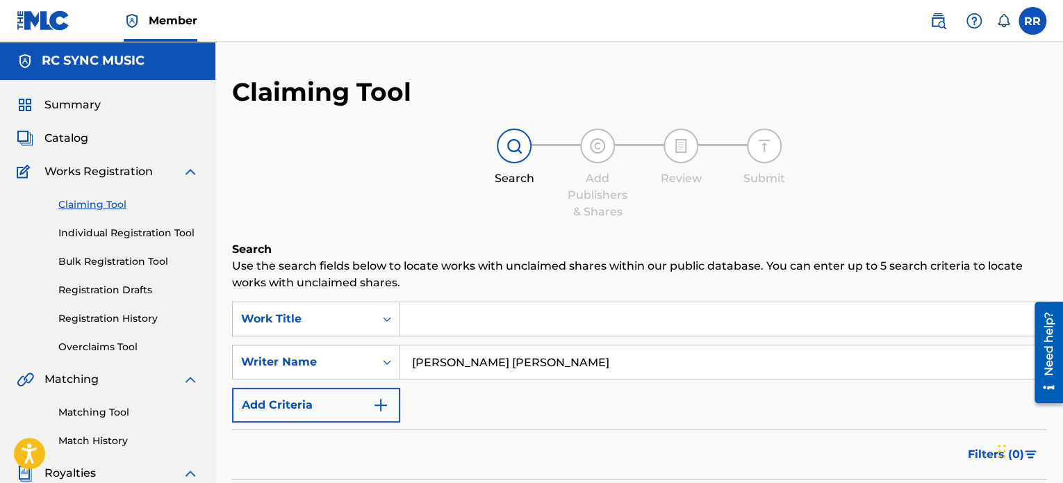
click at [188, 171] on img at bounding box center [190, 171] width 17 height 17
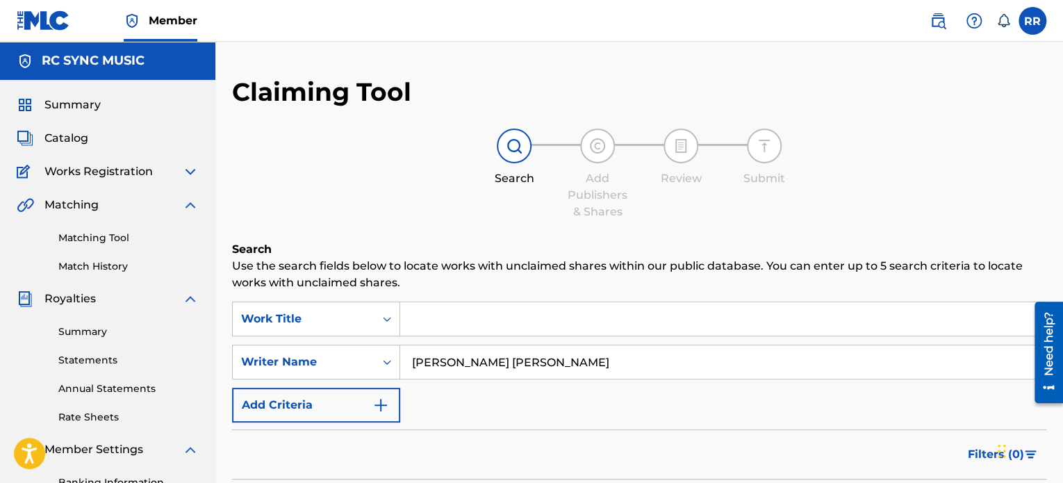
click at [26, 56] on img at bounding box center [25, 61] width 17 height 17
click at [179, 172] on div "Works Registration" at bounding box center [108, 171] width 182 height 17
click at [183, 172] on img at bounding box center [190, 171] width 17 height 17
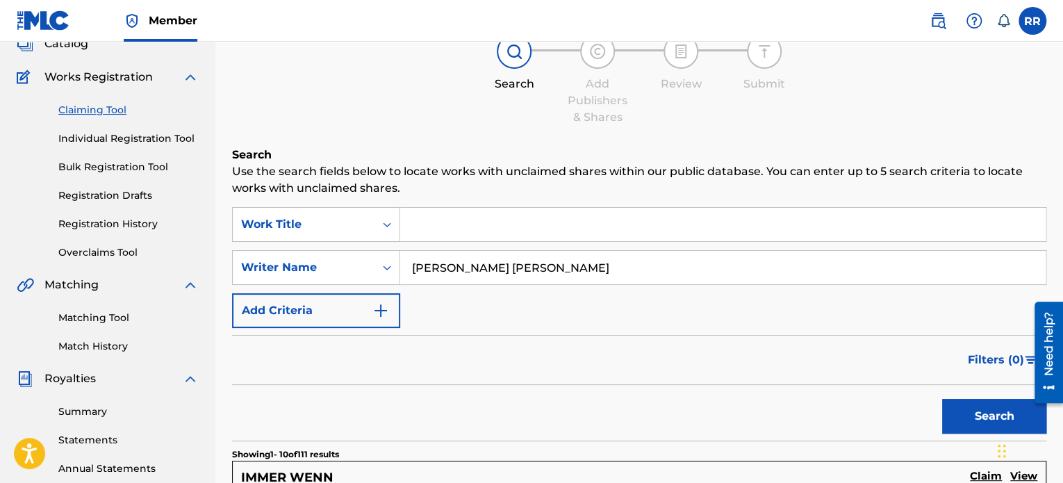
scroll to position [347, 0]
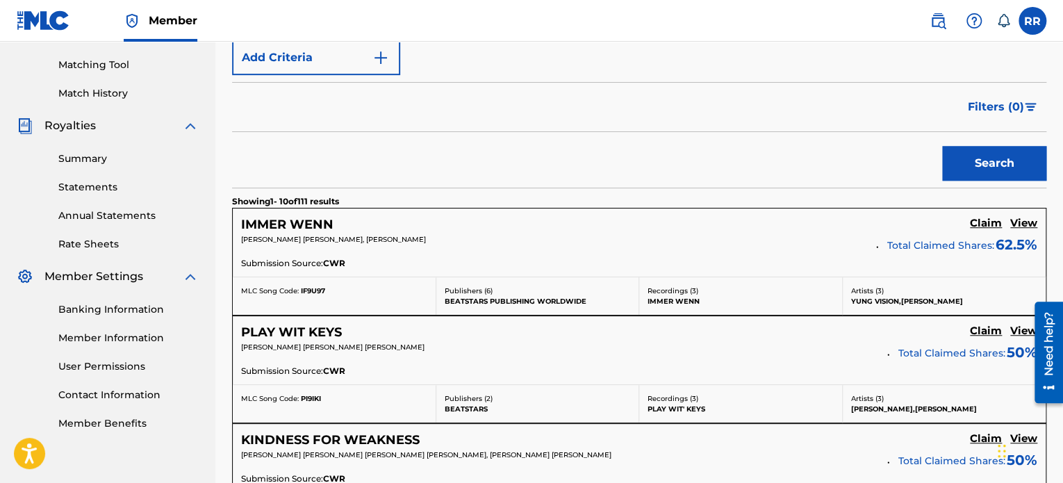
click at [317, 327] on h5 "PLAY WIT KEYS" at bounding box center [291, 333] width 101 height 16
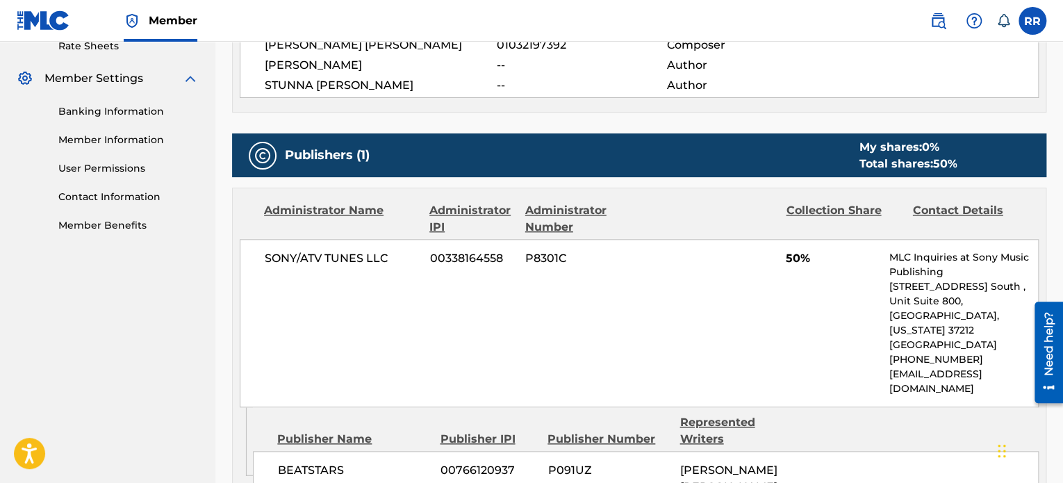
scroll to position [556, 0]
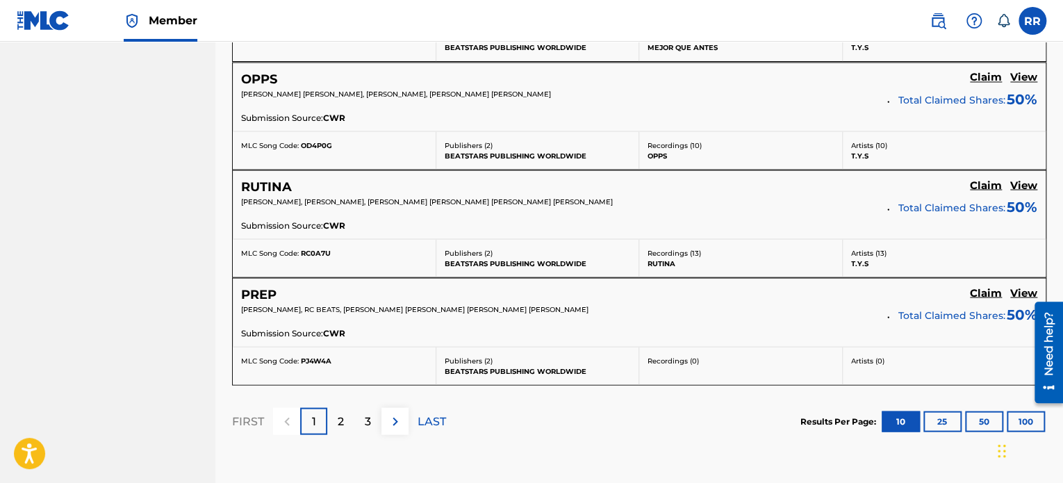
scroll to position [1251, 0]
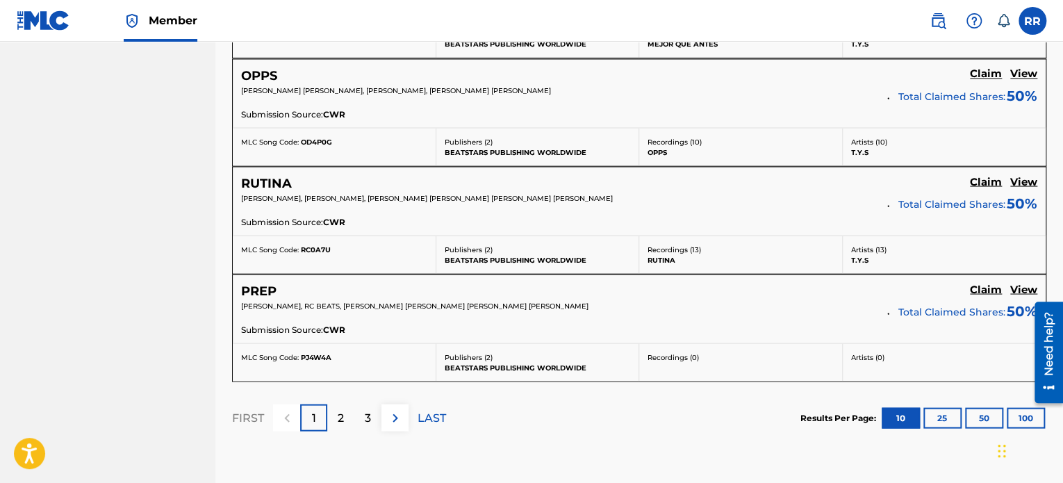
click at [255, 67] on h5 "OPPS" at bounding box center [259, 75] width 36 height 16
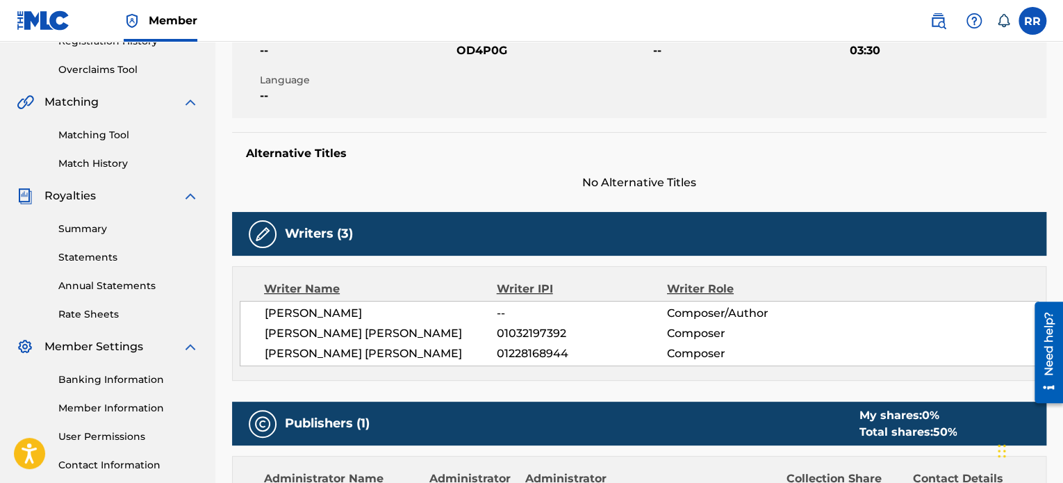
scroll to position [278, 0]
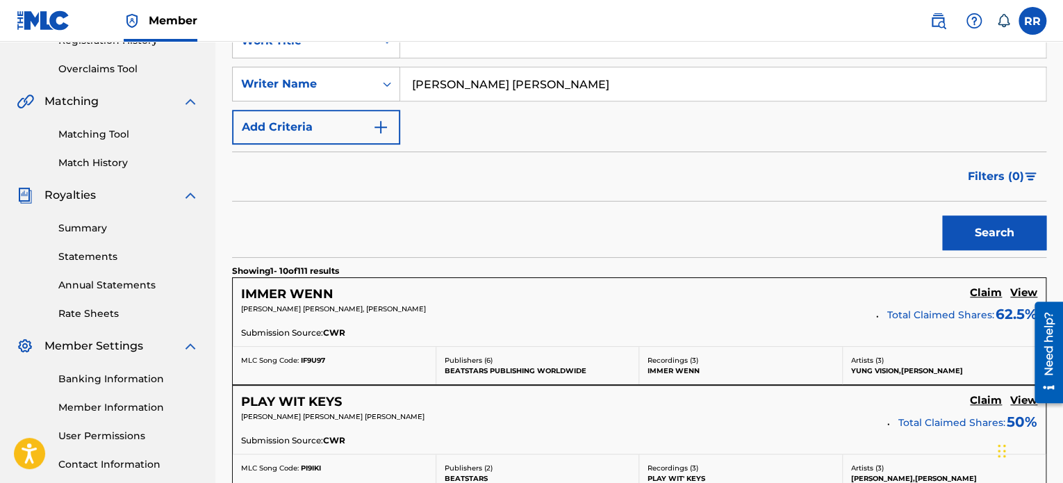
scroll to position [1251, 0]
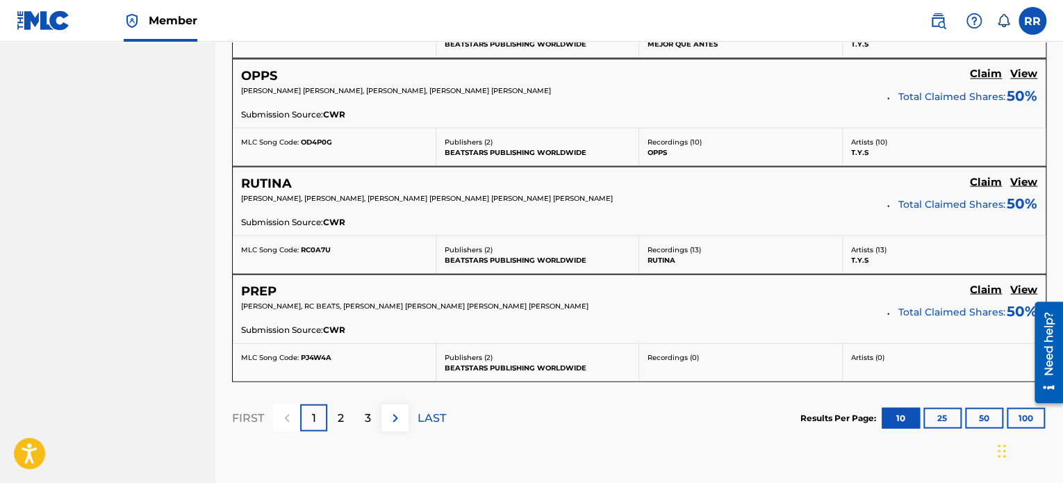
click at [267, 283] on h5 "PREP" at bounding box center [258, 291] width 35 height 16
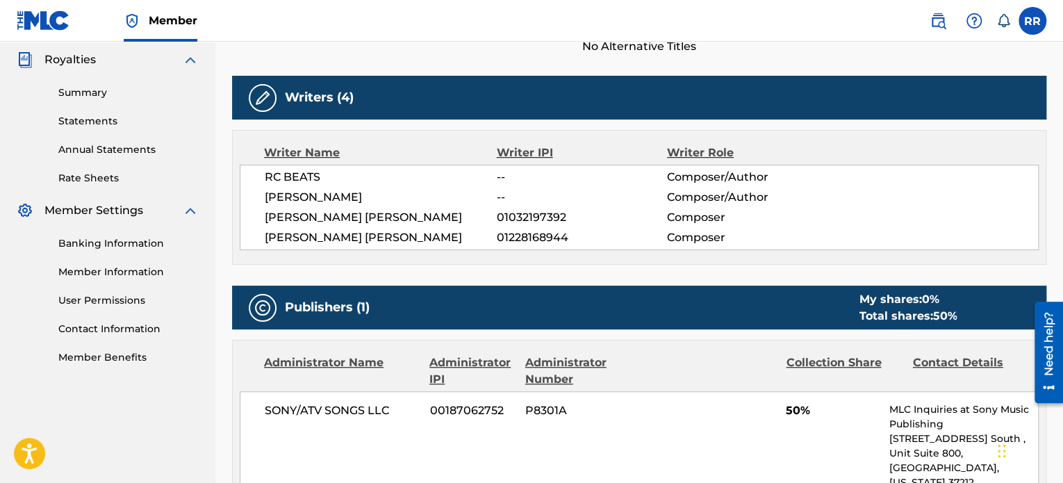
scroll to position [417, 0]
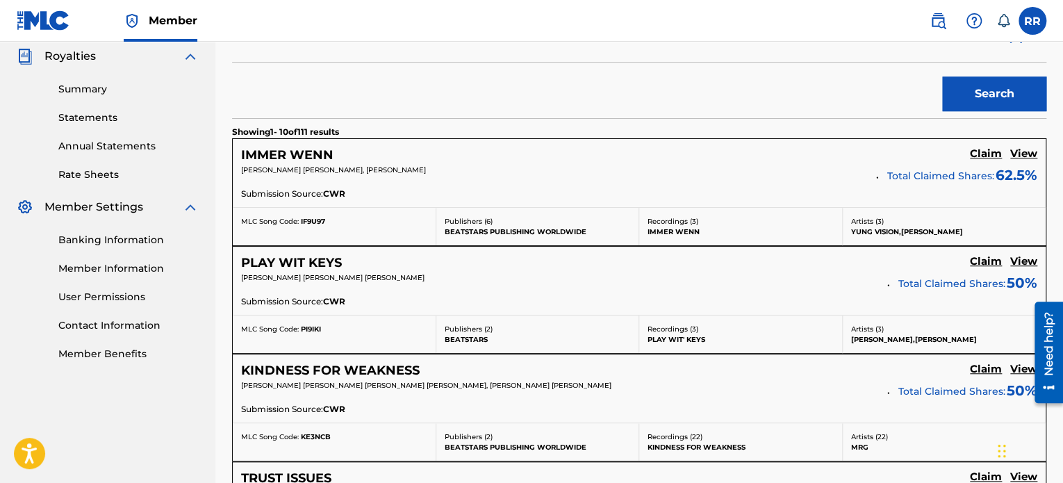
scroll to position [1251, 0]
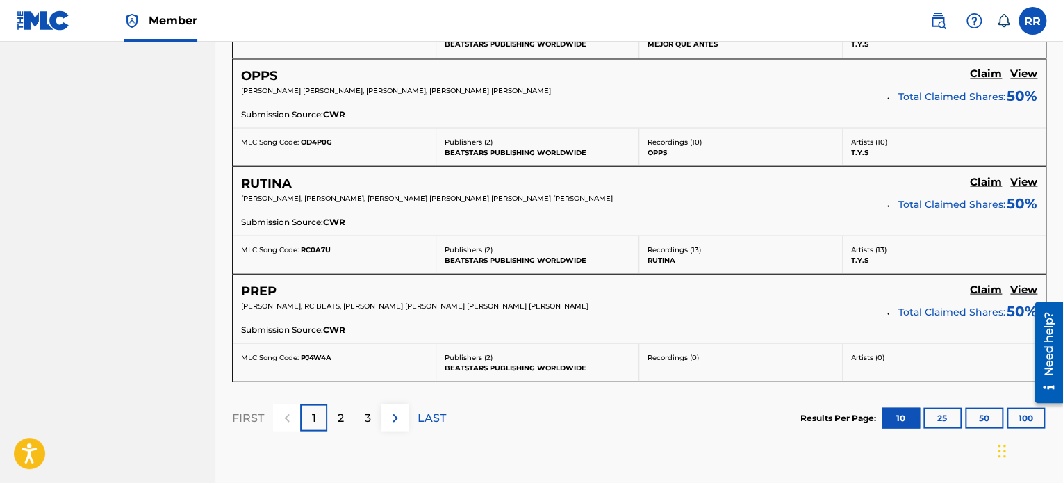
click at [345, 412] on div "2" at bounding box center [340, 417] width 27 height 27
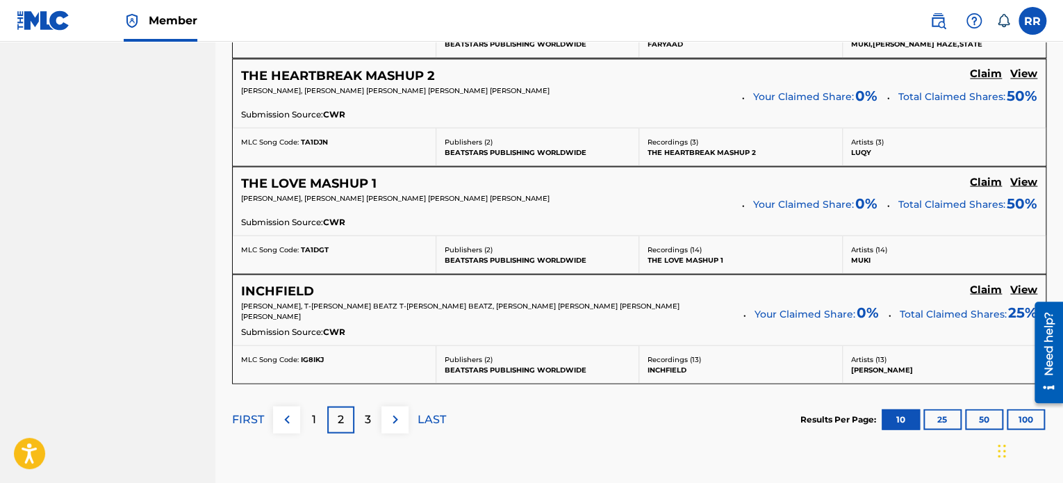
click at [298, 183] on h5 "THE LOVE MASHUP 1" at bounding box center [309, 183] width 136 height 16
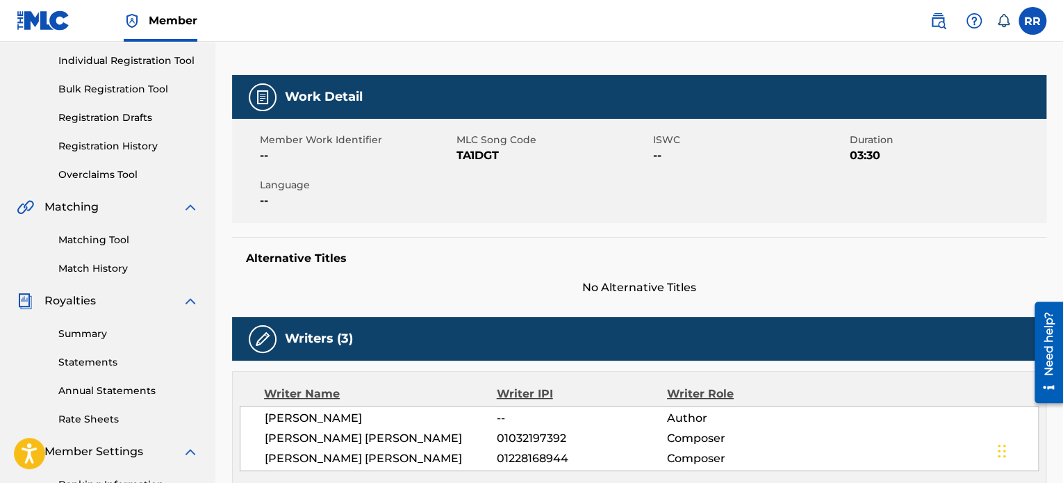
scroll to position [208, 0]
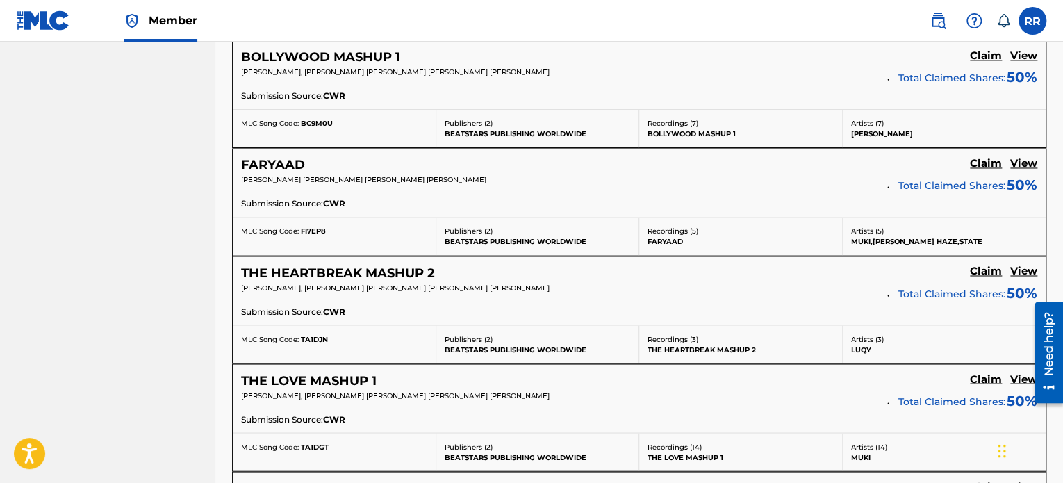
scroll to position [1042, 0]
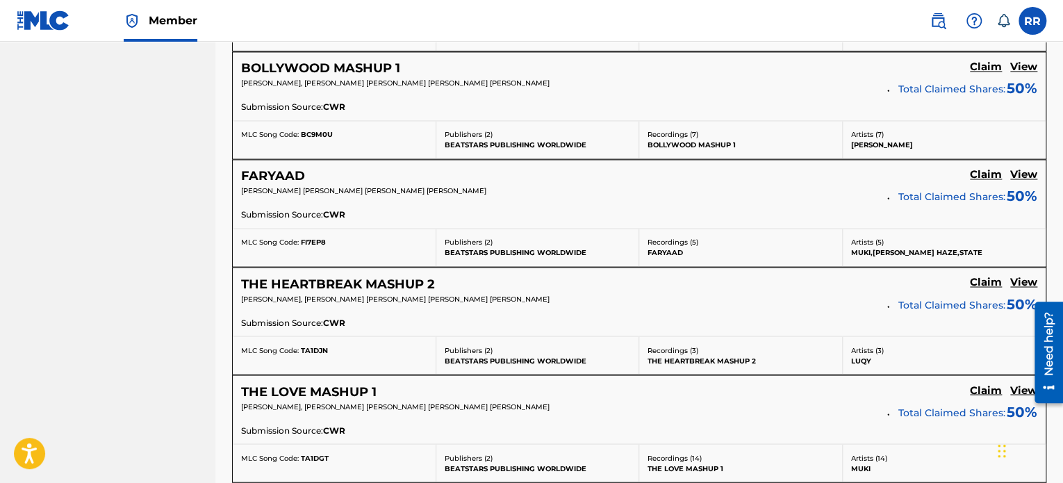
click at [289, 176] on h5 "FARYAAD" at bounding box center [273, 176] width 64 height 16
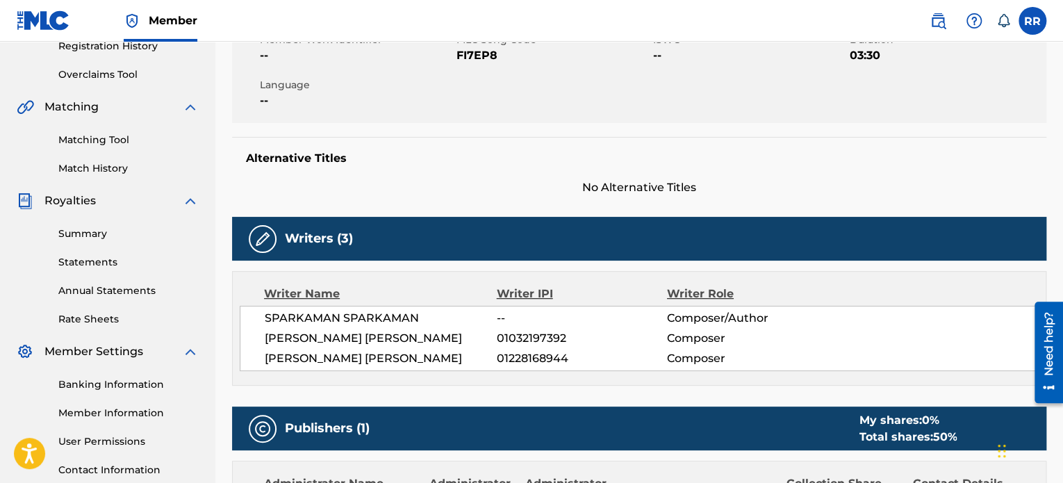
scroll to position [278, 0]
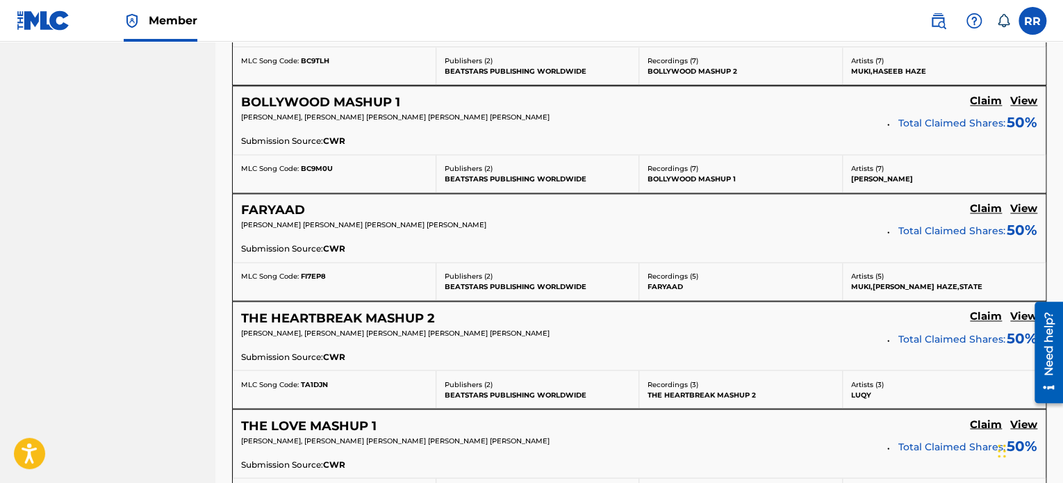
scroll to position [834, 0]
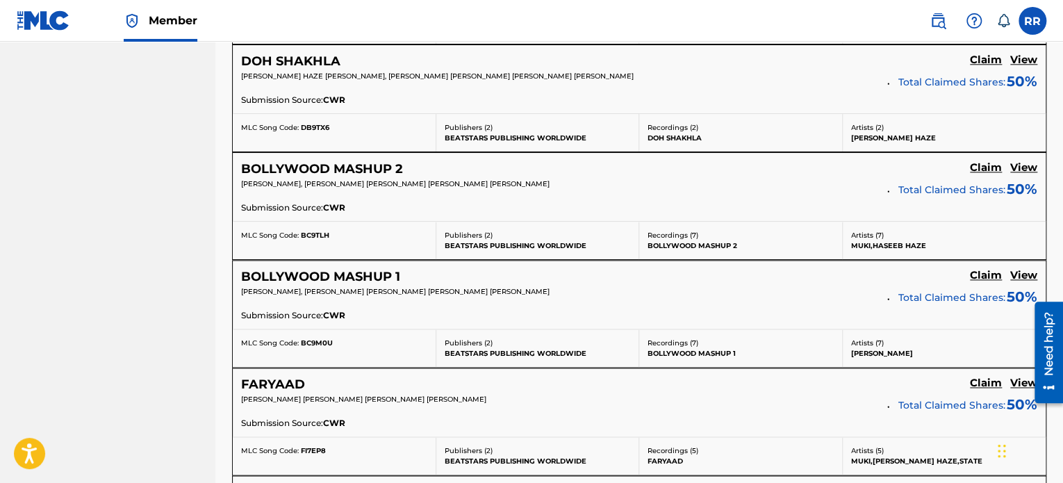
click at [311, 166] on h5 "BOLLYWOOD MASHUP 2" at bounding box center [322, 169] width 162 height 16
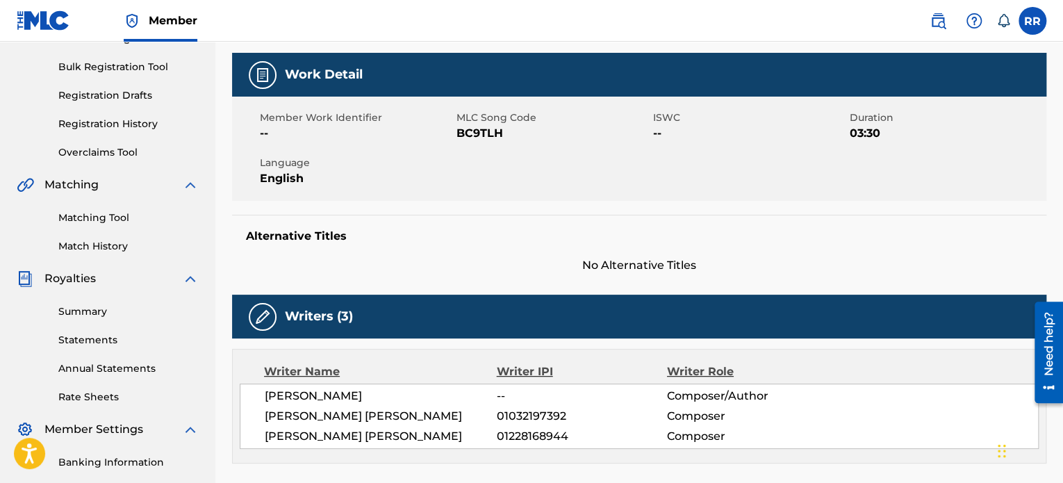
scroll to position [208, 0]
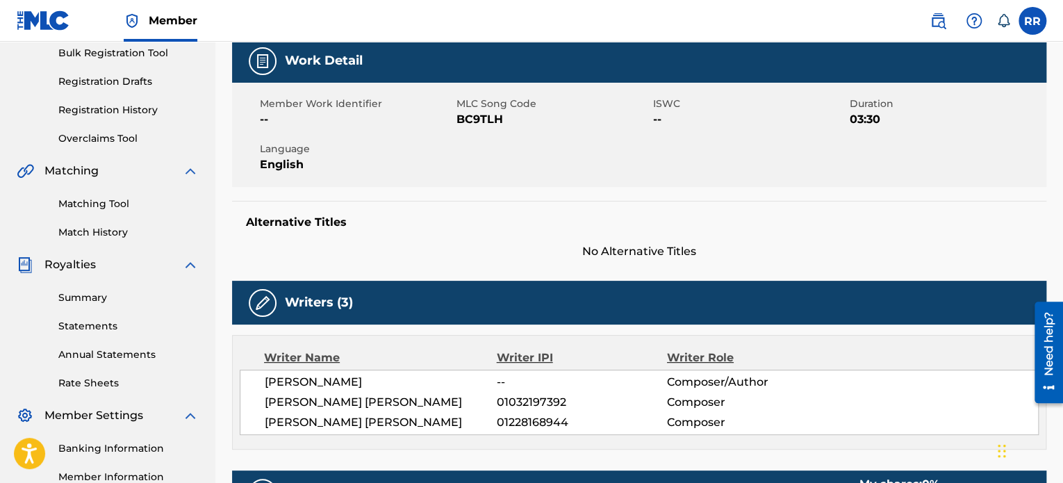
drag, startPoint x: 399, startPoint y: 265, endPoint x: 408, endPoint y: 274, distance: 12.8
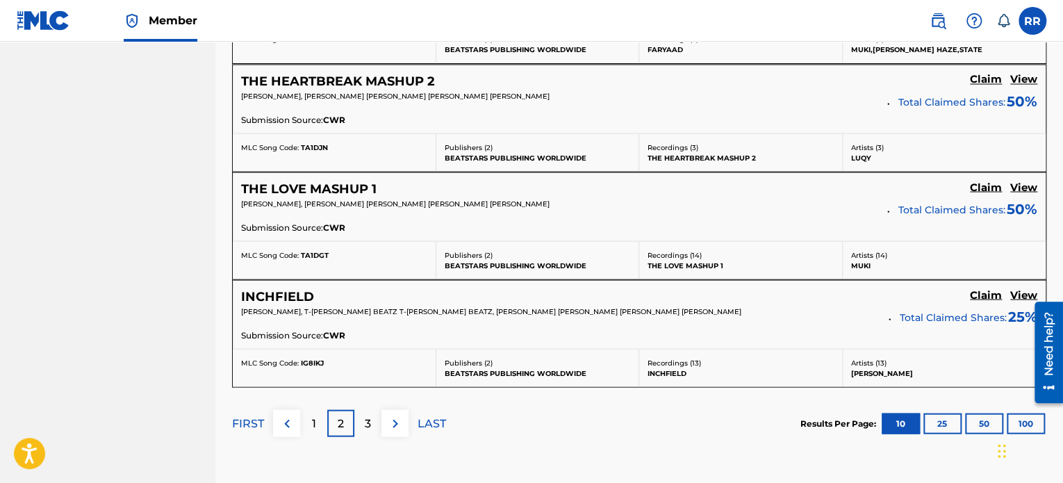
scroll to position [1251, 0]
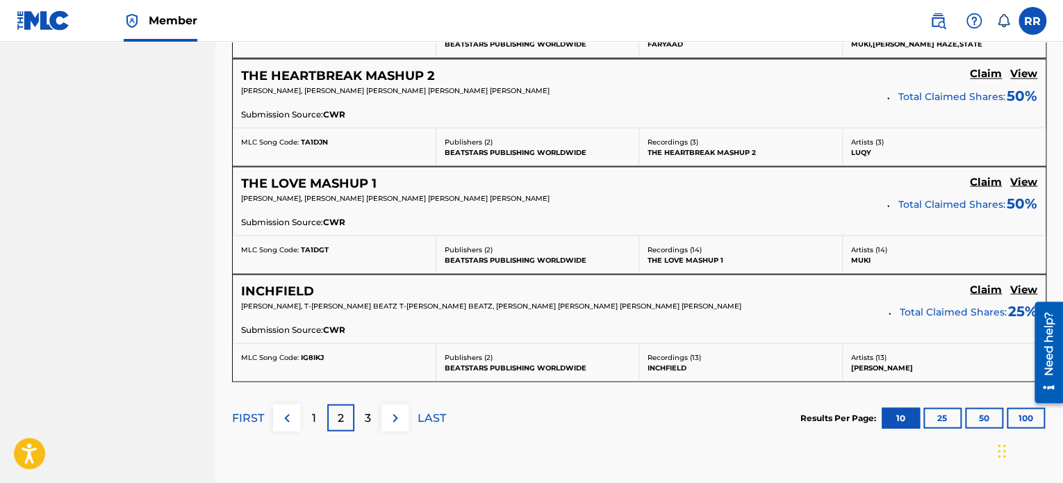
click at [1051, 349] on div "Need help?" at bounding box center [1049, 343] width 19 height 64
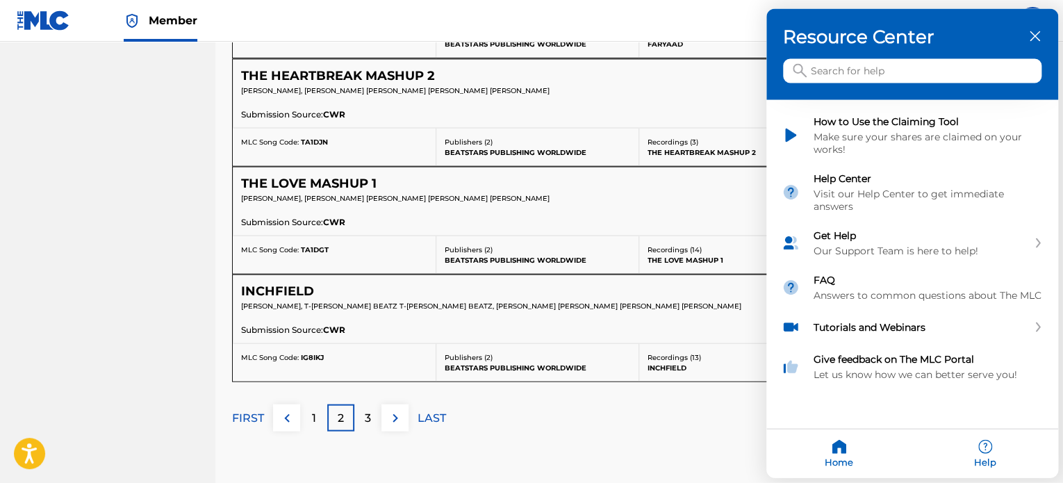
click at [974, 455] on div "Help" at bounding box center [985, 453] width 146 height 49
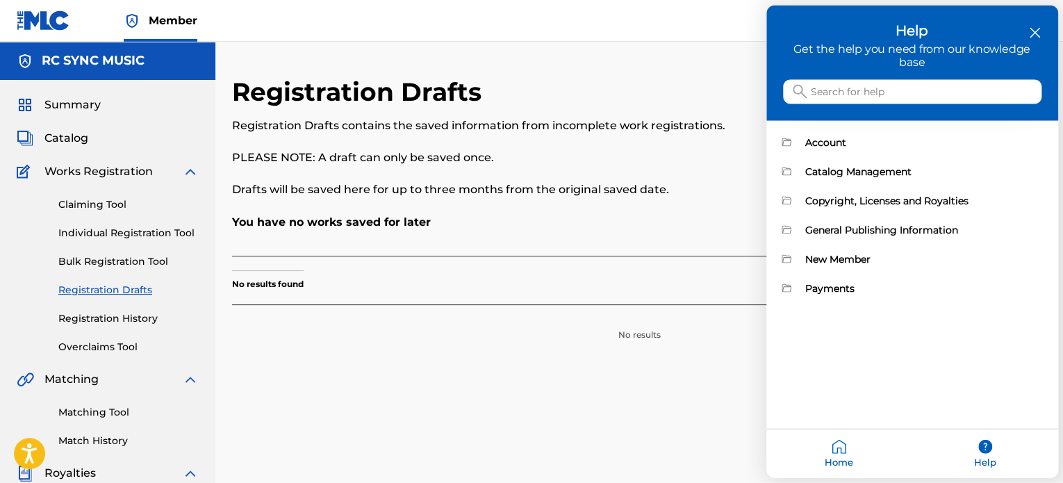
click at [820, 458] on div "Home" at bounding box center [839, 453] width 146 height 49
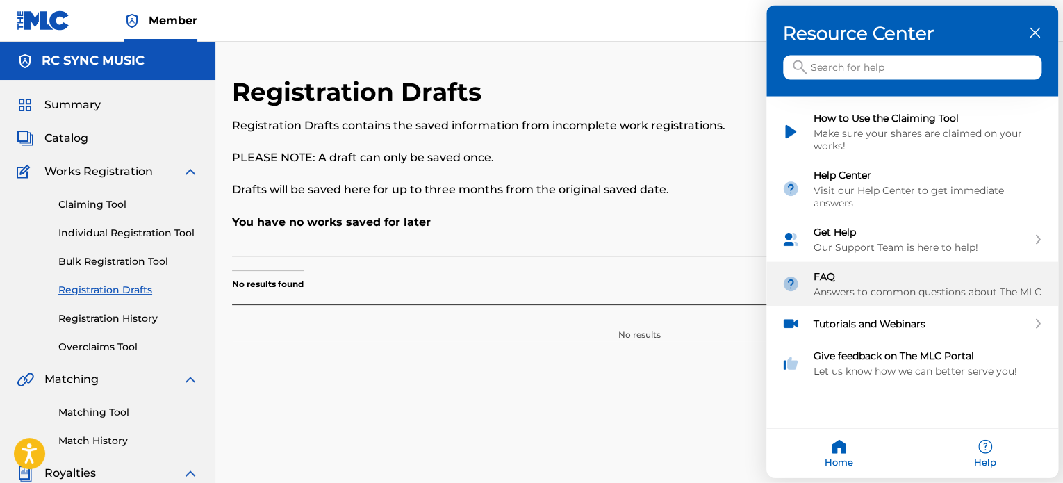
click at [898, 290] on div "FAQ Answers to common questions about The MLC" at bounding box center [912, 284] width 292 height 44
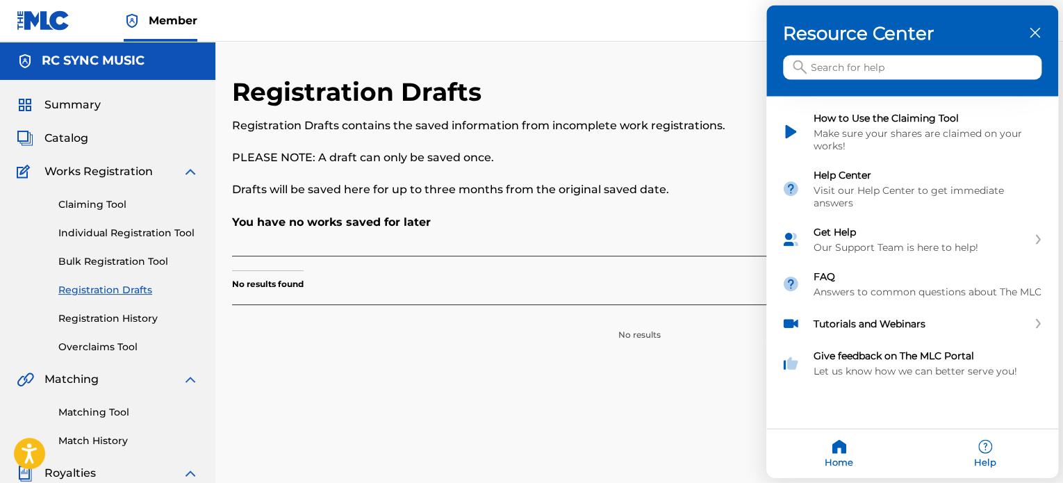
click at [1031, 28] on icon "close resource center" at bounding box center [1035, 33] width 10 height 10
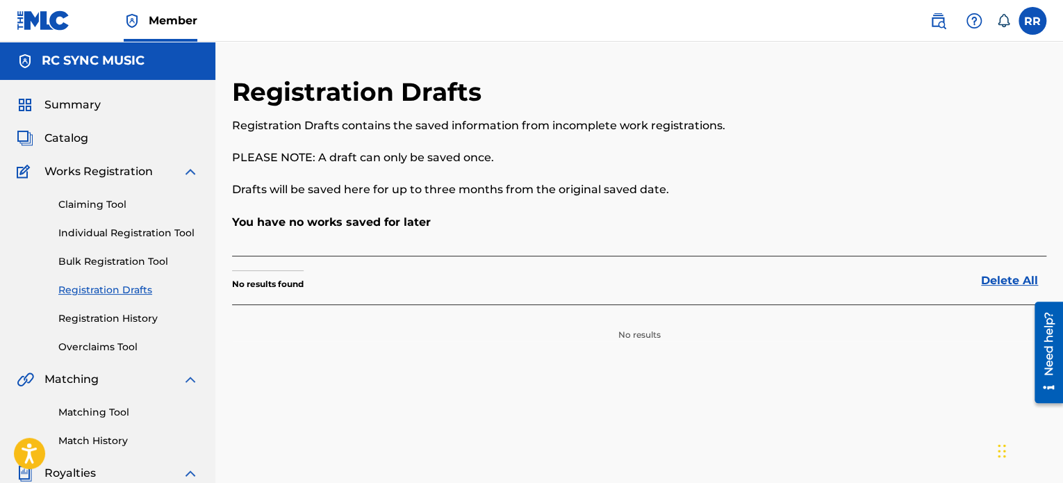
click at [1040, 20] on label at bounding box center [1033, 21] width 28 height 28
click at [1033, 21] on input "[PERSON_NAME] [PERSON_NAME] [EMAIL_ADDRESS][DOMAIN_NAME] Notification Preferenc…" at bounding box center [1033, 21] width 0 height 0
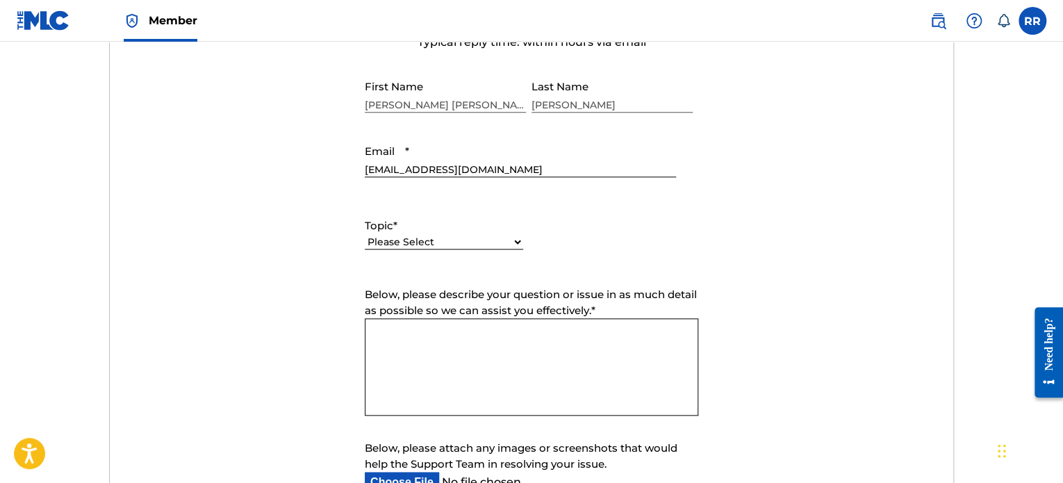
scroll to position [556, 0]
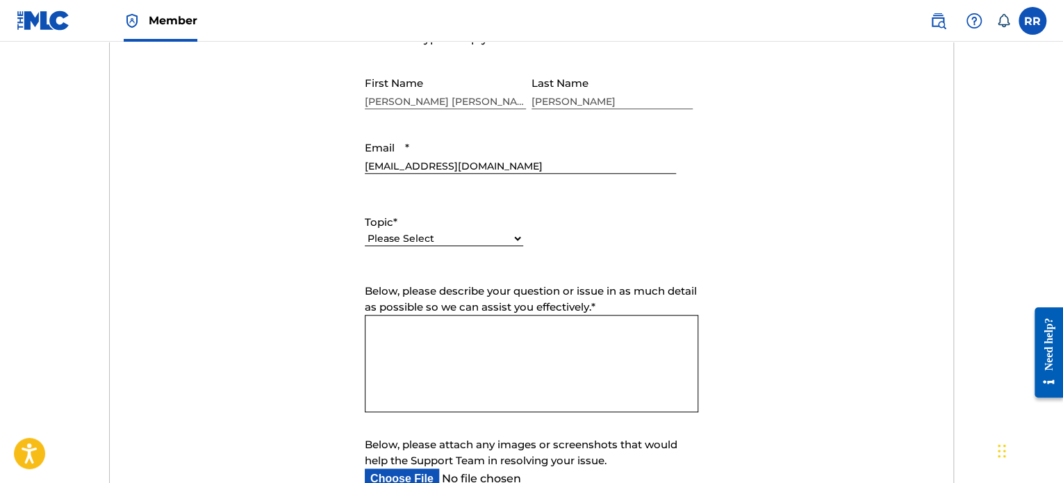
drag, startPoint x: 481, startPoint y: 99, endPoint x: 959, endPoint y: 196, distance: 487.7
click at [959, 196] on div "Need Help? You've come to the right place! Check out our Help Center or FAQ pag…" at bounding box center [531, 181] width 973 height 1320
click at [513, 247] on div "Please Select I need help with my account I need help with managing my catalog …" at bounding box center [444, 245] width 158 height 31
click at [532, 243] on div "Topic * Please Select I need help with my account I need help with managing my …" at bounding box center [532, 230] width 334 height 63
click at [518, 238] on select "Please Select I need help with my account I need help with managing my catalog …" at bounding box center [444, 238] width 158 height 15
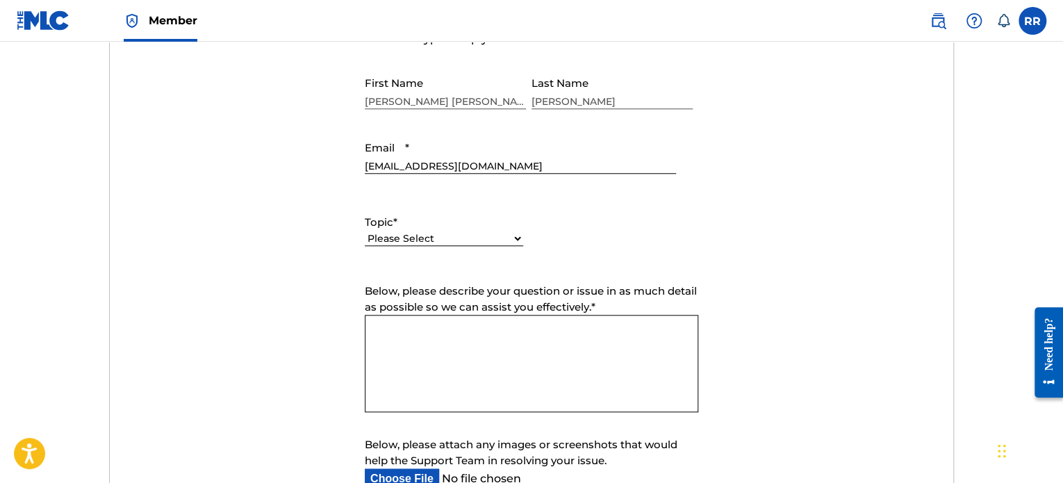
select select "I need help with managing my catalog"
click at [365, 231] on select "Please Select I need help with my account I need help with managing my catalog …" at bounding box center [444, 238] width 158 height 15
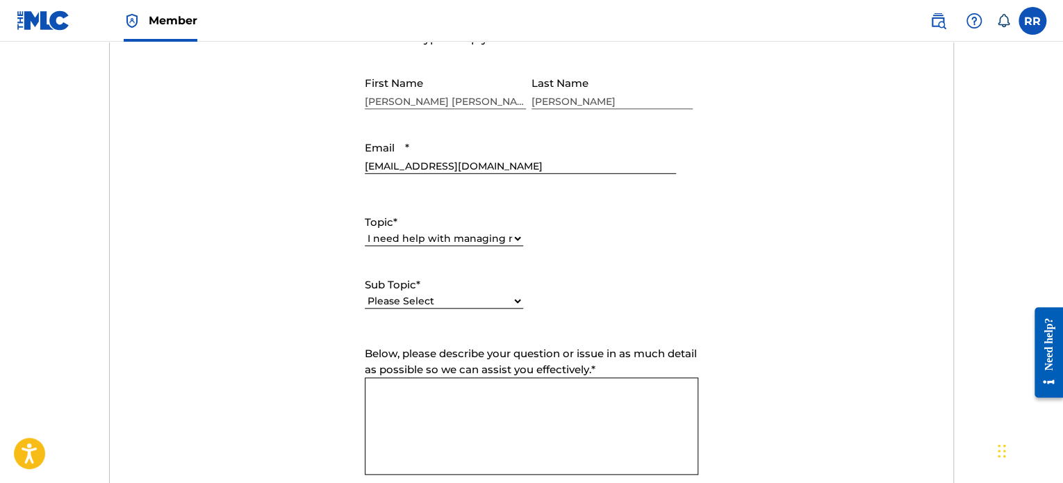
click at [510, 302] on select "Please Select I need help with CWR I need help registering my work(s) in The ML…" at bounding box center [444, 301] width 158 height 15
select select "I need help with the Claiming Tool"
click at [365, 294] on select "Please Select I need help with CWR I need help registering my work(s) in The ML…" at bounding box center [444, 301] width 158 height 15
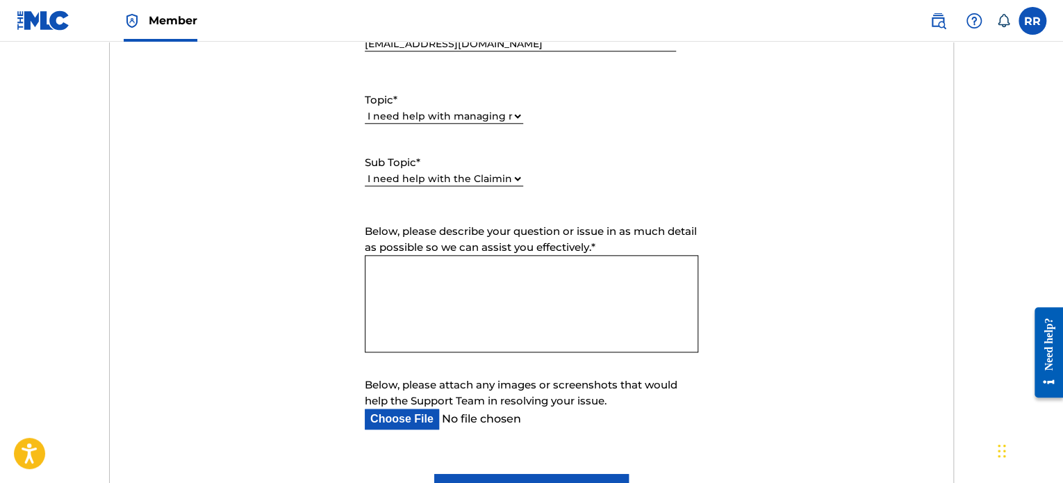
scroll to position [695, 0]
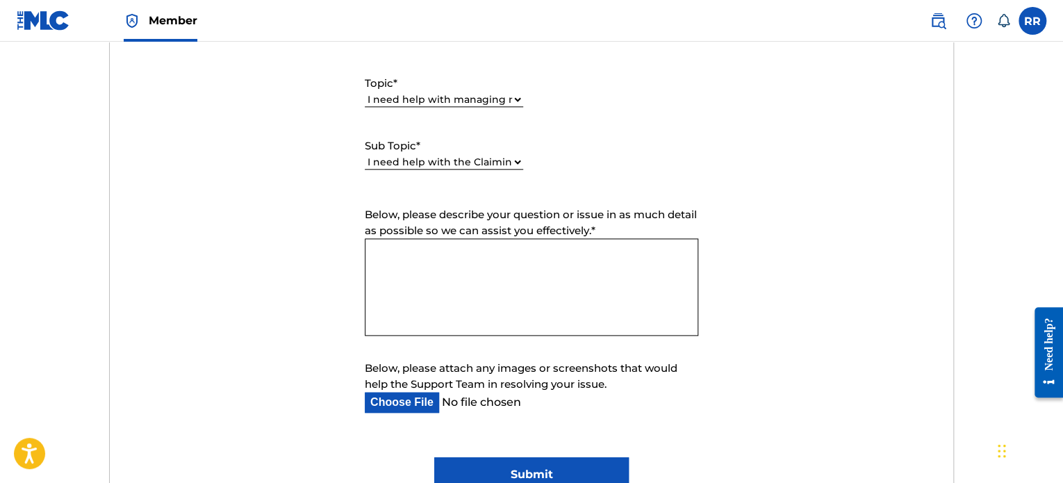
click at [408, 254] on textarea "Below, please describe your question or issue in as much detail as possible so …" at bounding box center [532, 286] width 334 height 97
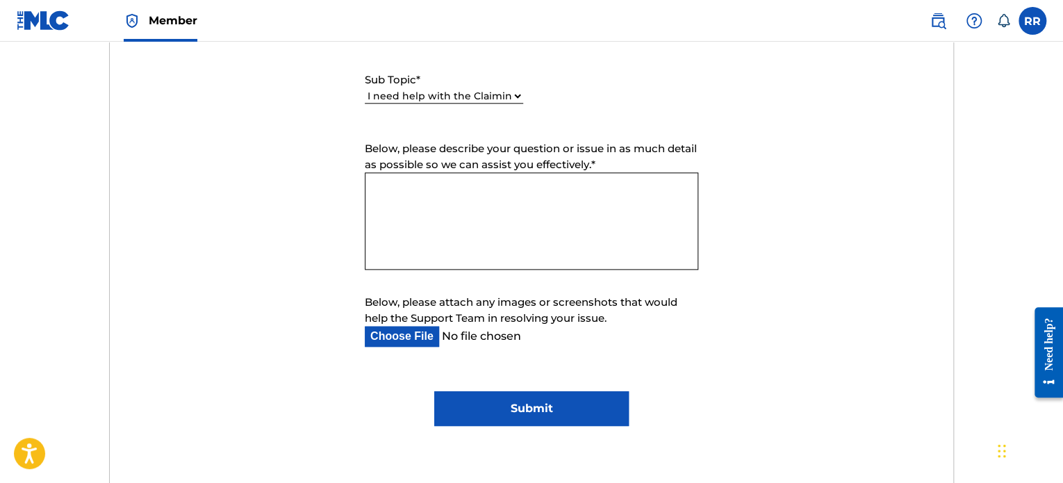
scroll to position [764, 0]
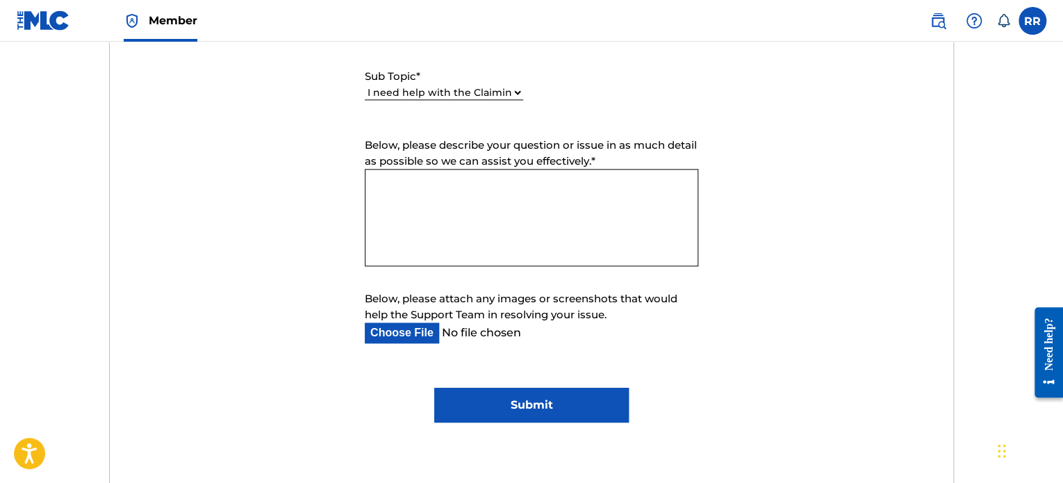
paste textarea "I’m Listed as a Writer but Cannot Link to My Account Hi, I’m currently listed a…"
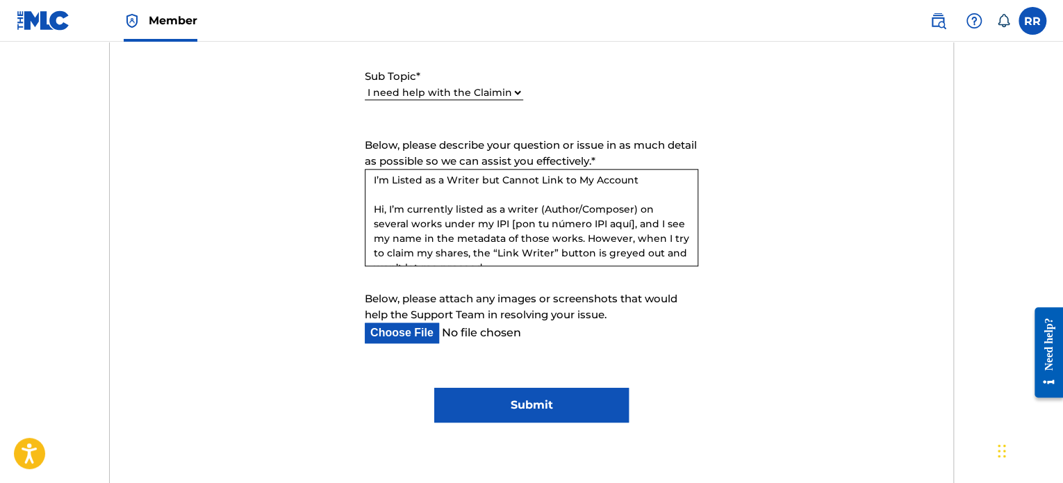
scroll to position [1, 0]
drag, startPoint x: 508, startPoint y: 224, endPoint x: 628, endPoint y: 229, distance: 120.3
click at [628, 229] on textarea "I’m Listed as a Writer but Cannot Link to My Account Hi, I’m currently listed a…" at bounding box center [532, 217] width 334 height 97
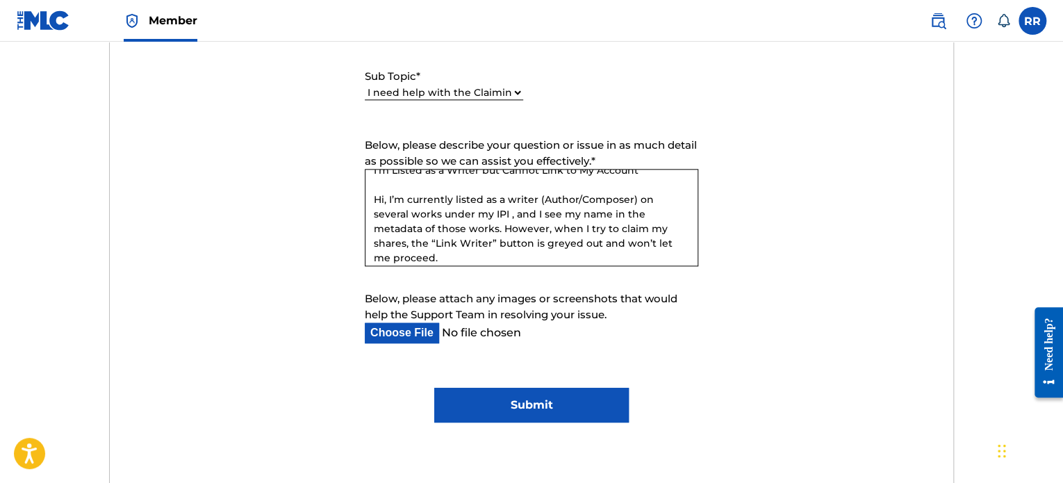
scroll to position [11, 0]
paste textarea "1228168944"
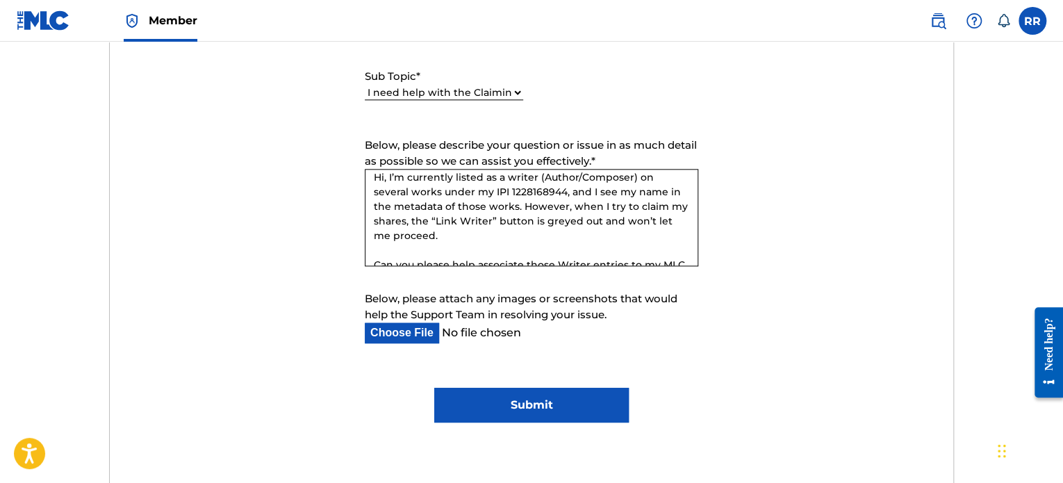
scroll to position [81, 0]
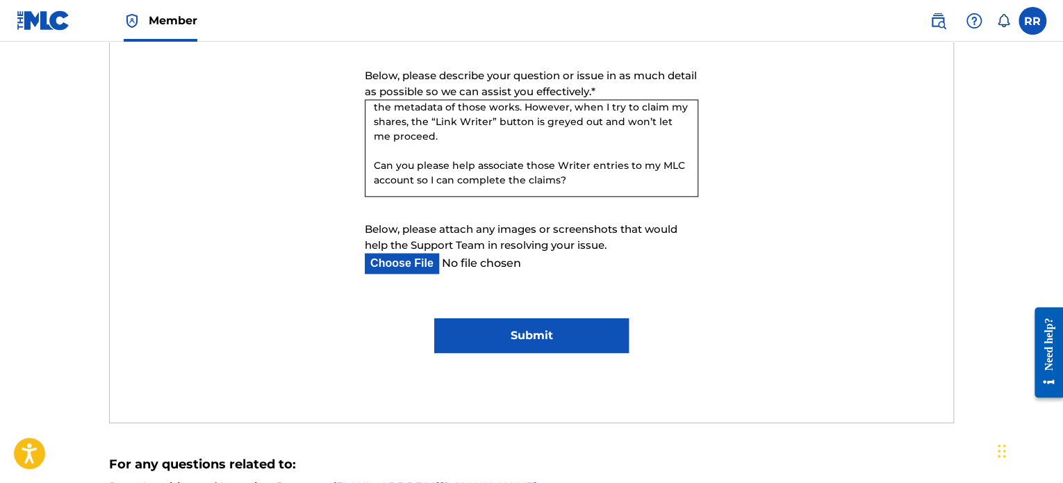
type textarea "I’m Listed as a Writer but Cannot Link to My Account Hi, I’m currently listed a…"
click at [532, 340] on input "Submit" at bounding box center [531, 335] width 194 height 35
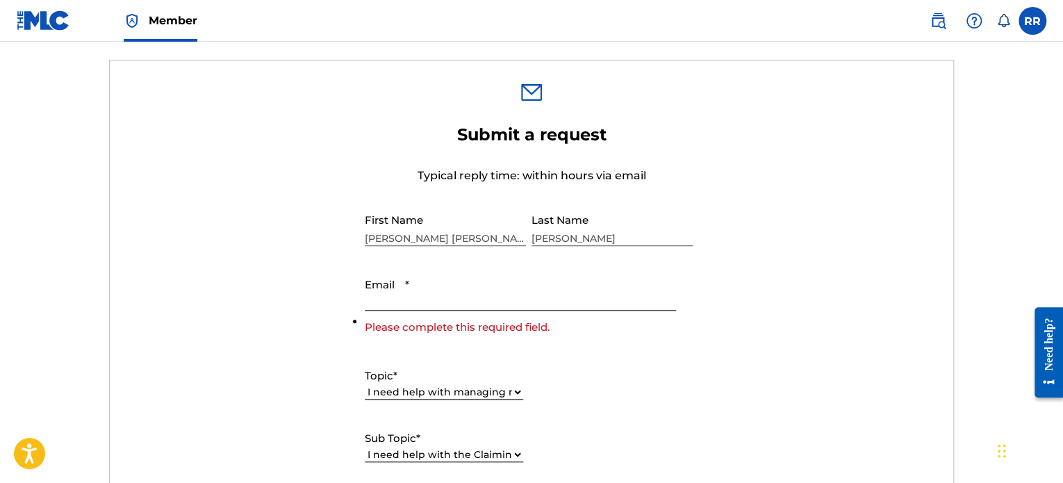
scroll to position [412, 0]
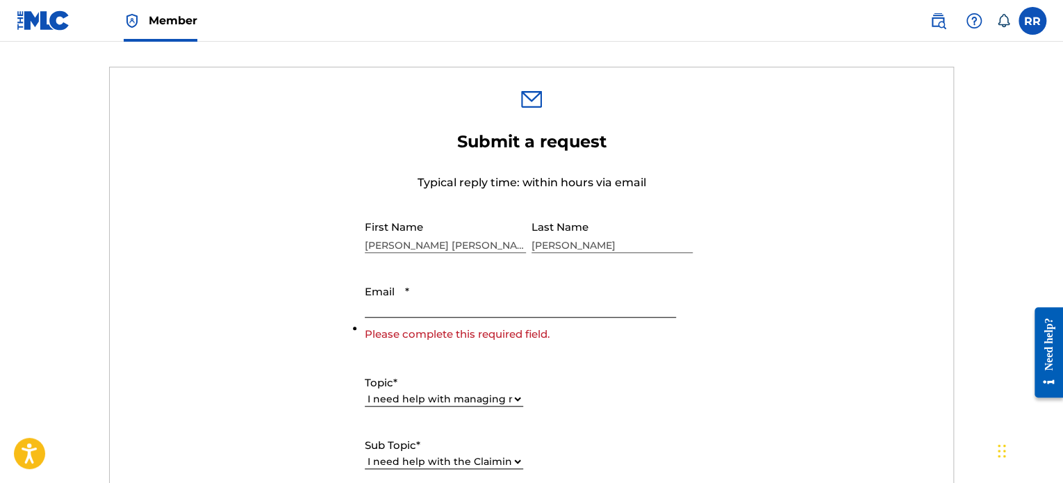
click at [431, 314] on input "Email *" at bounding box center [520, 298] width 311 height 40
type input "[EMAIL_ADDRESS][DOMAIN_NAME]"
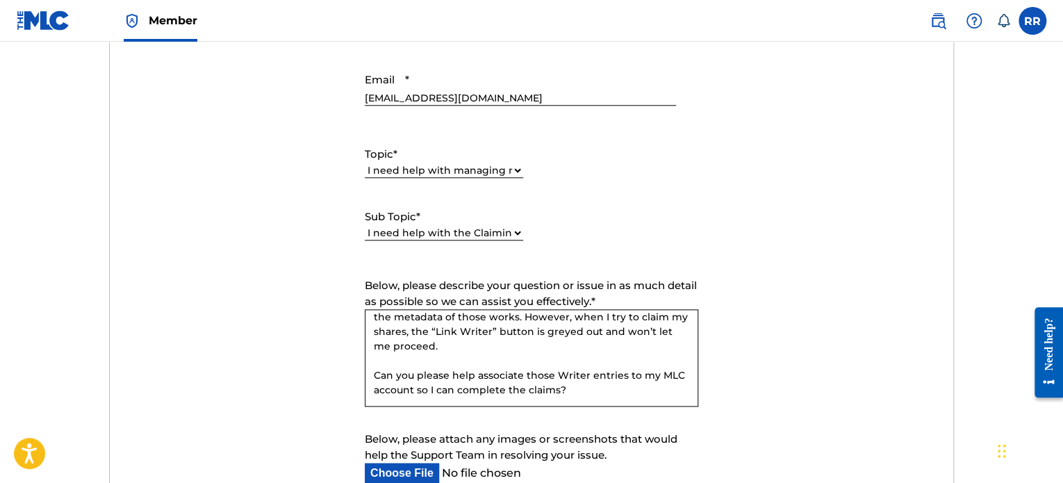
scroll to position [690, 0]
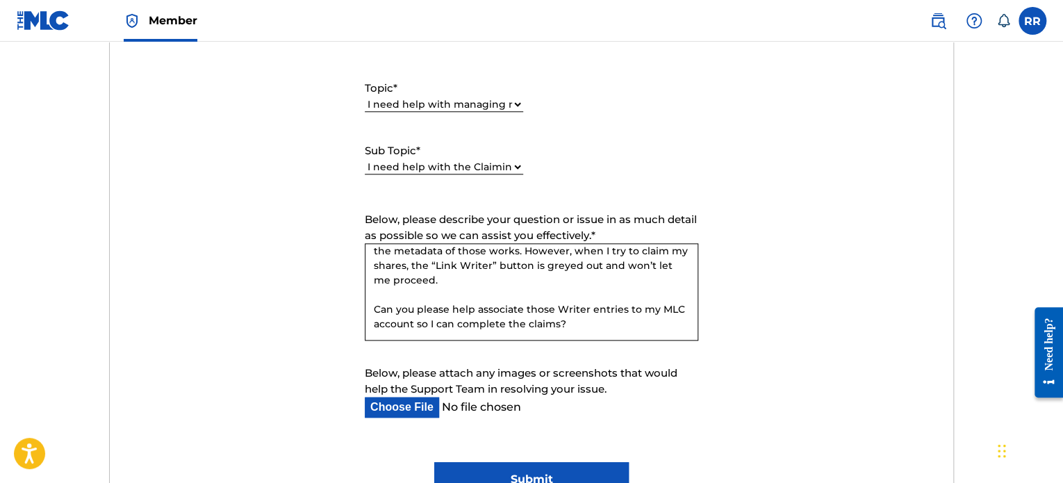
click at [517, 468] on input "Submit" at bounding box center [531, 479] width 194 height 35
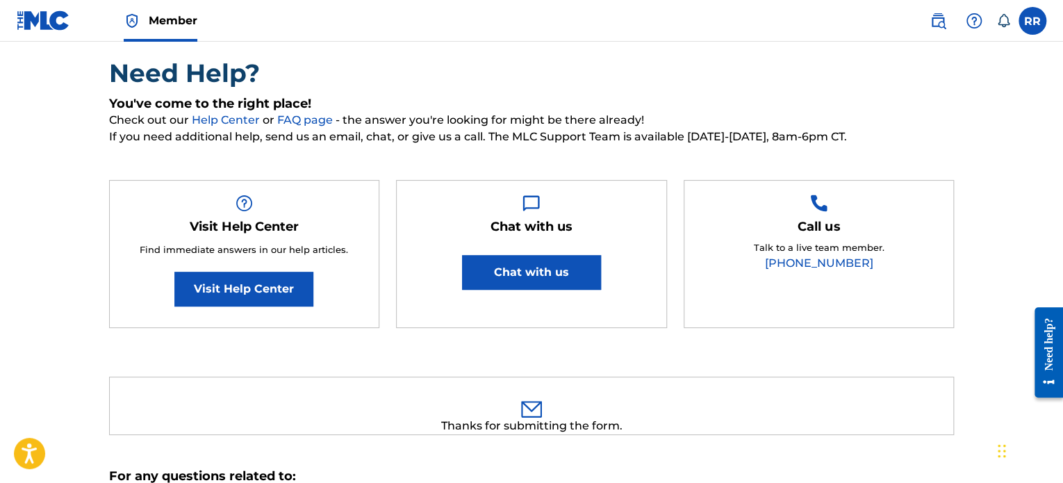
scroll to position [354, 0]
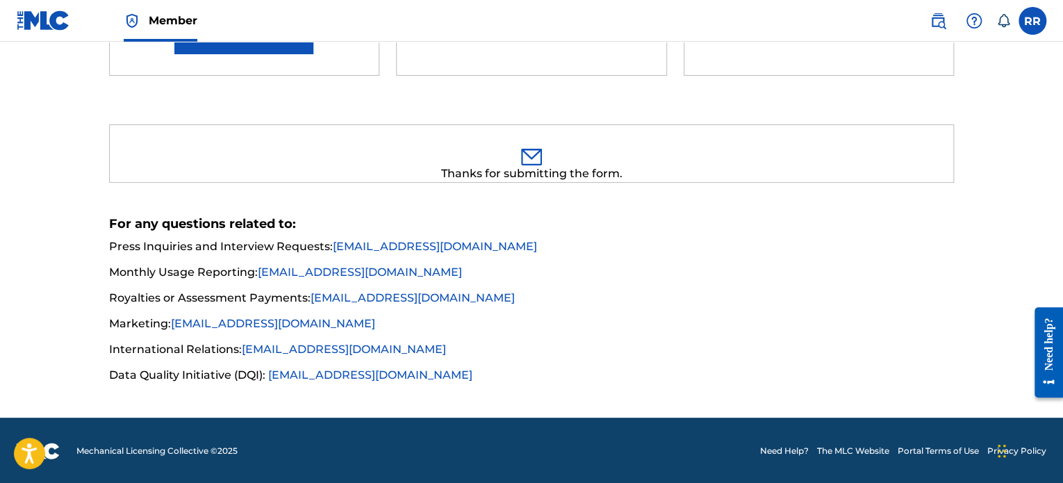
click at [538, 171] on div "Thanks for submitting the form." at bounding box center [532, 173] width 844 height 17
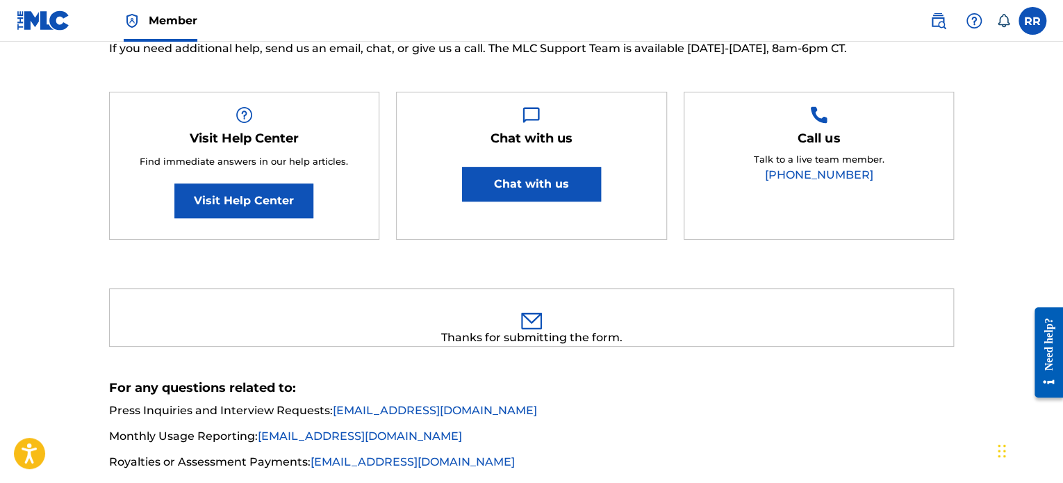
scroll to position [0, 0]
